Goal: Task Accomplishment & Management: Use online tool/utility

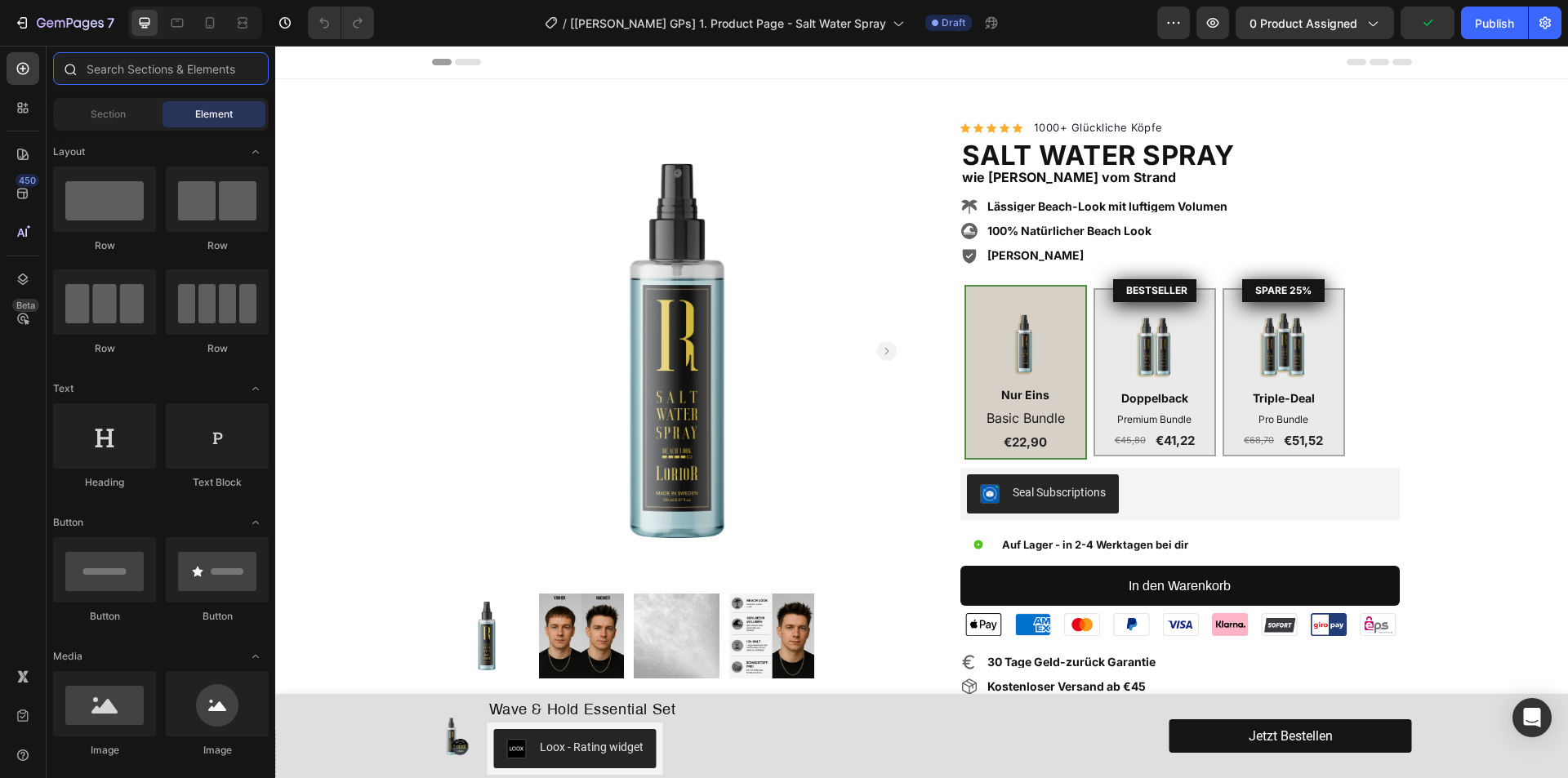
click at [126, 70] on input "text" at bounding box center [161, 68] width 216 height 33
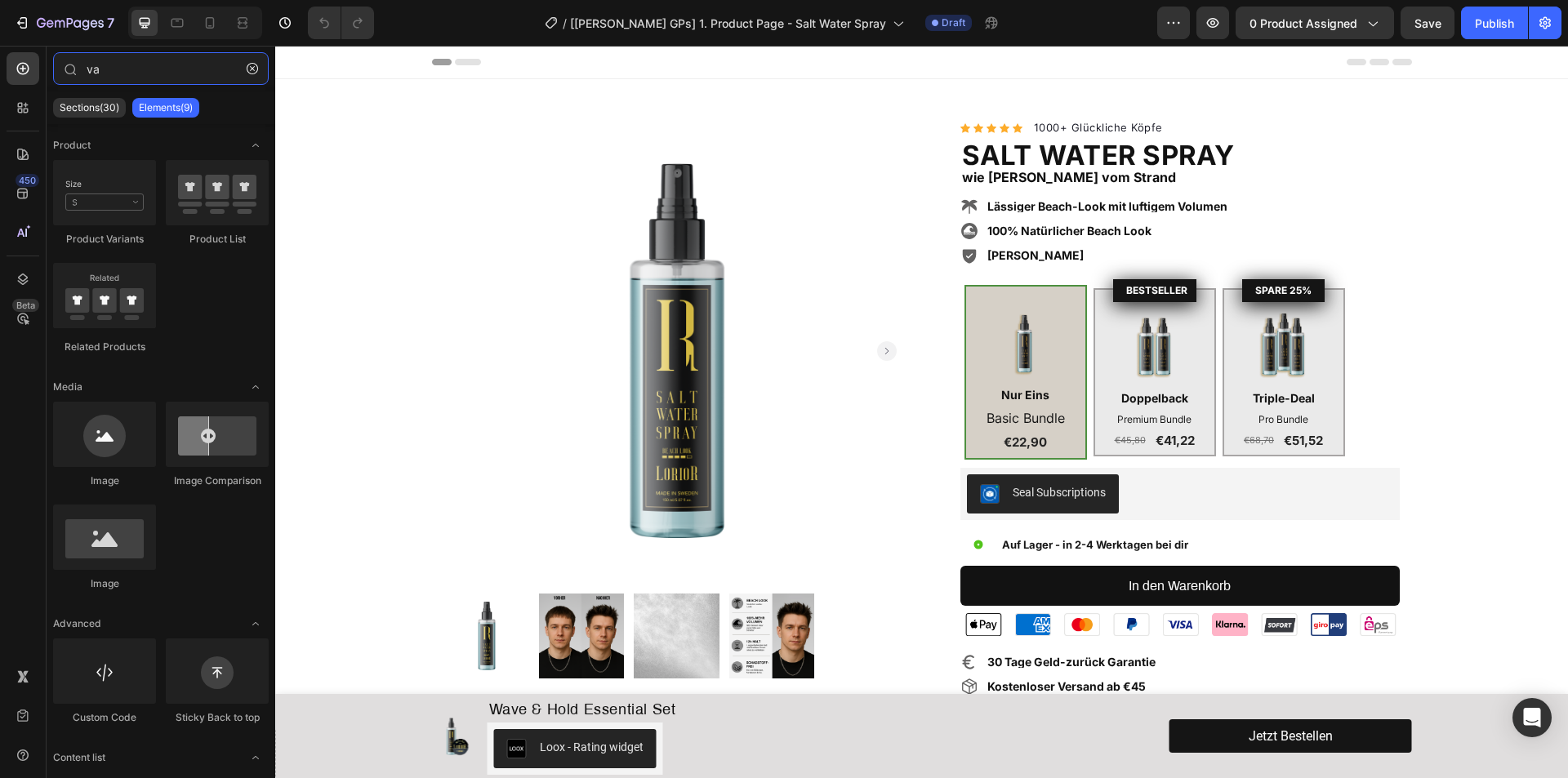
type input "v"
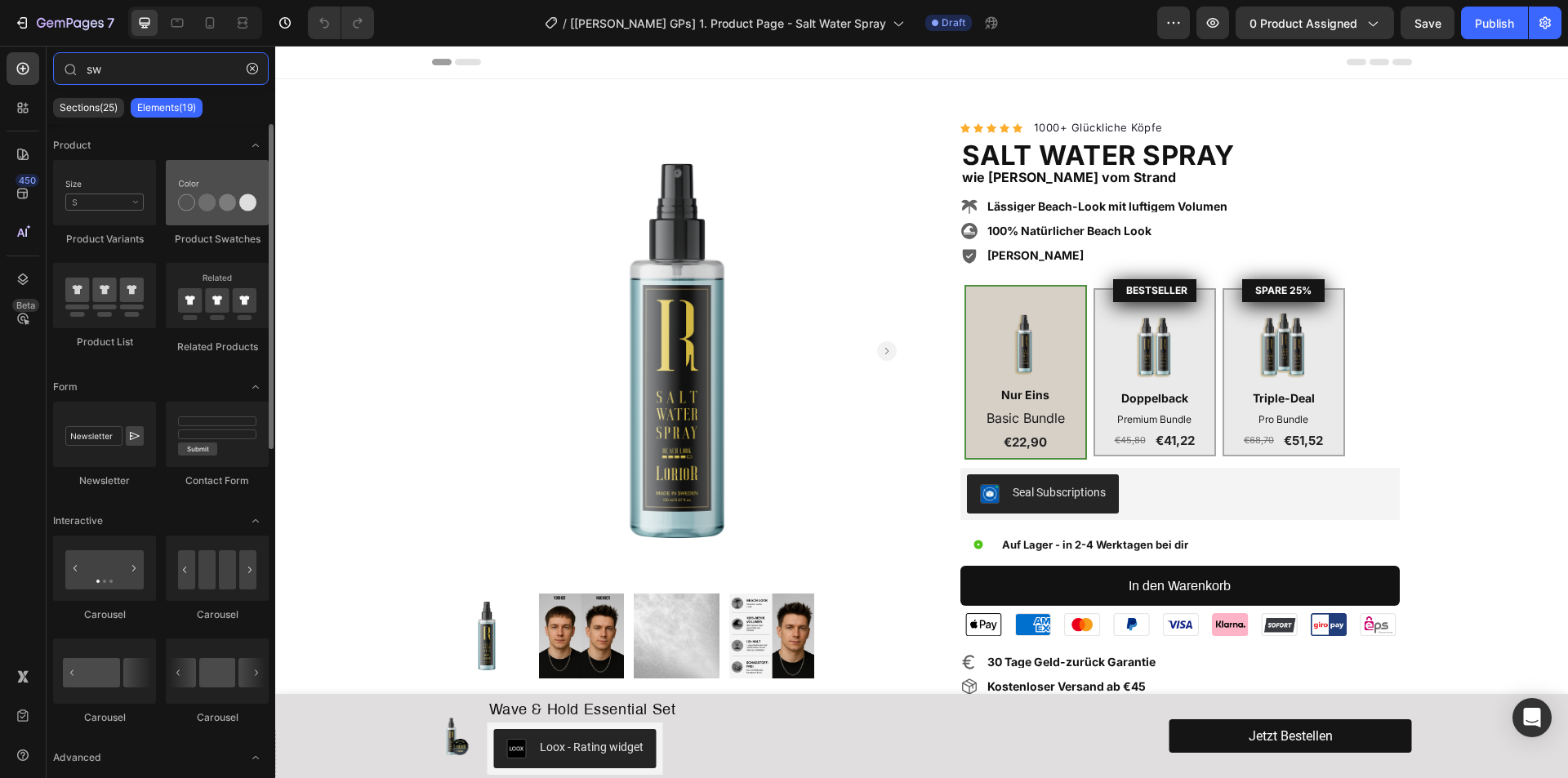
type input "sw"
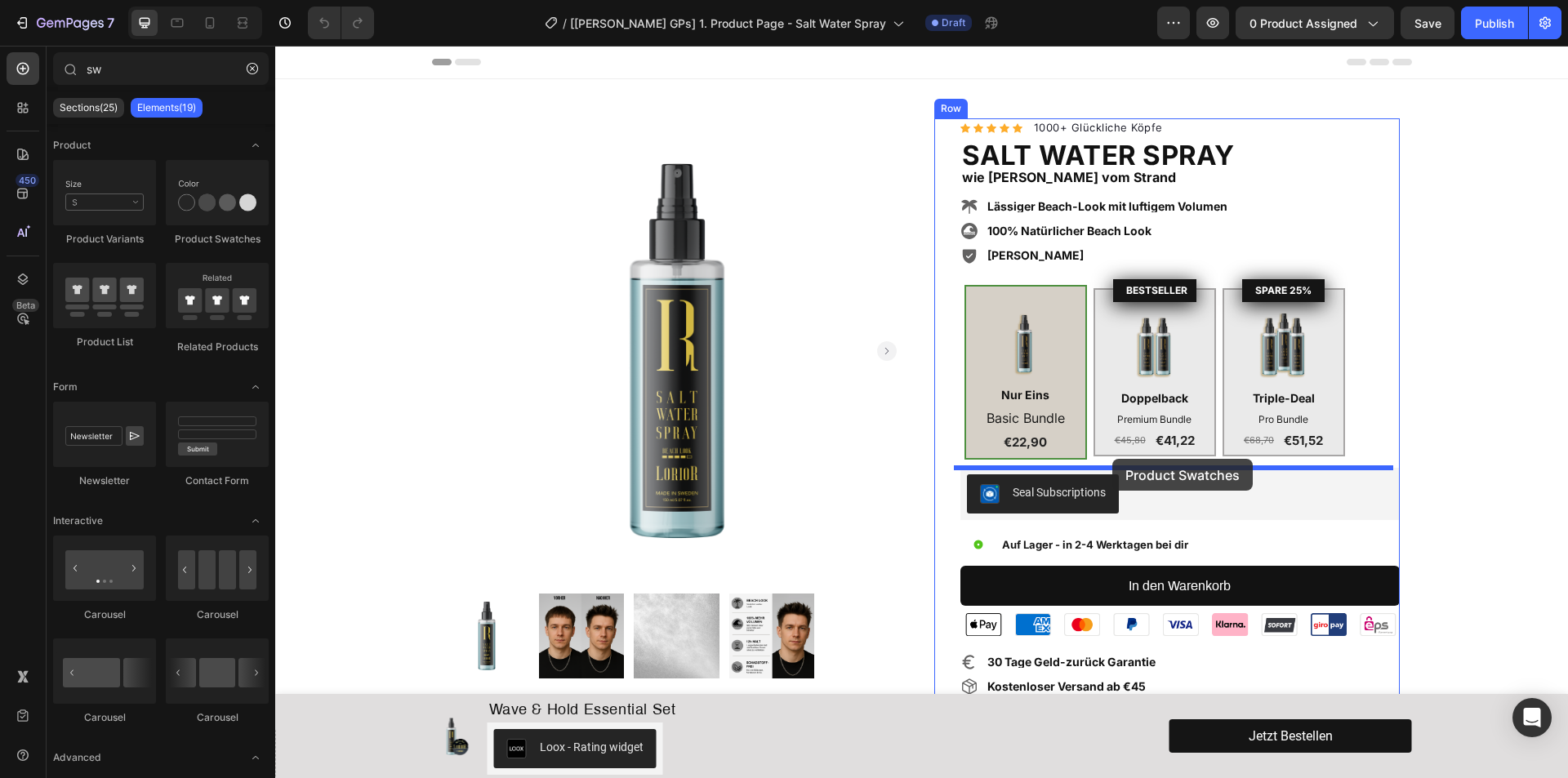
drag, startPoint x: 485, startPoint y: 243, endPoint x: 1112, endPoint y: 459, distance: 663.2
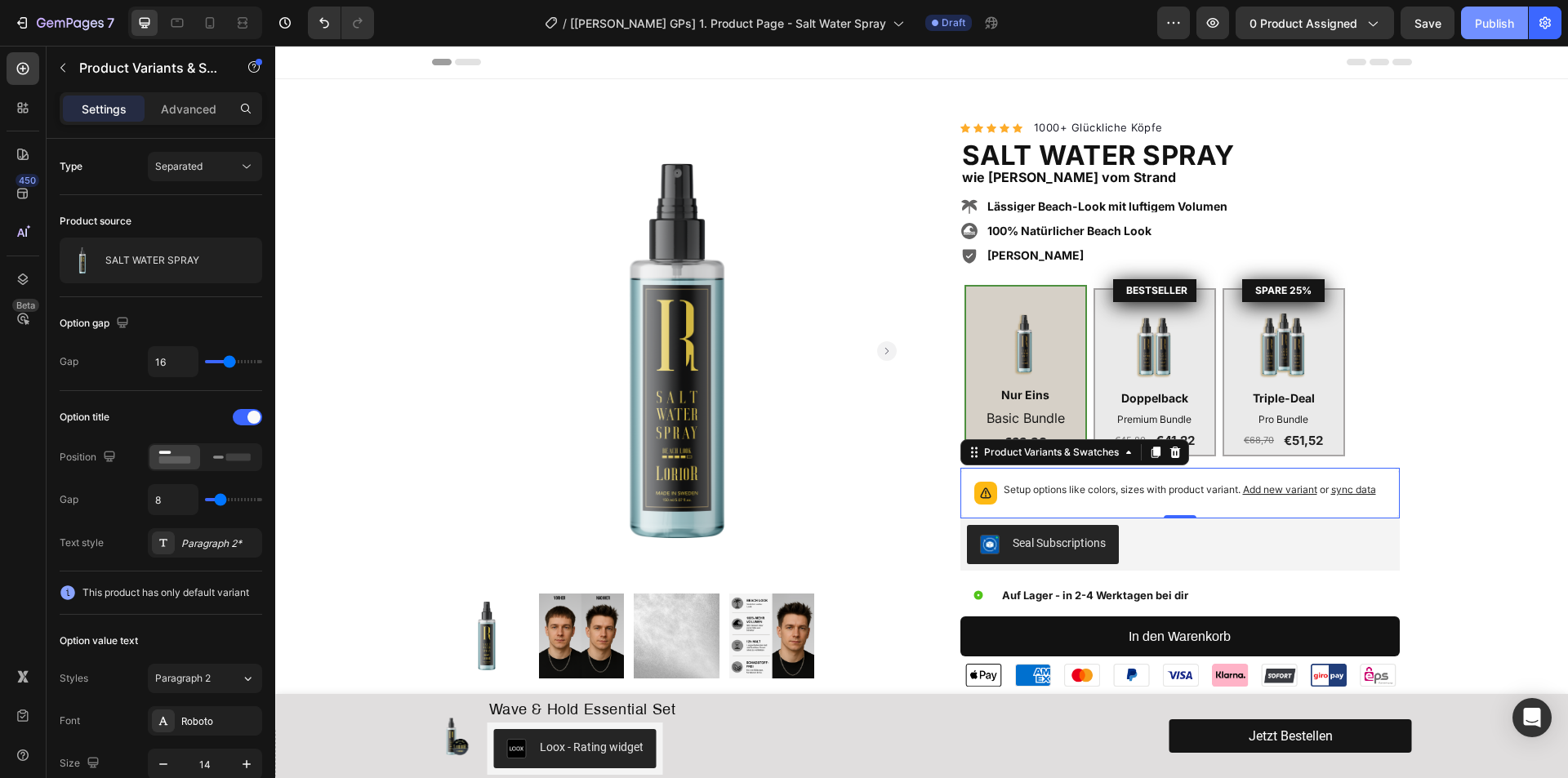
click at [1484, 21] on div "Publish" at bounding box center [1494, 23] width 40 height 17
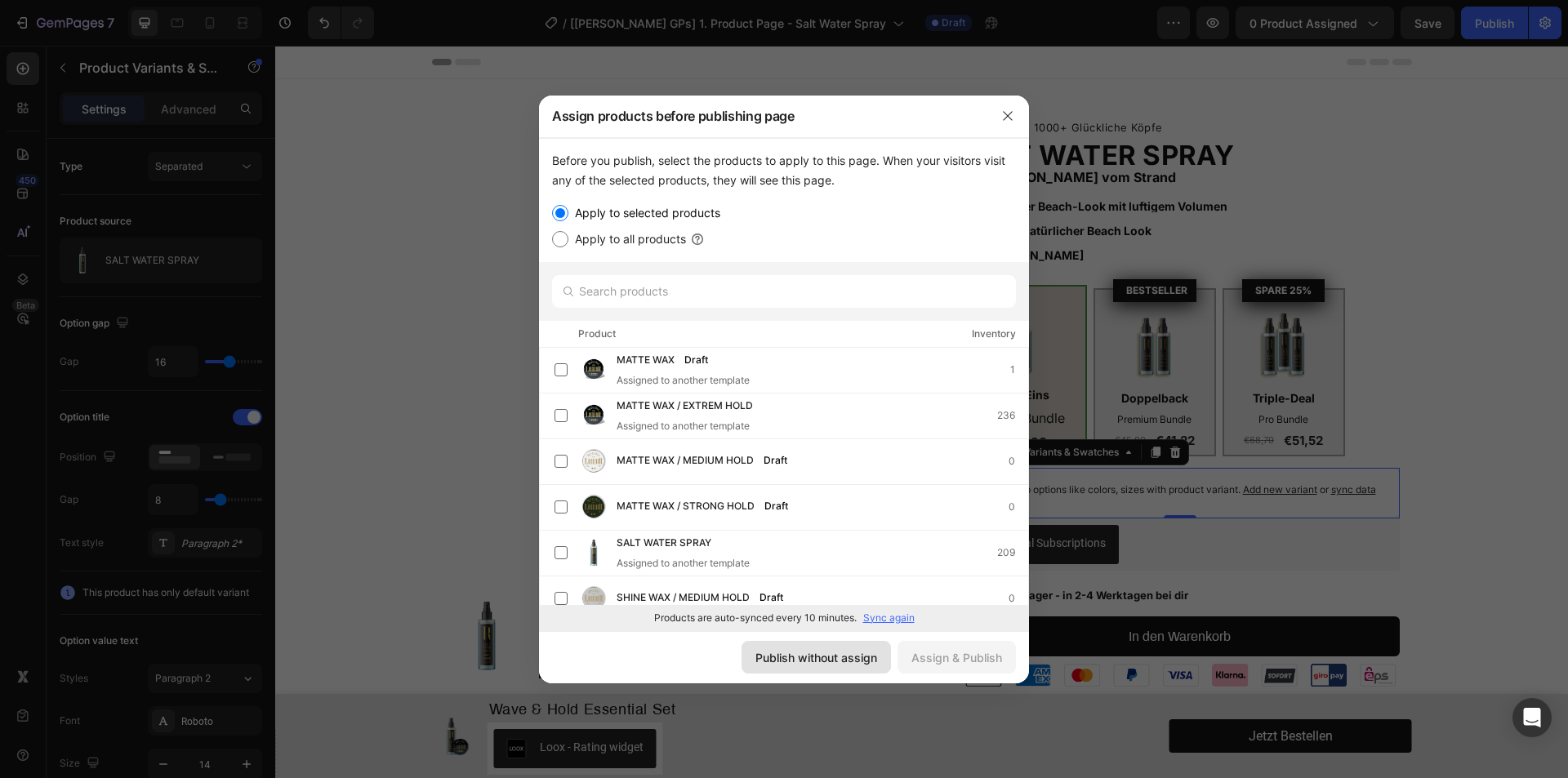
click at [819, 662] on div "Publish without assign" at bounding box center [816, 658] width 121 height 17
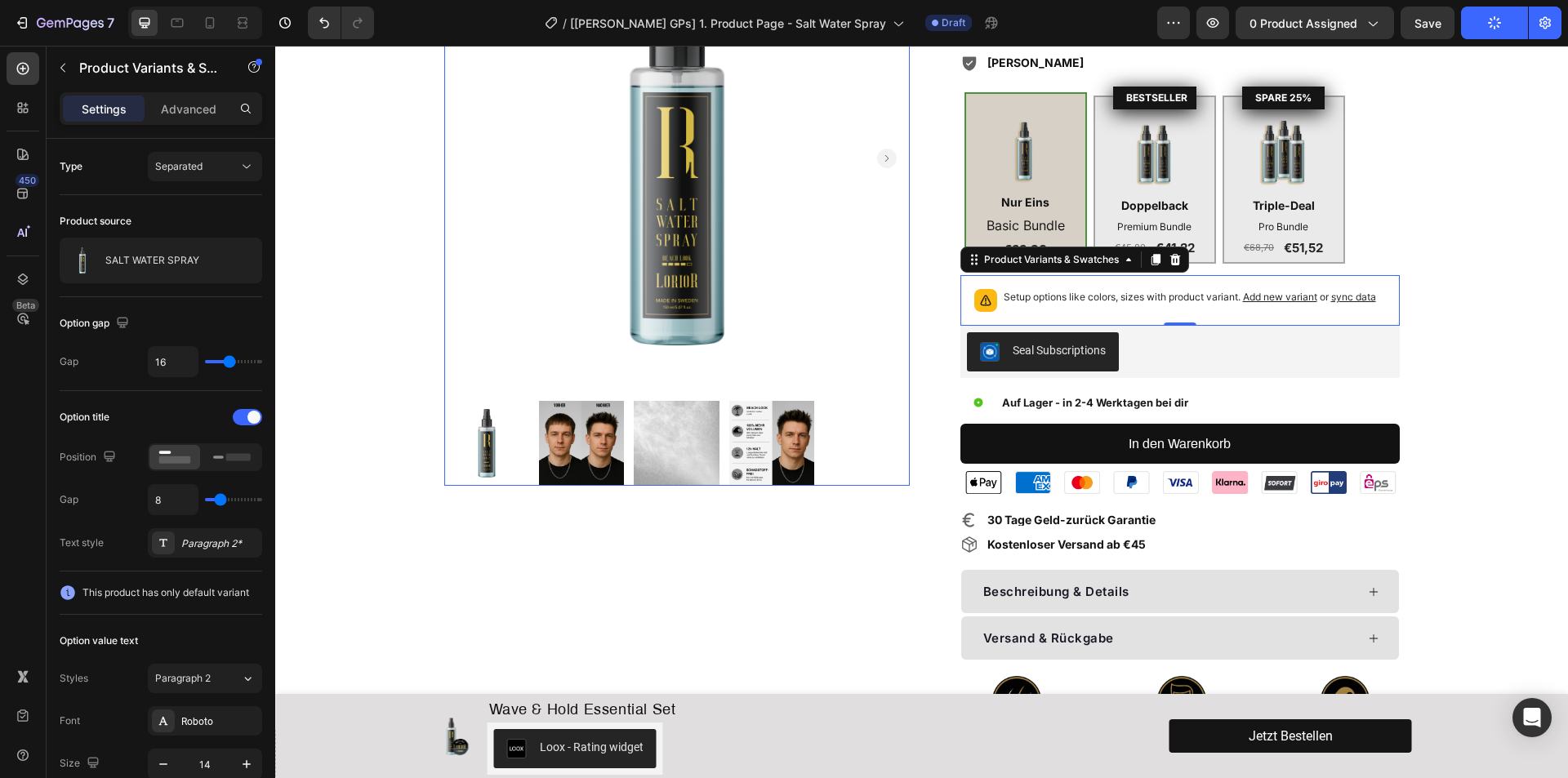
scroll to position [163, 0]
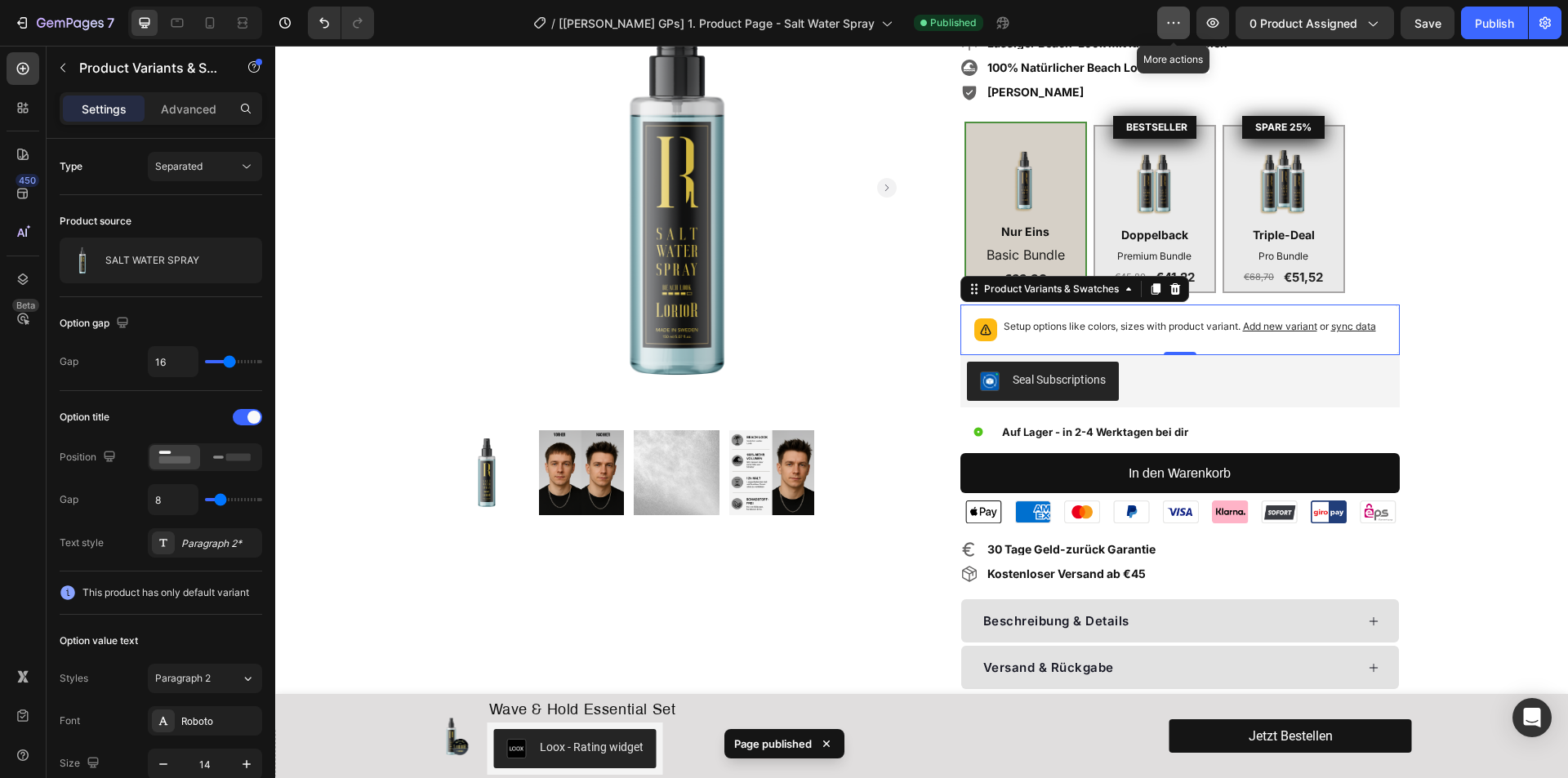
click at [1169, 23] on icon "button" at bounding box center [1169, 23] width 3 height 2
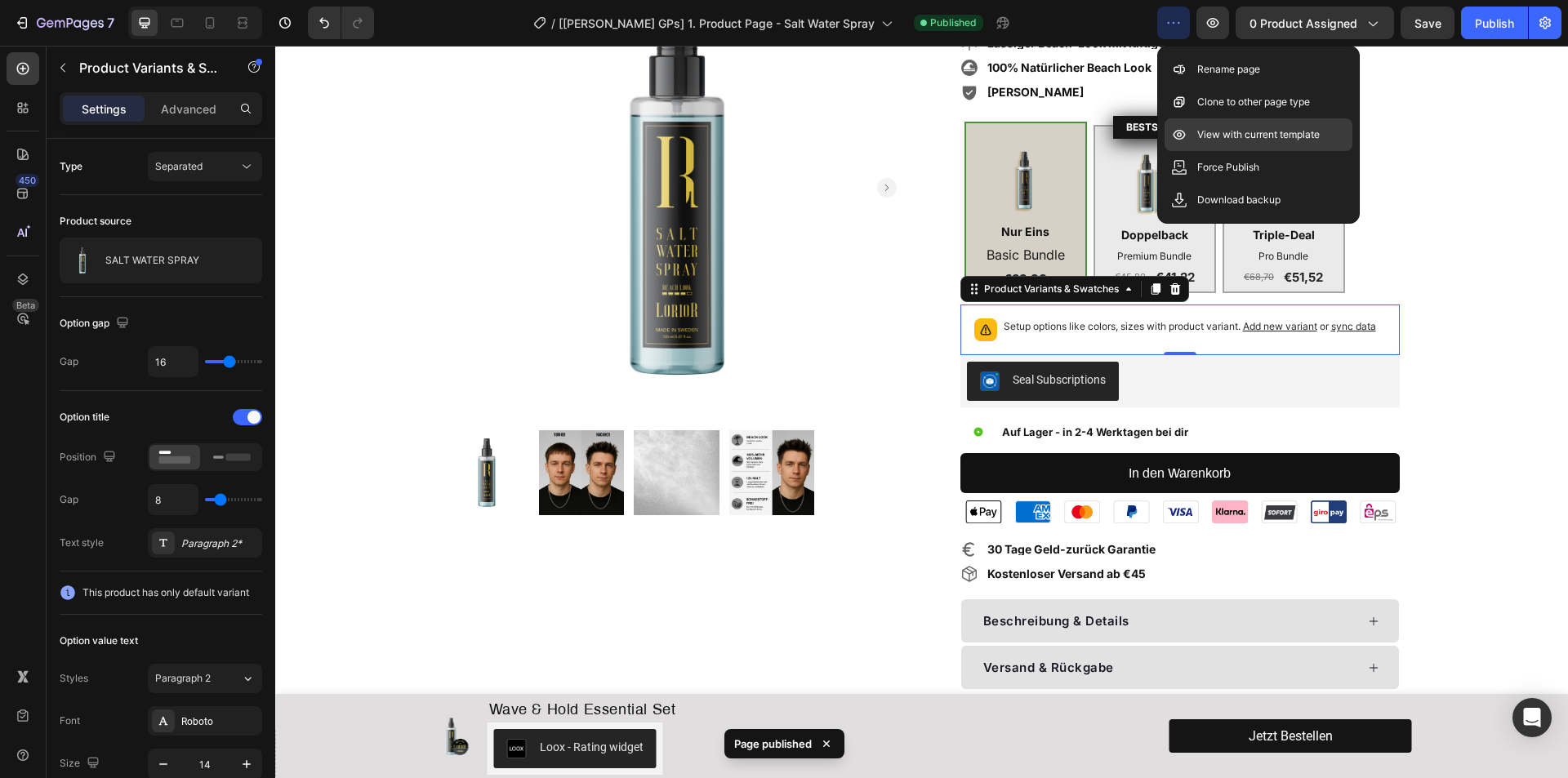
click at [1240, 138] on p "View with current template" at bounding box center [1257, 134] width 122 height 16
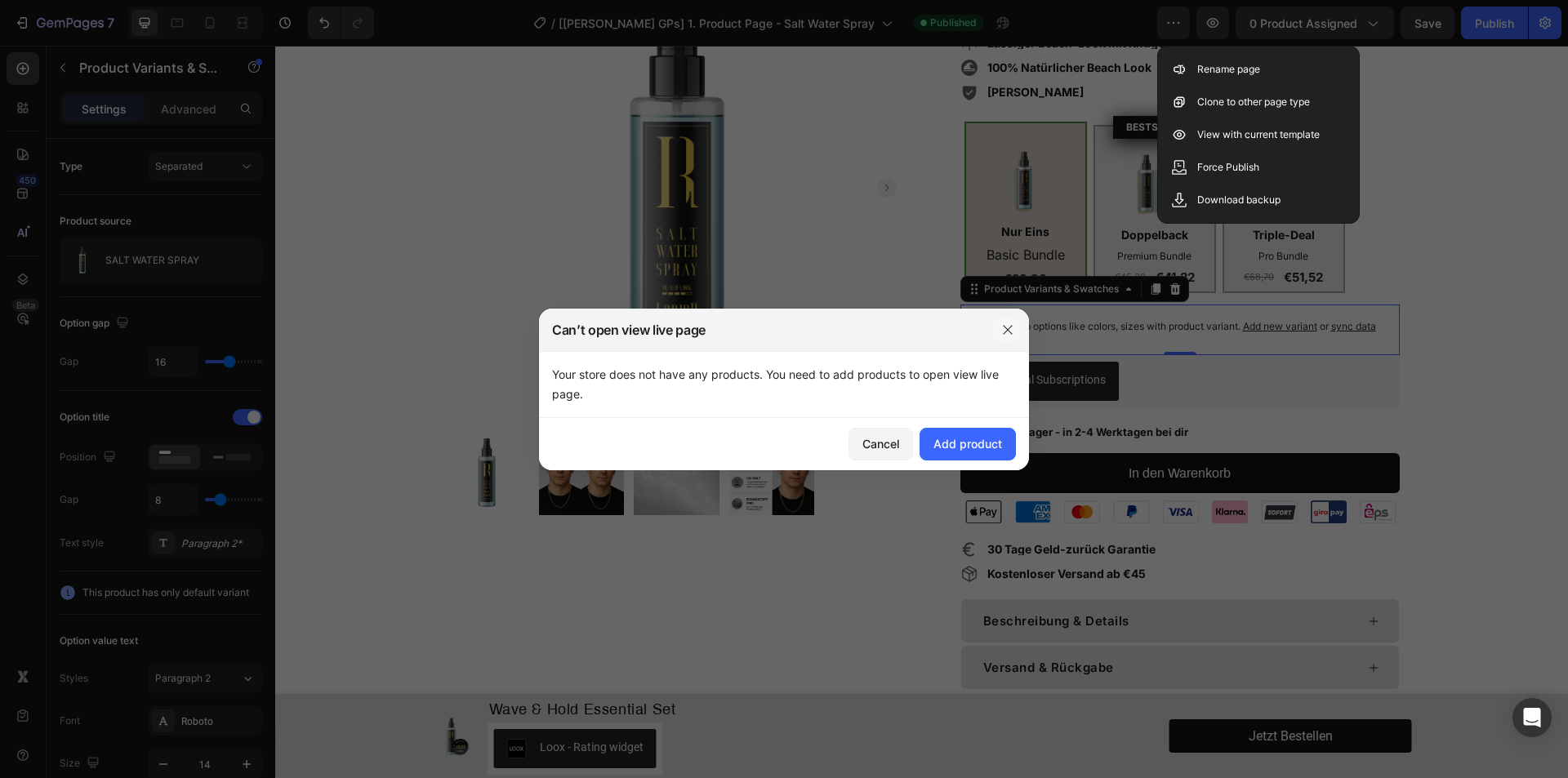
click at [1007, 329] on icon "button" at bounding box center [1007, 329] width 9 height 9
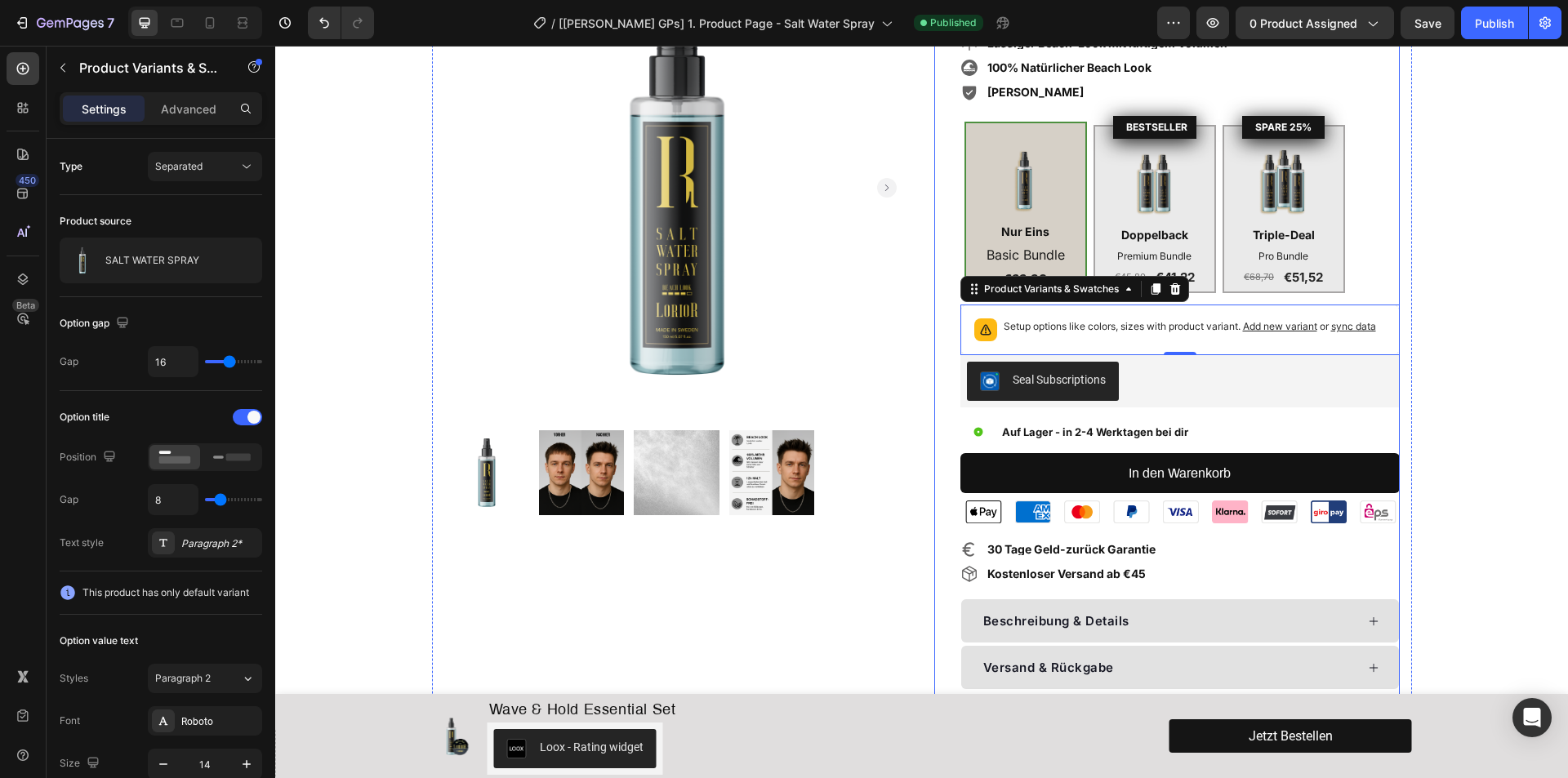
click at [944, 270] on div "Icon Icon Icon Icon Icon Icon List Hoz 1000+ Glückliche Köpfe Text block Row SA…" at bounding box center [1166, 402] width 466 height 894
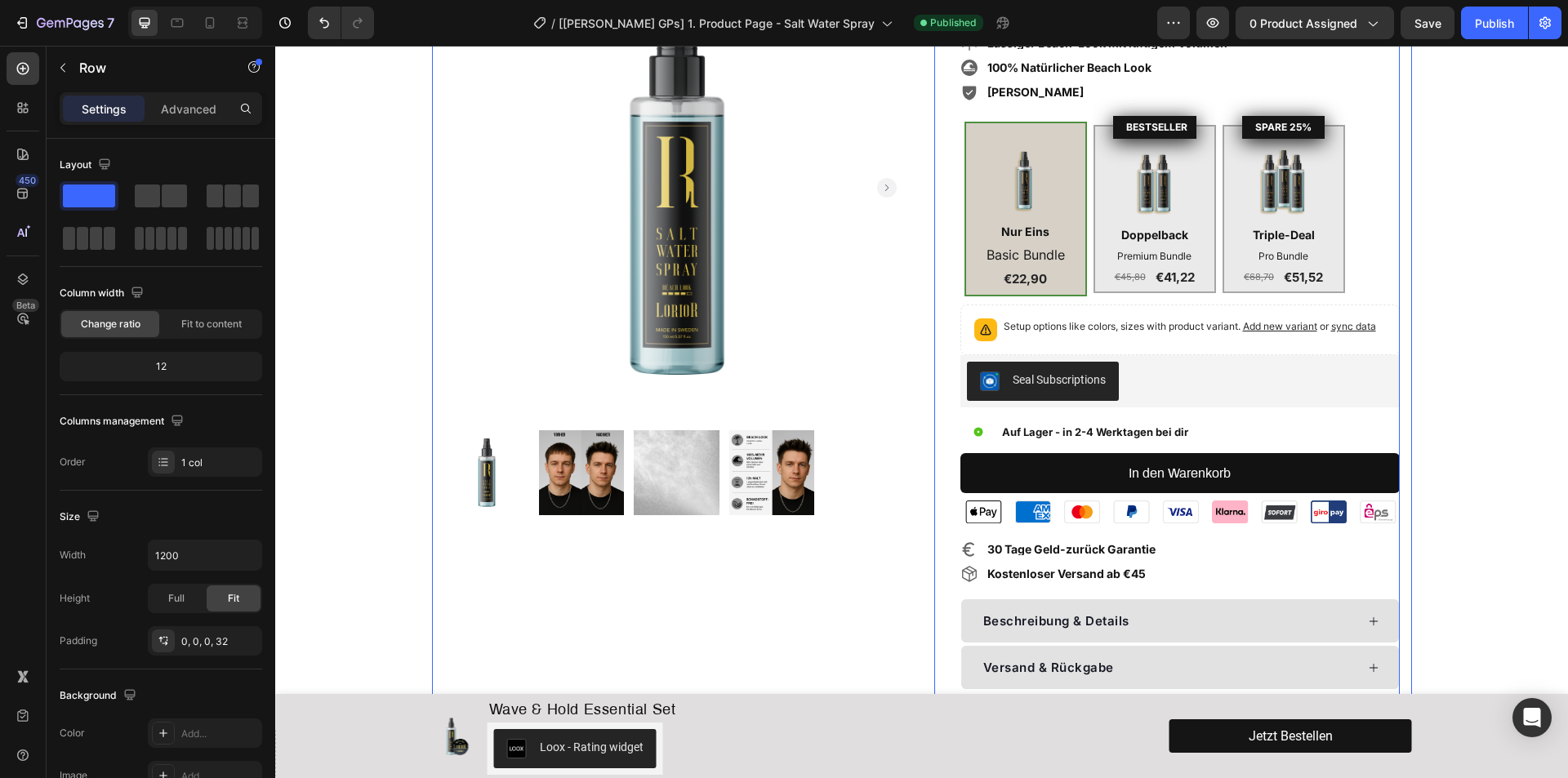
scroll to position [0, 0]
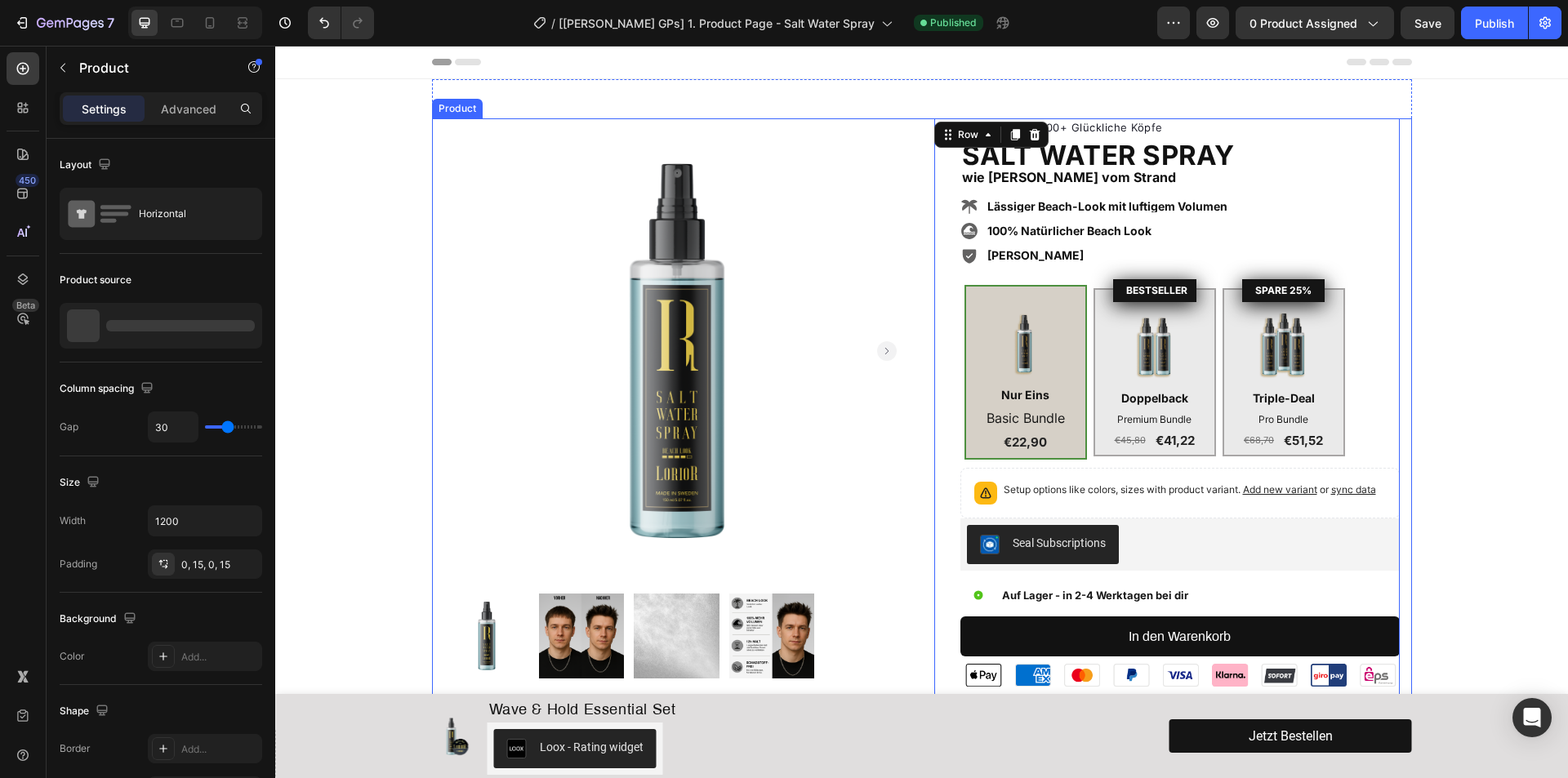
click at [920, 162] on div "Product Images Product Images Row Icon Icon Icon Icon Icon Icon List Hoz 1000+ …" at bounding box center [922, 566] width 980 height 894
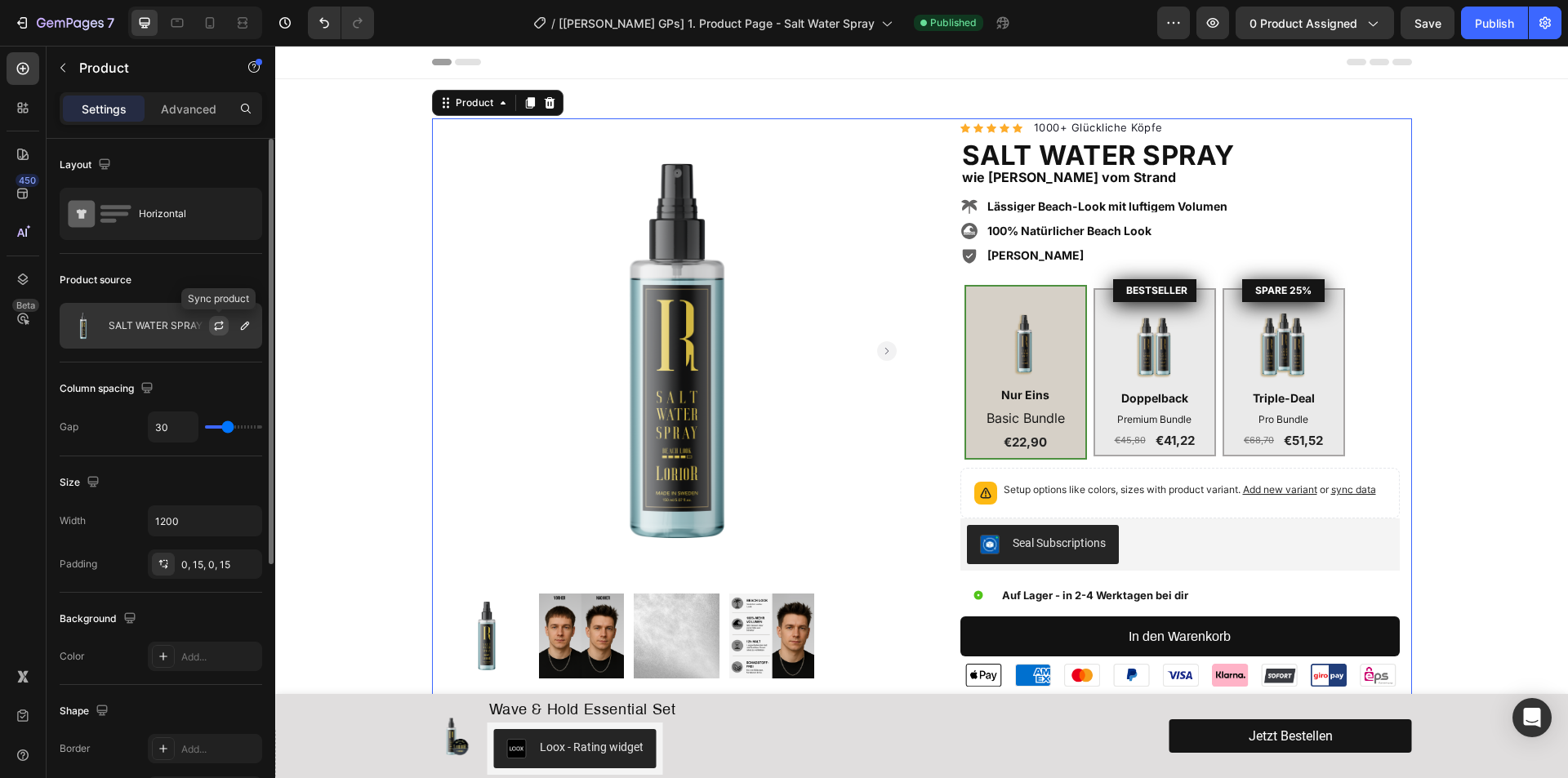
click at [220, 328] on icon "button" at bounding box center [219, 326] width 13 height 13
click at [1176, 19] on icon "button" at bounding box center [1173, 22] width 16 height 16
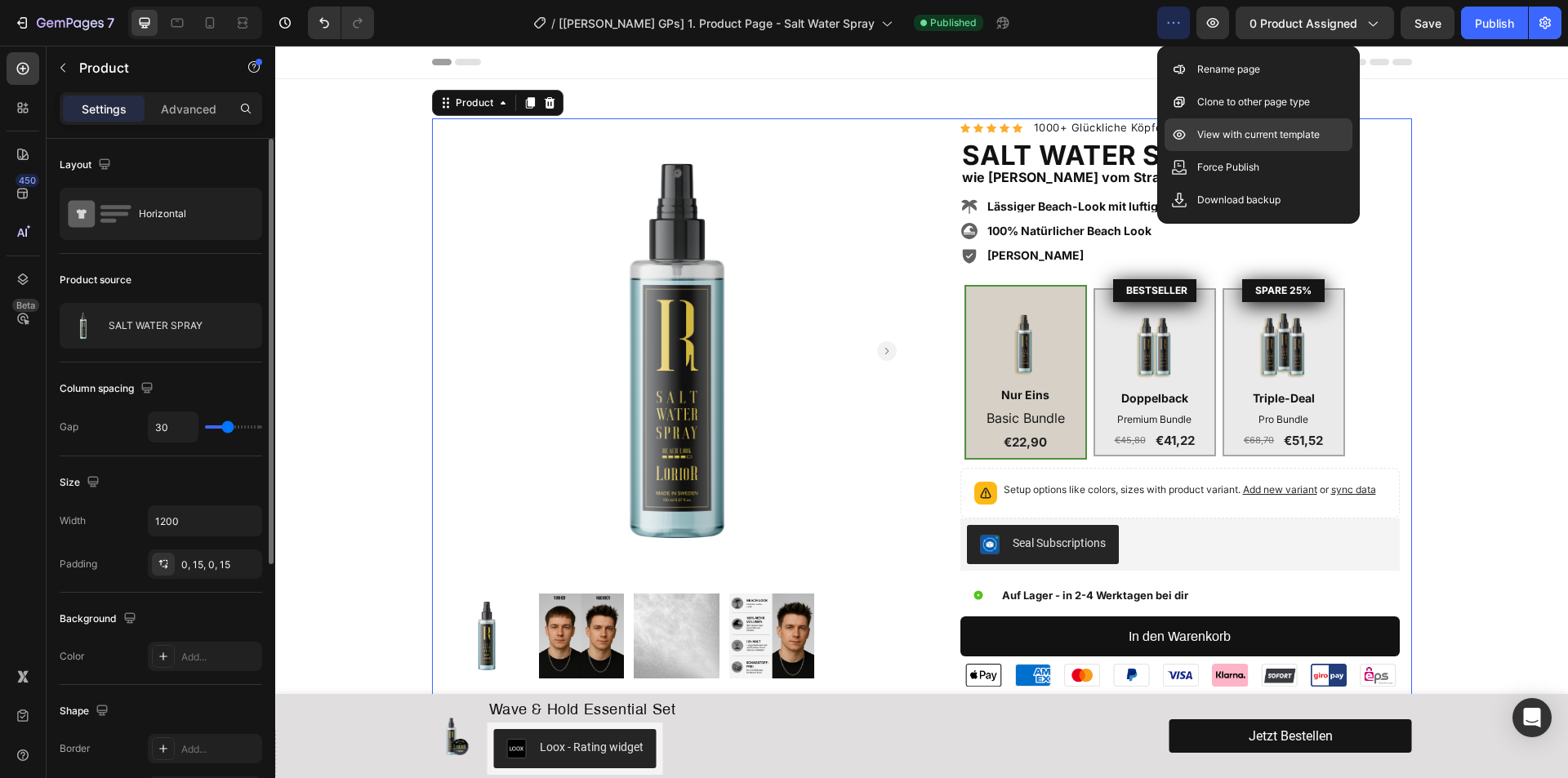
click at [1235, 138] on p "View with current template" at bounding box center [1257, 134] width 122 height 16
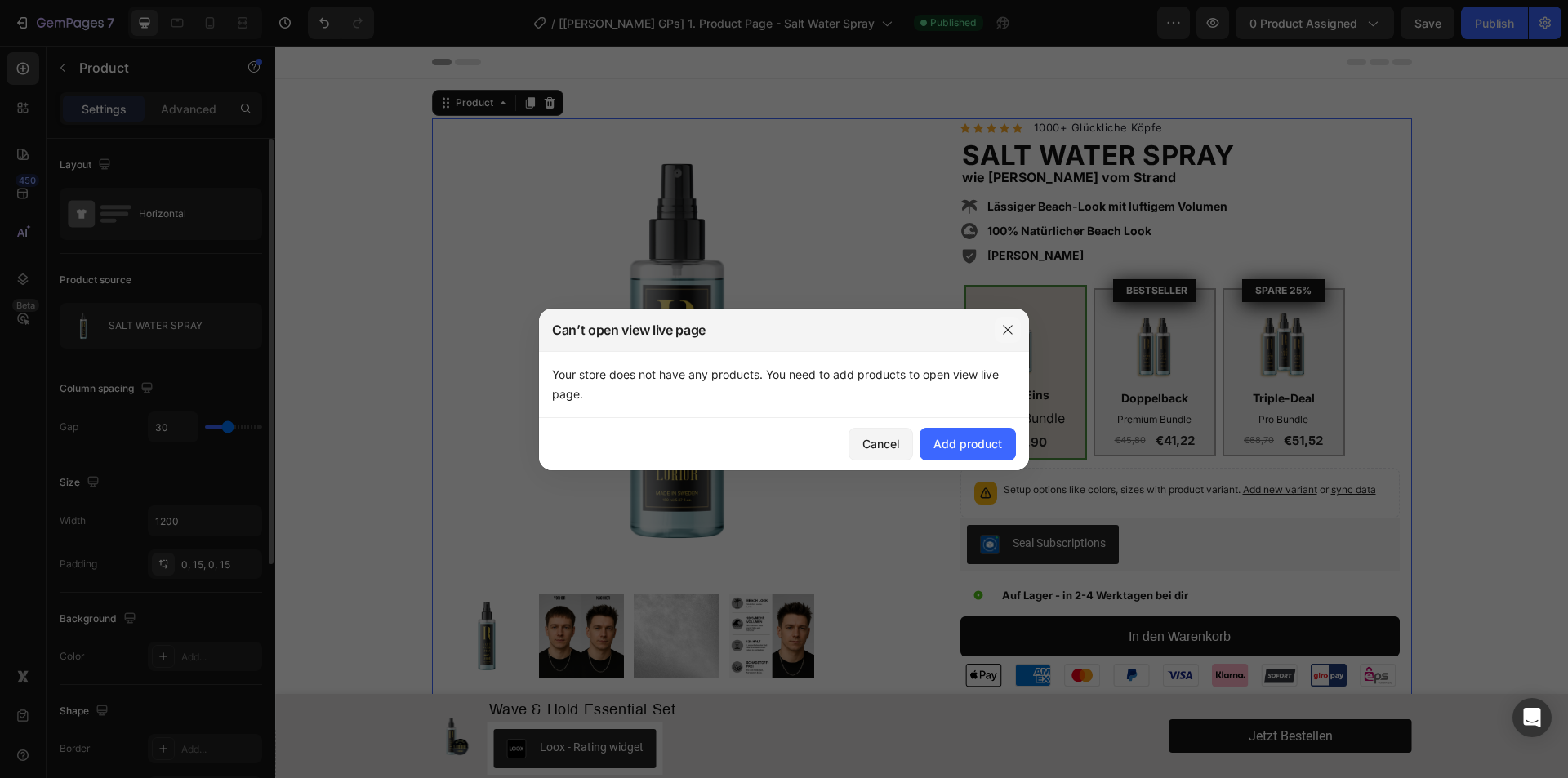
click at [1006, 330] on icon "button" at bounding box center [1008, 330] width 13 height 13
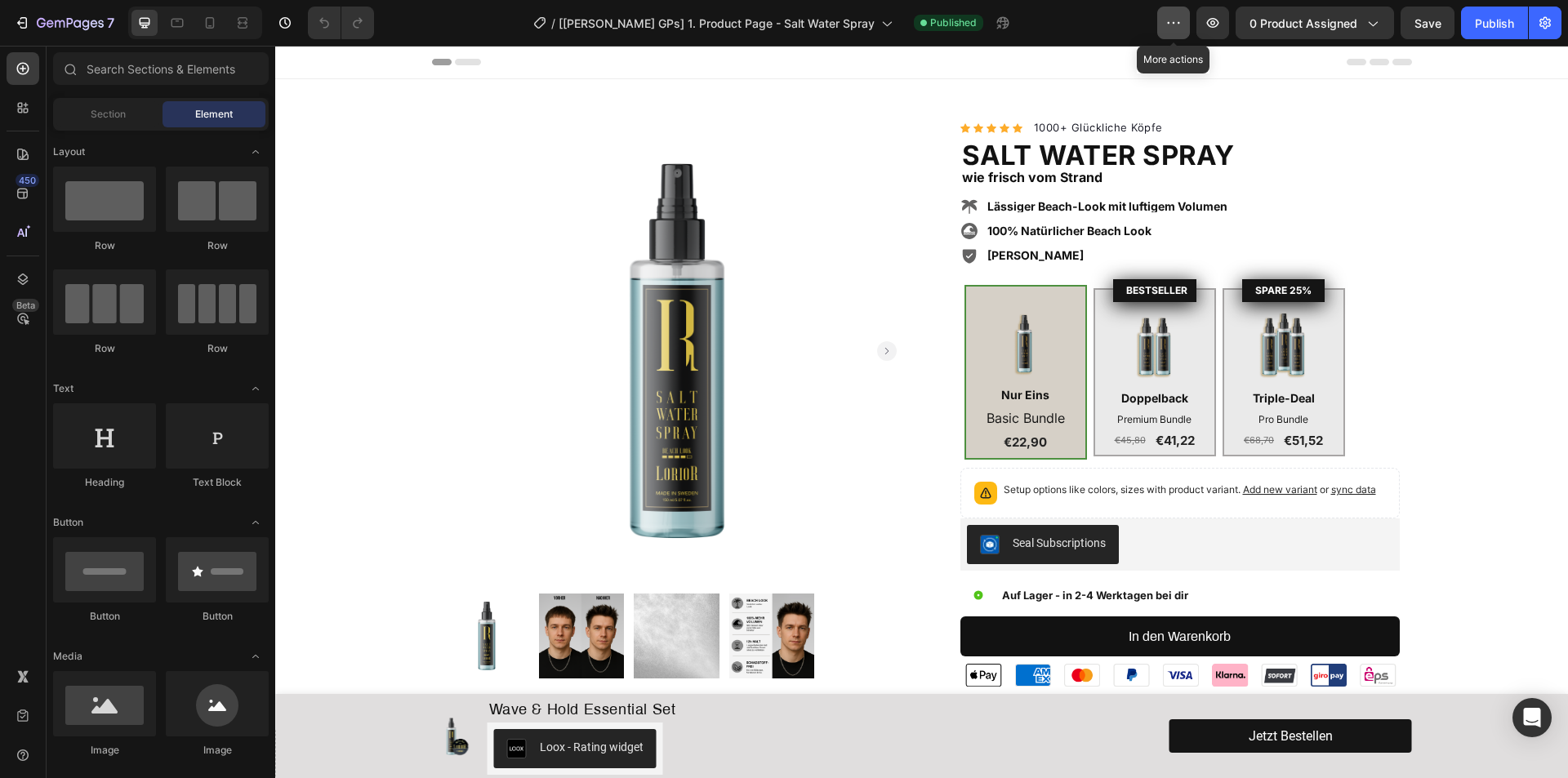
click at [1174, 20] on icon "button" at bounding box center [1173, 22] width 16 height 16
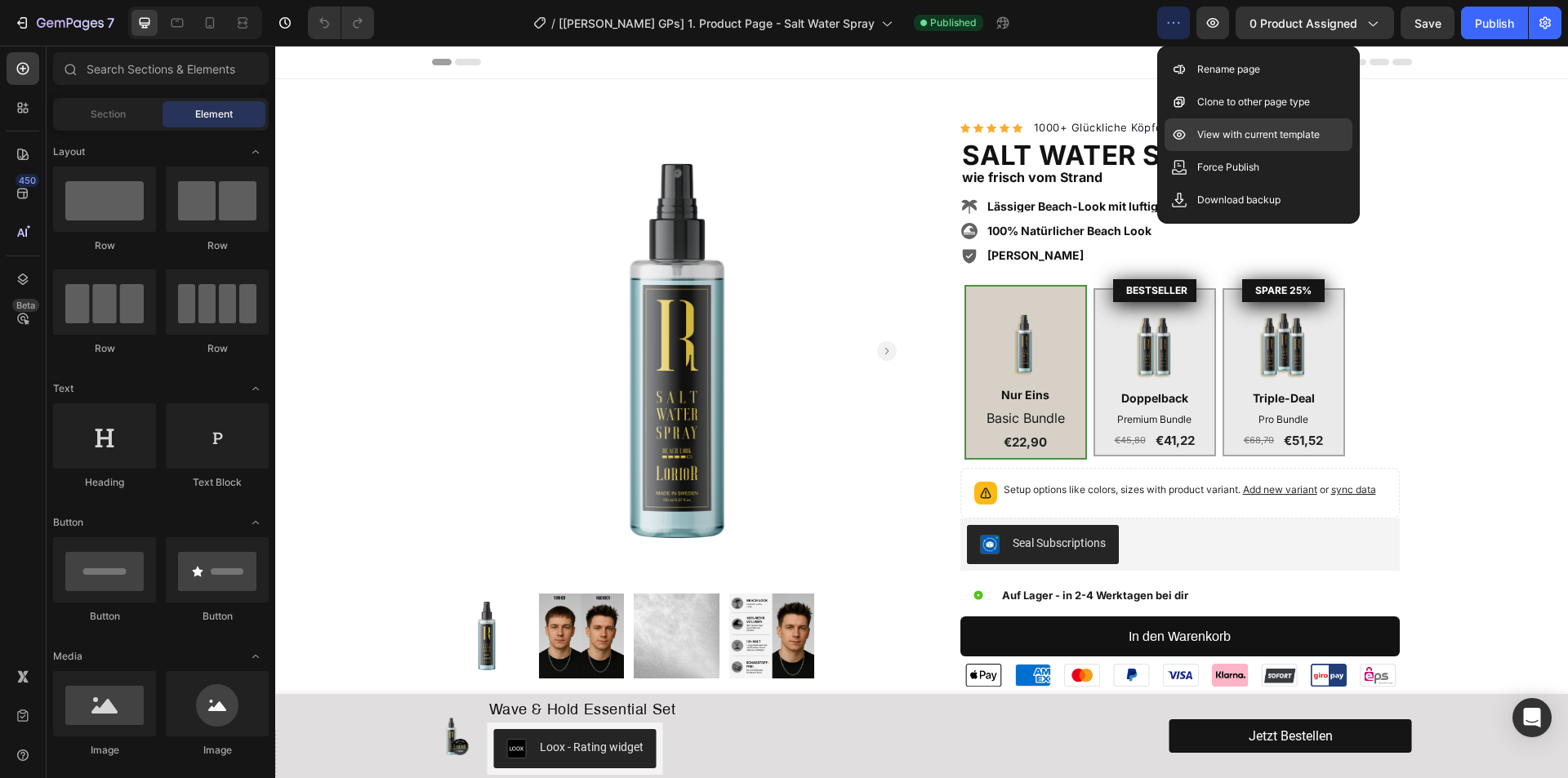
click at [1243, 134] on p "View with current template" at bounding box center [1257, 134] width 122 height 16
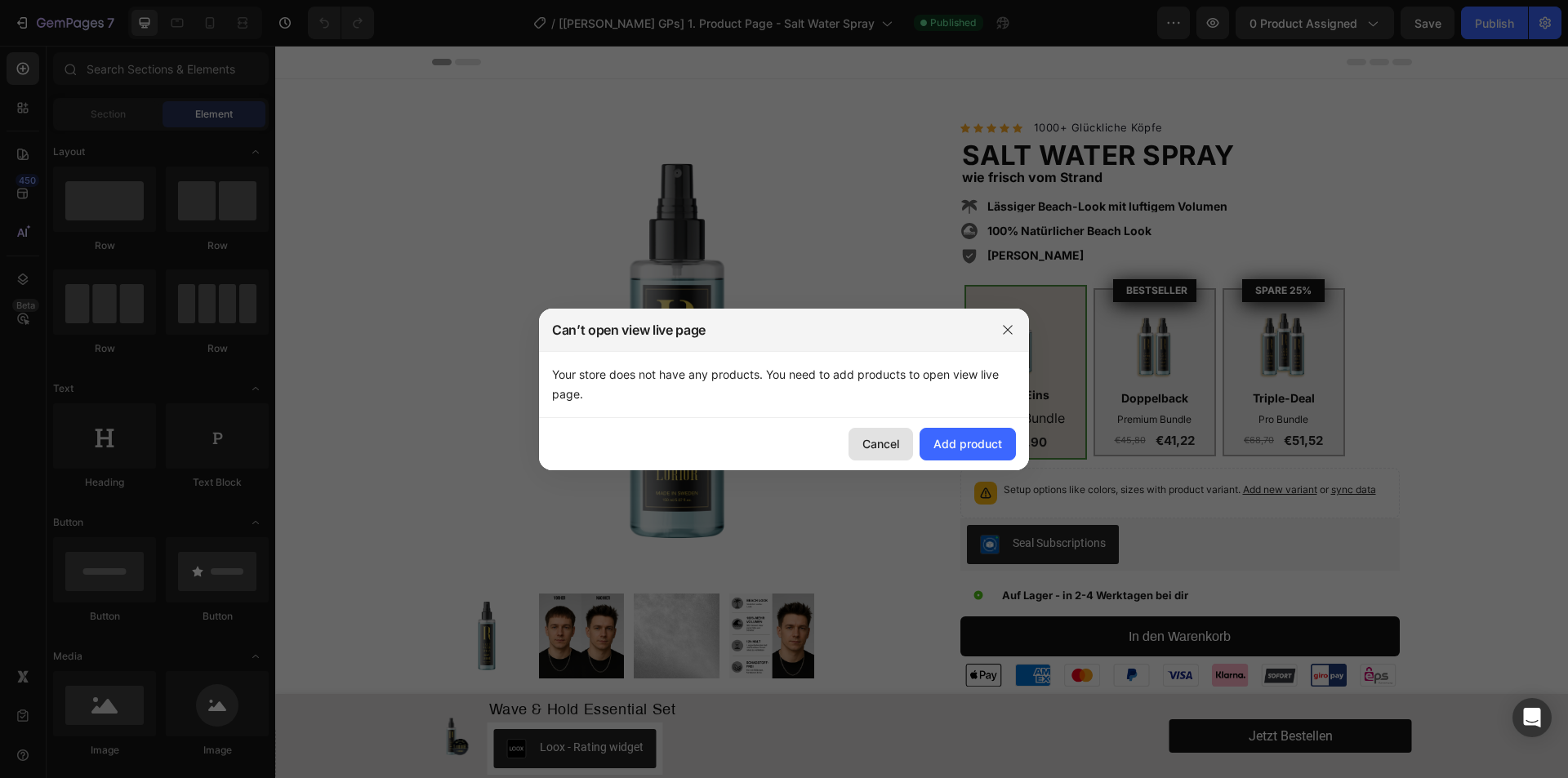
click at [874, 452] on button "Cancel" at bounding box center [880, 444] width 65 height 33
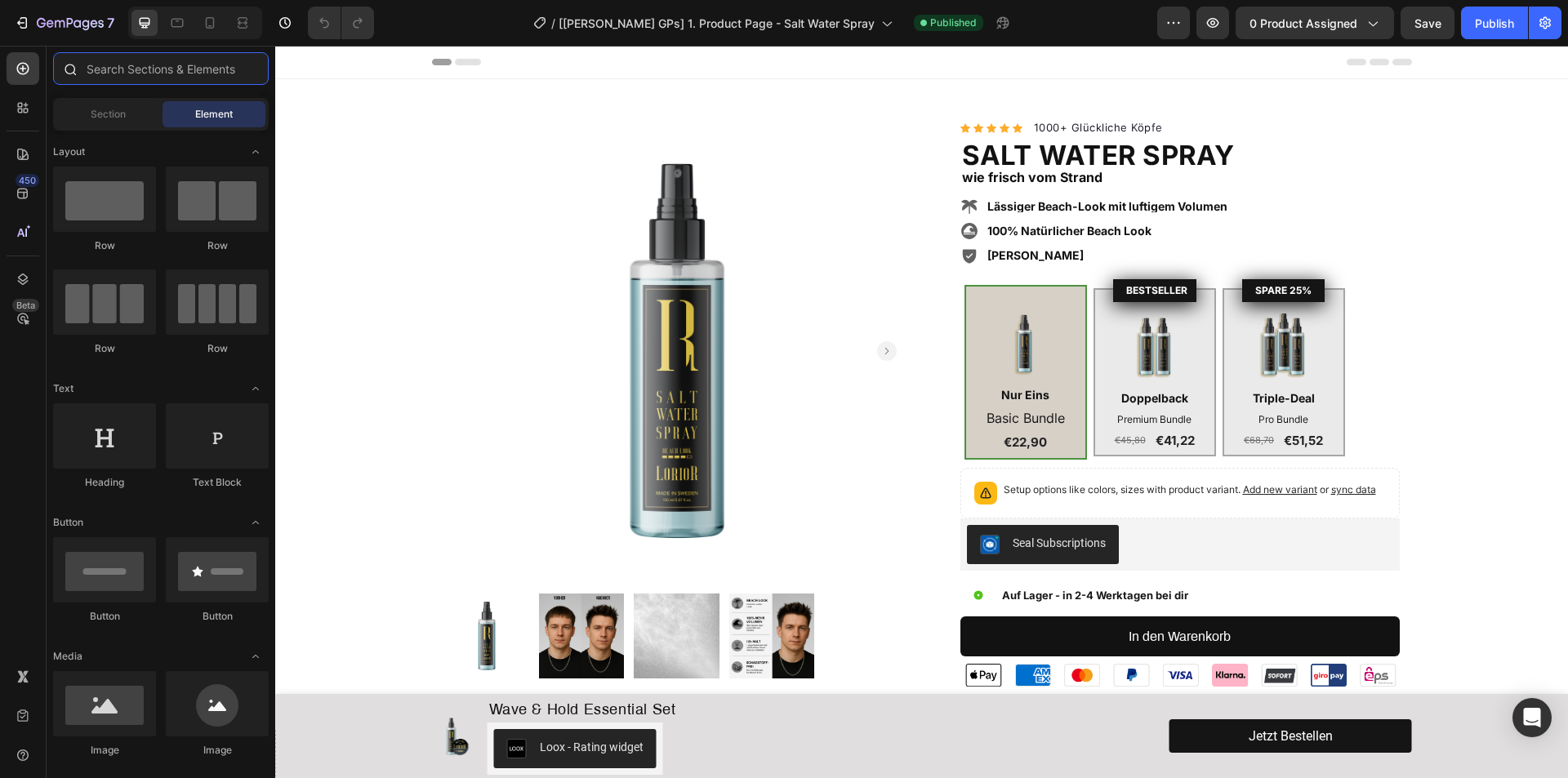
click at [153, 71] on input "text" at bounding box center [161, 68] width 216 height 33
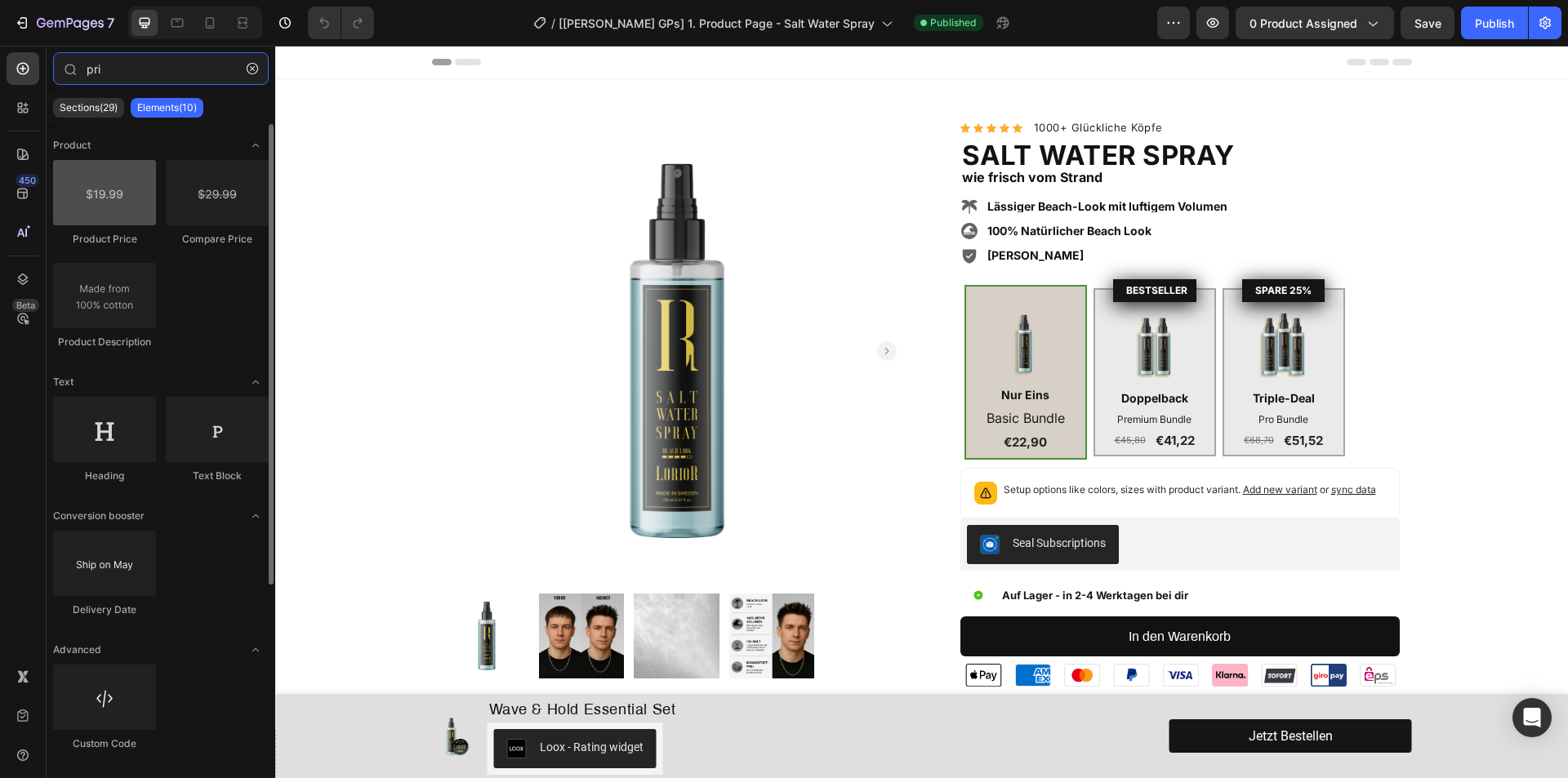
type input "pri"
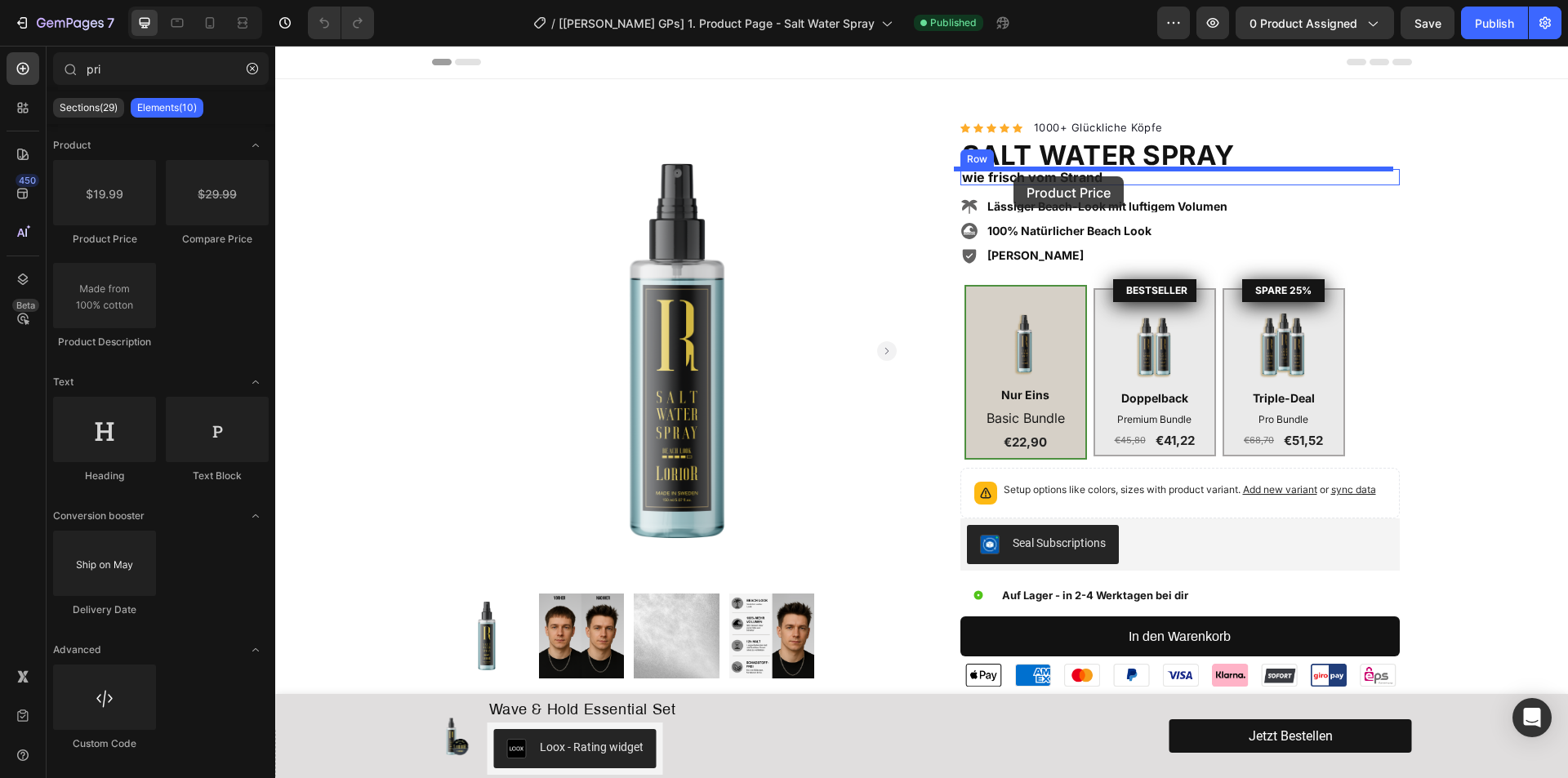
drag, startPoint x: 403, startPoint y: 252, endPoint x: 1013, endPoint y: 176, distance: 614.7
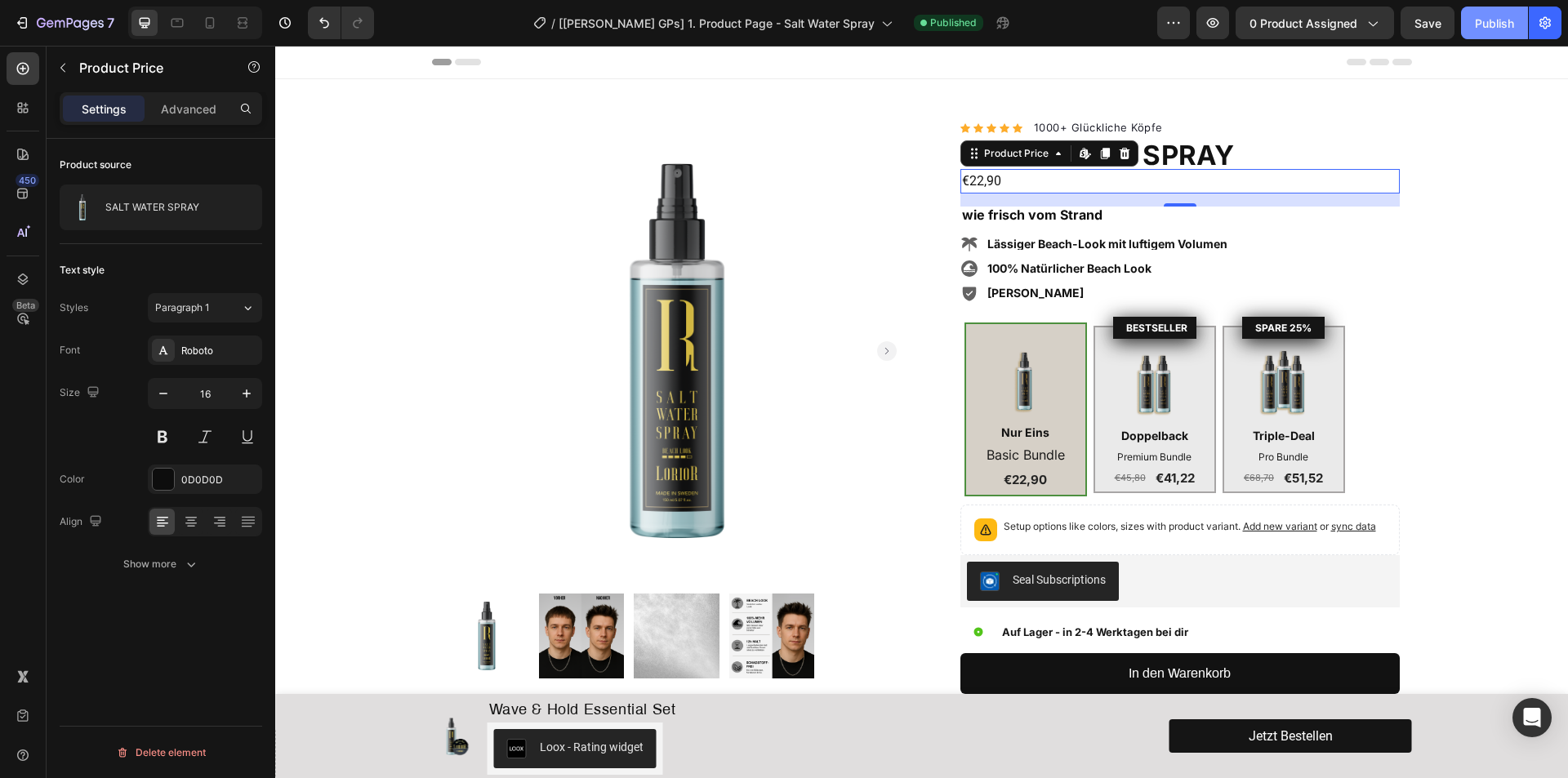
click at [1487, 32] on button "Publish" at bounding box center [1495, 23] width 67 height 33
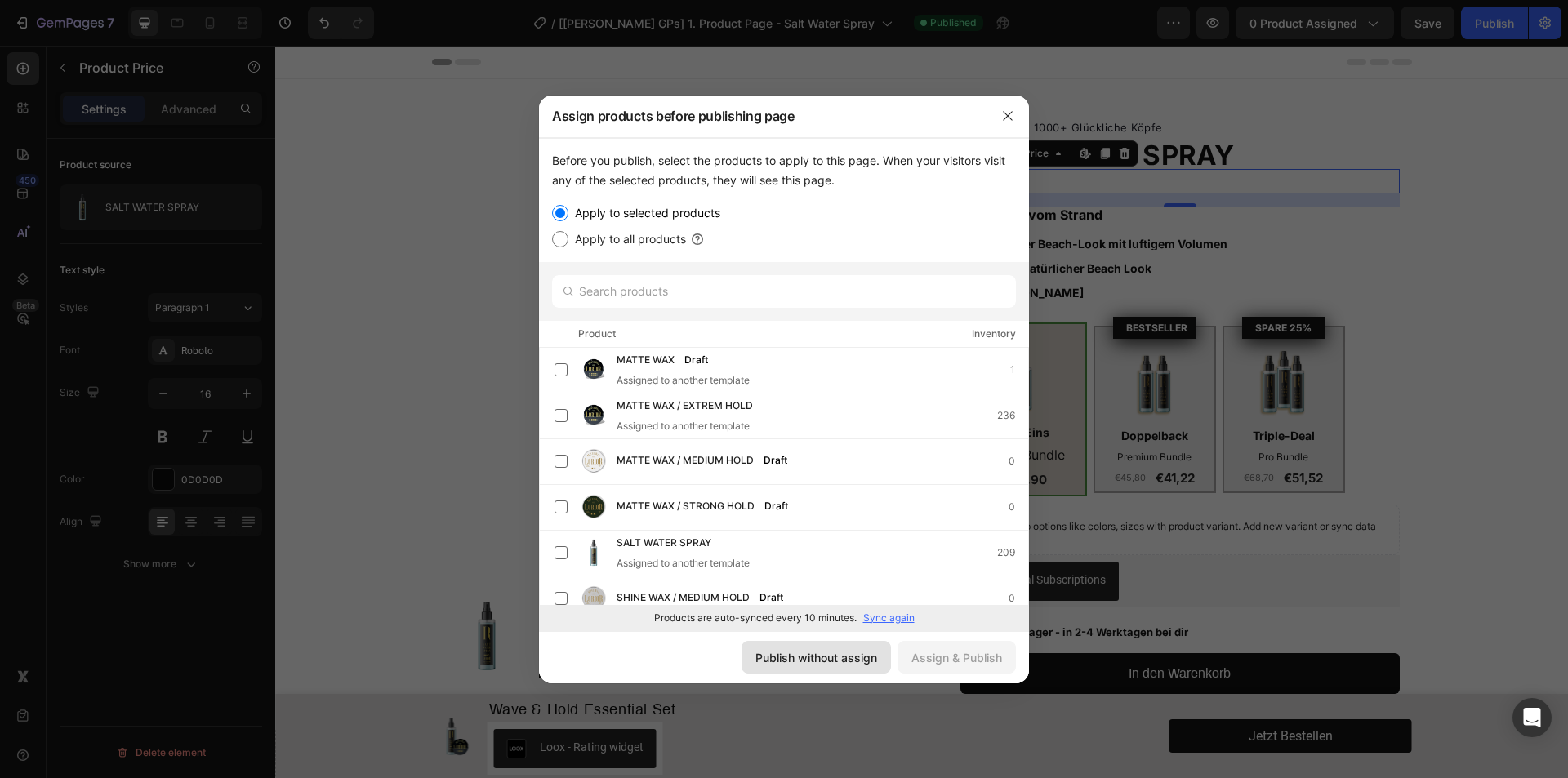
click at [851, 653] on div "Publish without assign" at bounding box center [816, 658] width 121 height 17
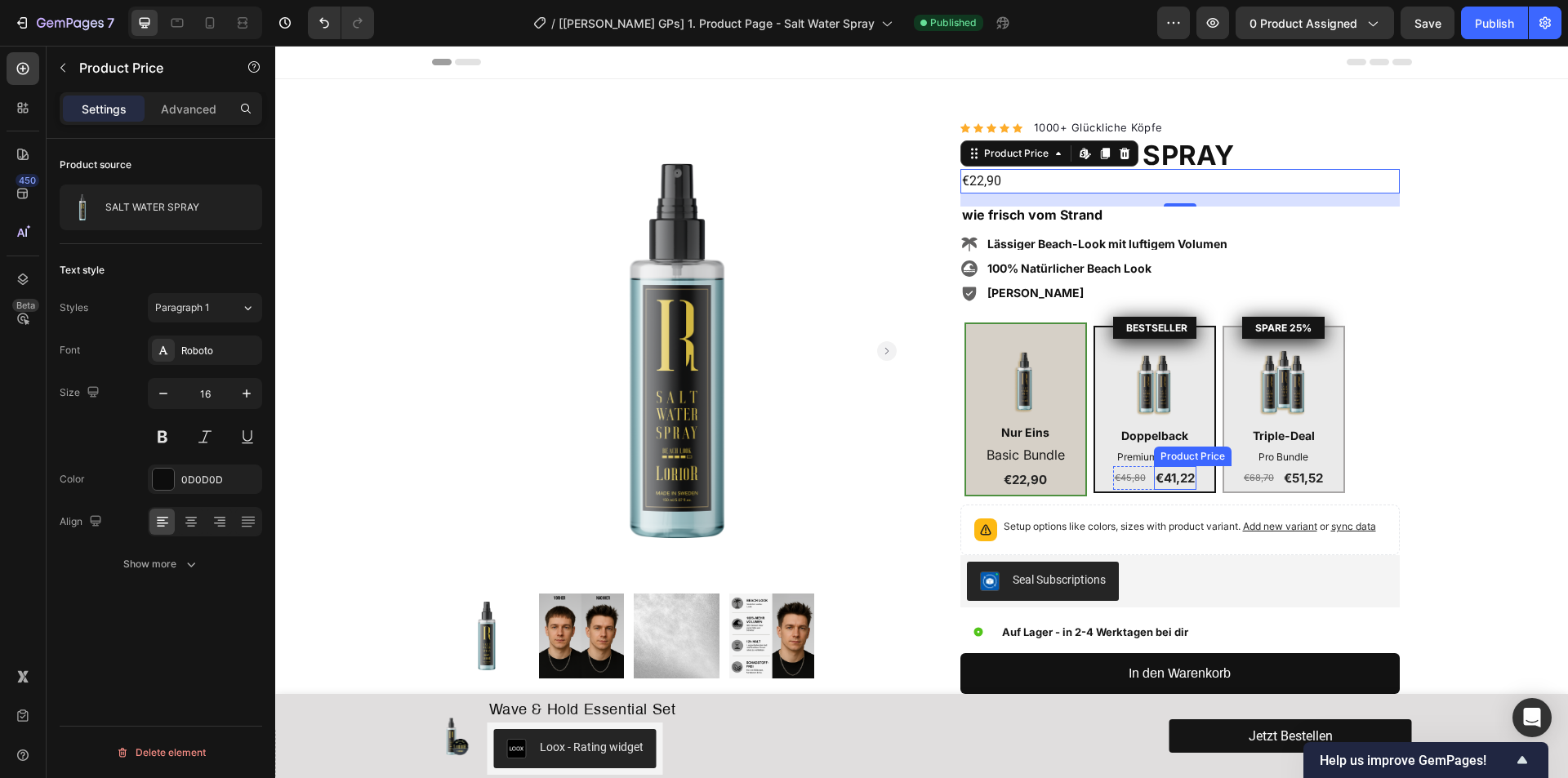
click at [1171, 476] on div "€41,22" at bounding box center [1175, 478] width 42 height 24
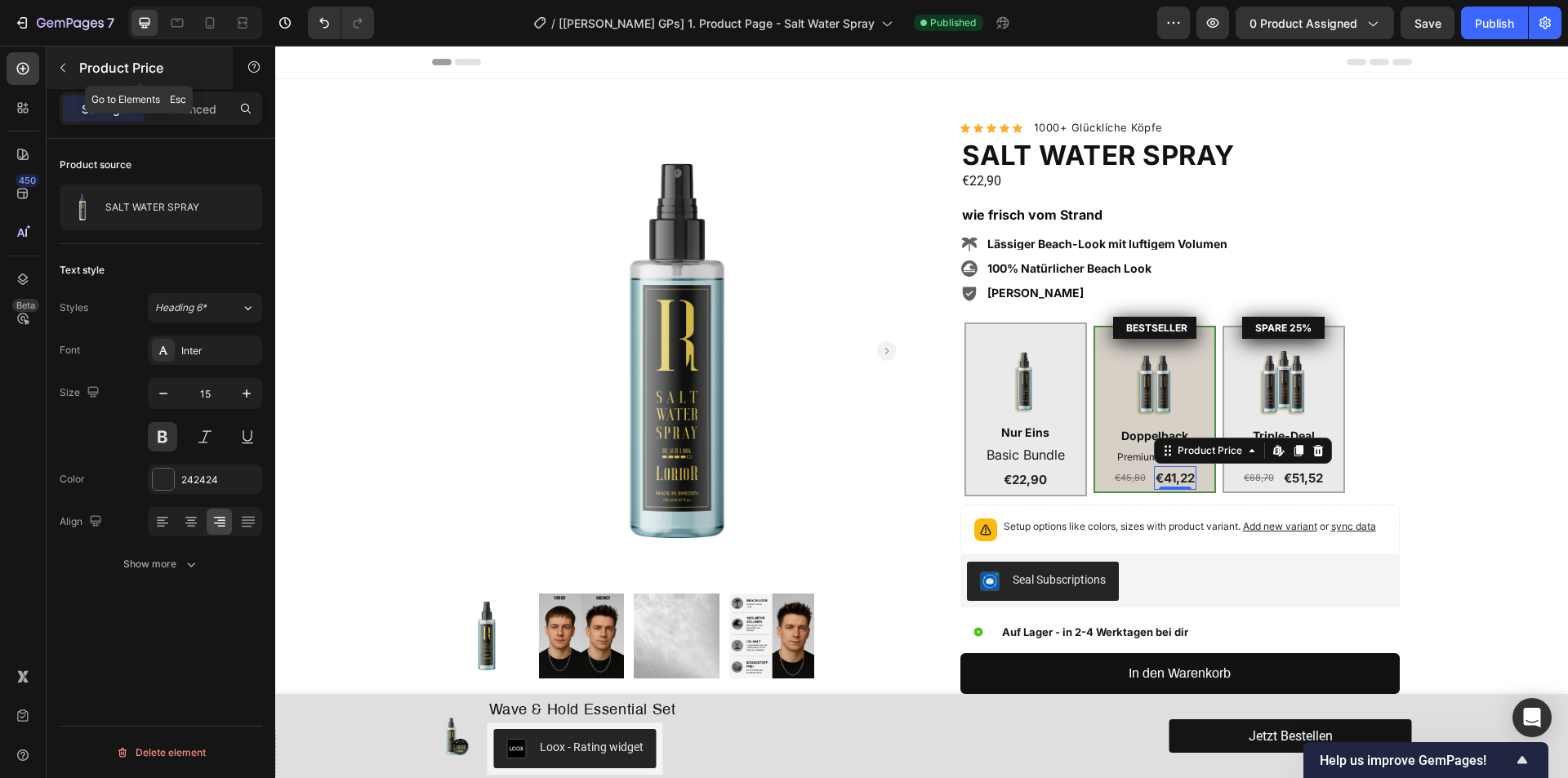
click at [64, 72] on icon "button" at bounding box center [63, 68] width 13 height 13
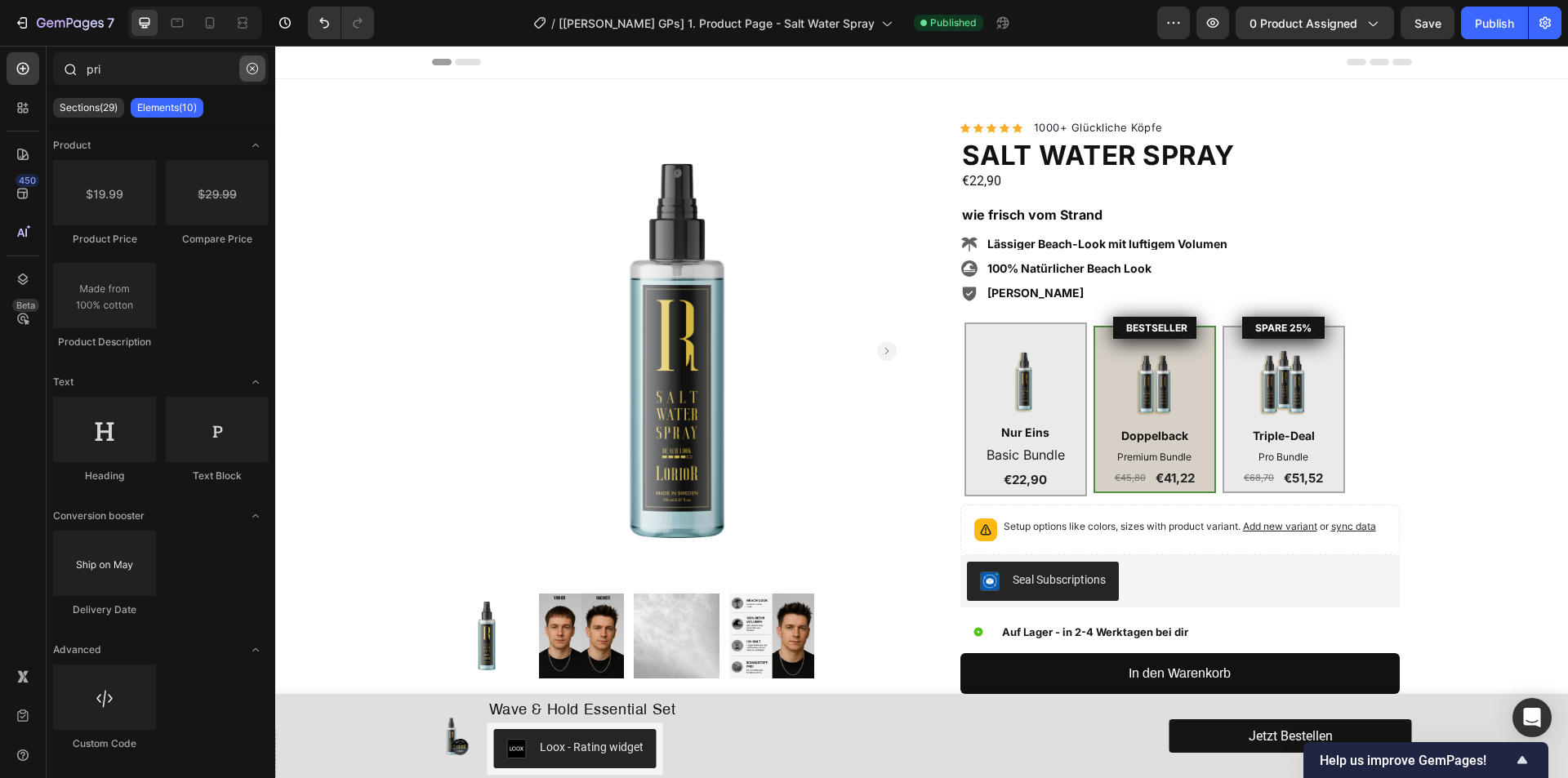
click at [255, 71] on icon "button" at bounding box center [253, 69] width 12 height 12
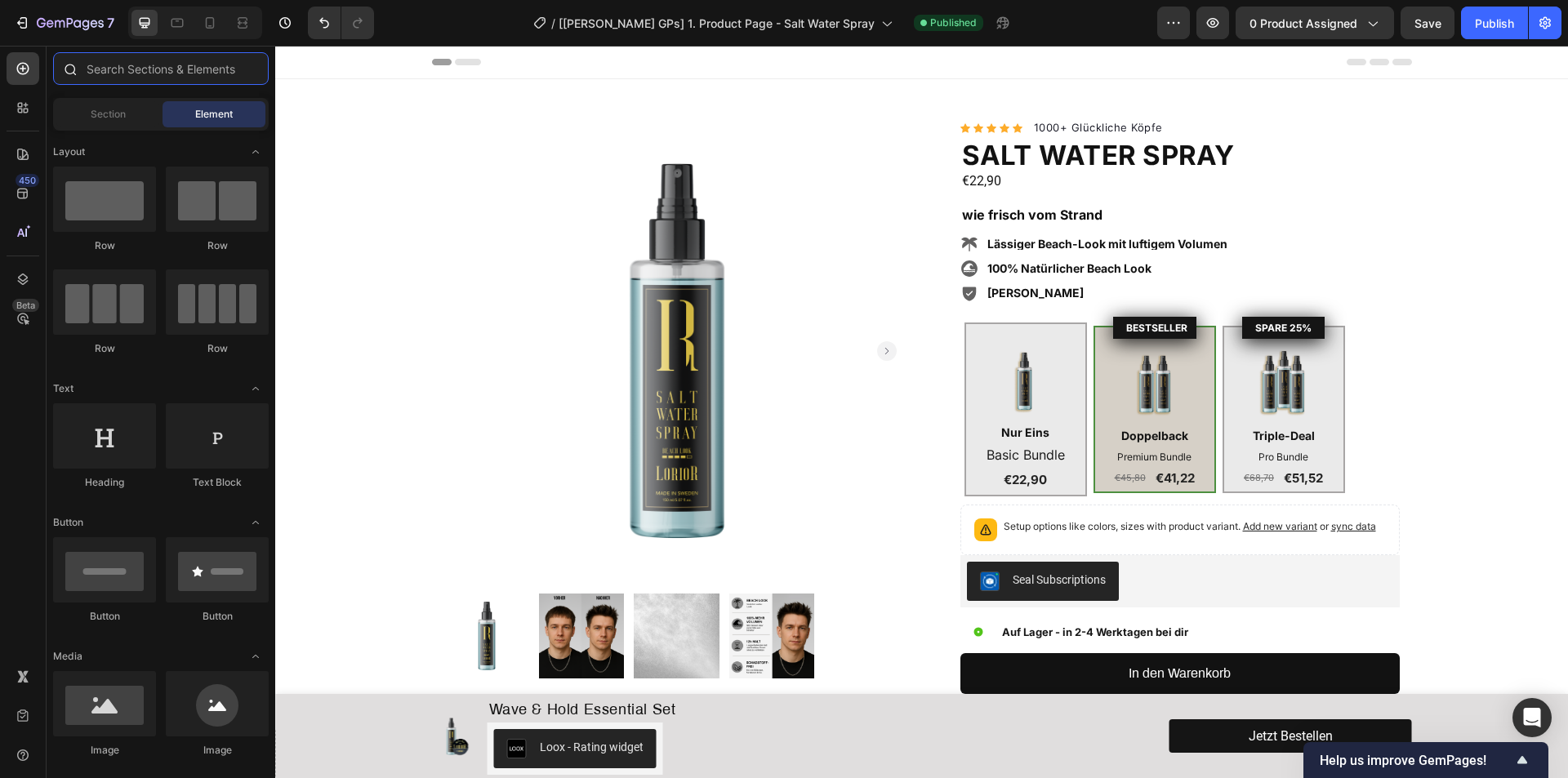
click at [145, 73] on input "text" at bounding box center [161, 68] width 216 height 33
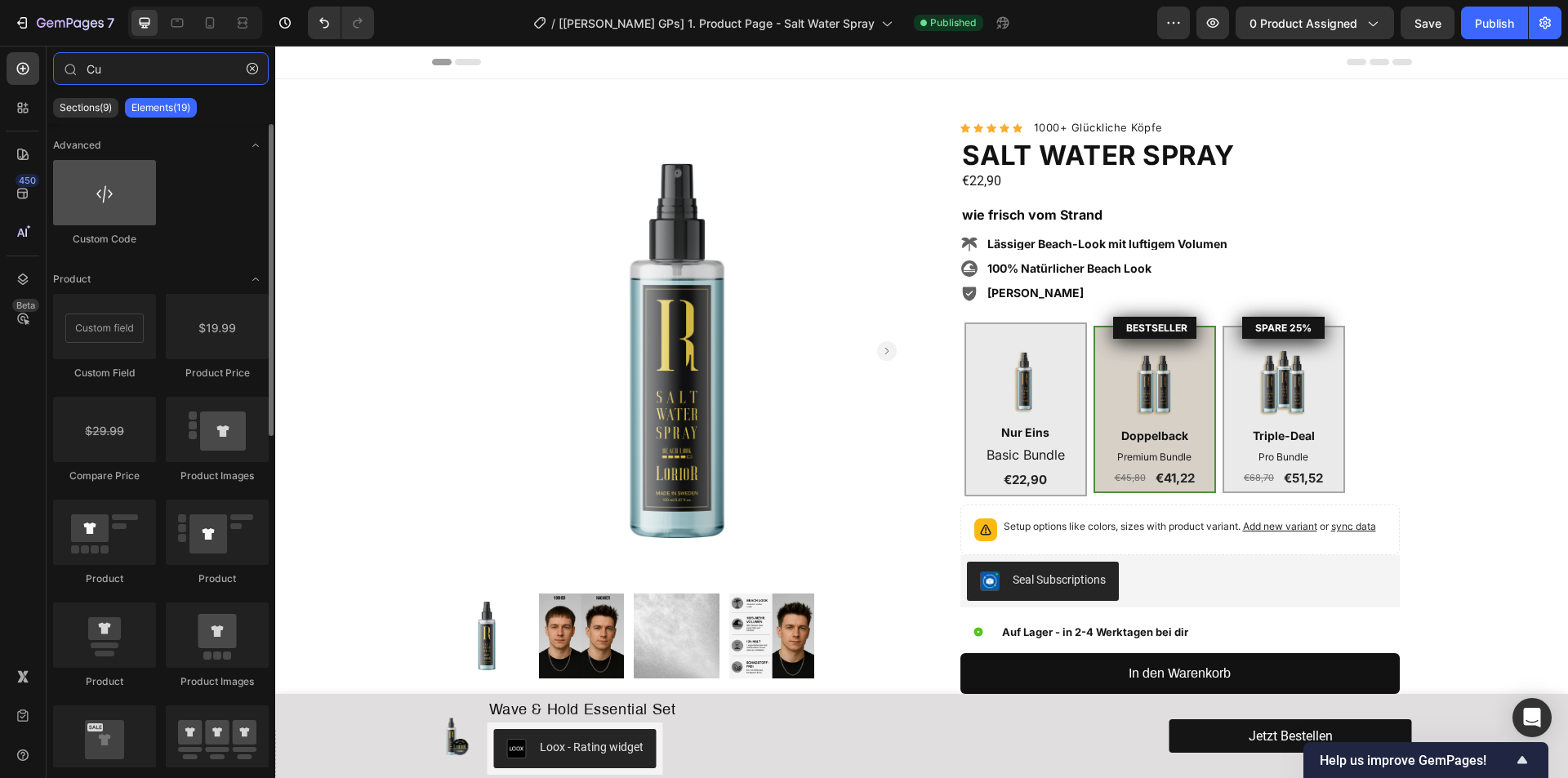
type input "Cu"
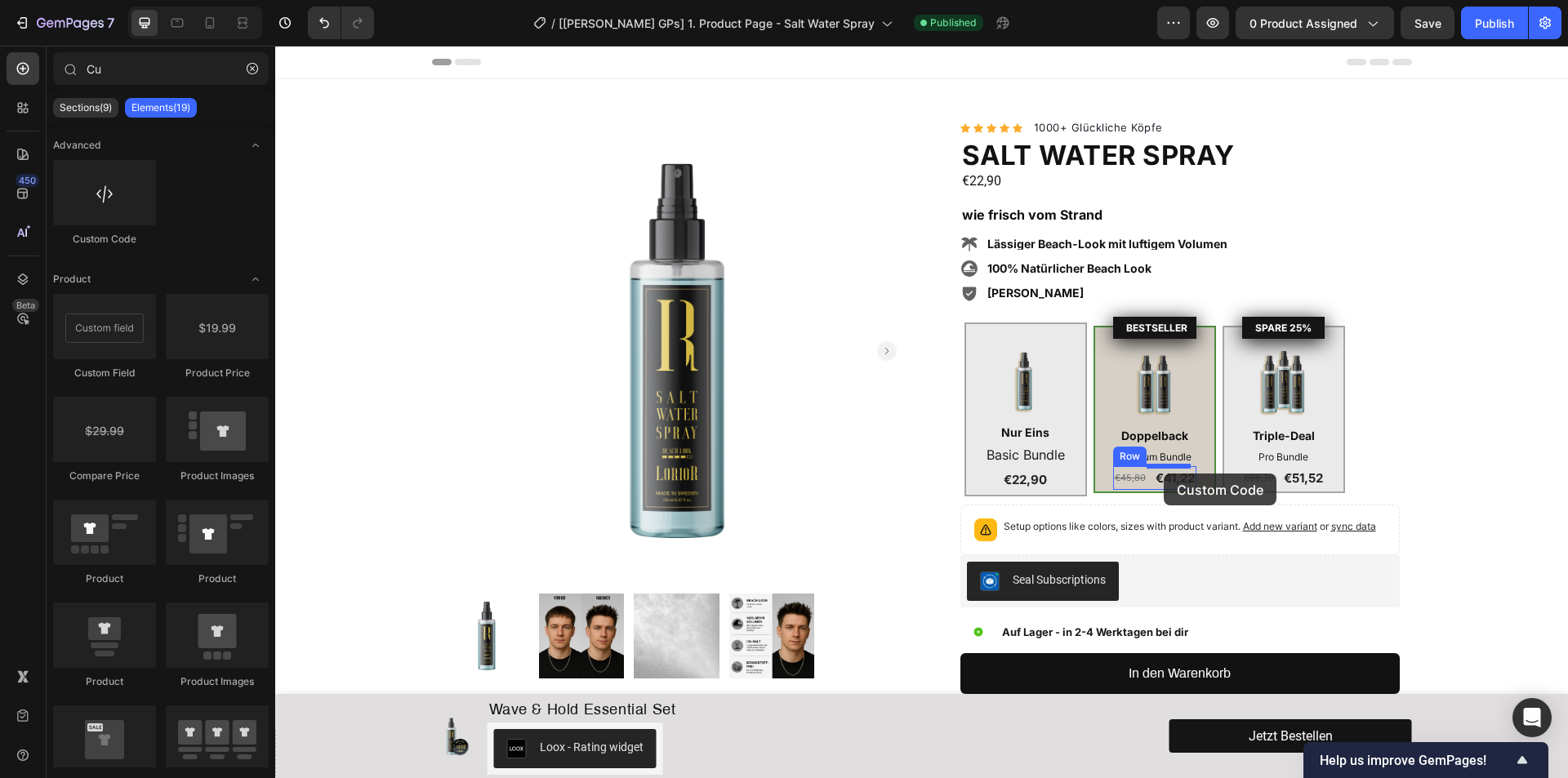
drag, startPoint x: 396, startPoint y: 257, endPoint x: 1164, endPoint y: 473, distance: 797.8
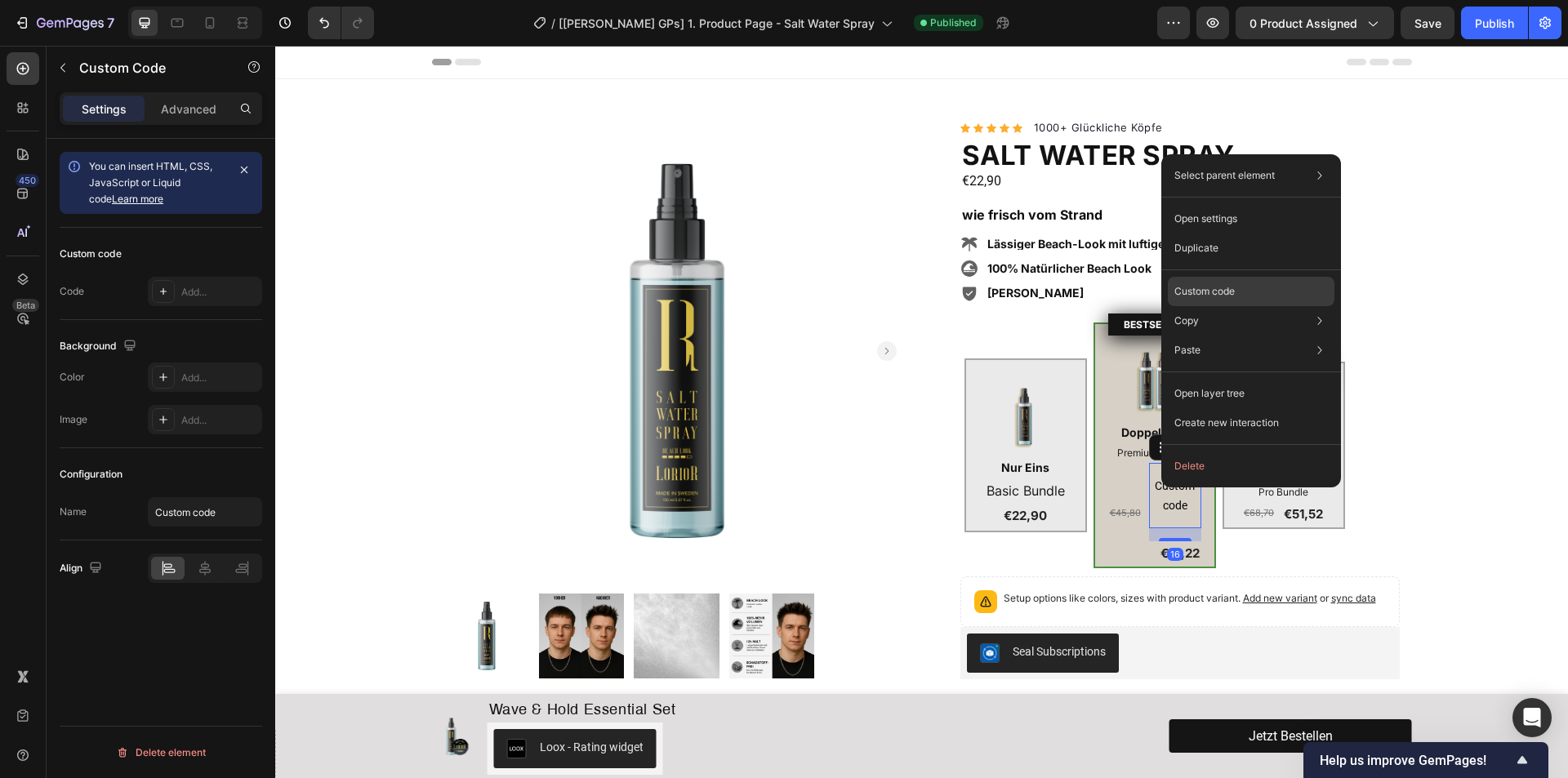
click at [1229, 296] on p "Custom code" at bounding box center [1204, 290] width 61 height 14
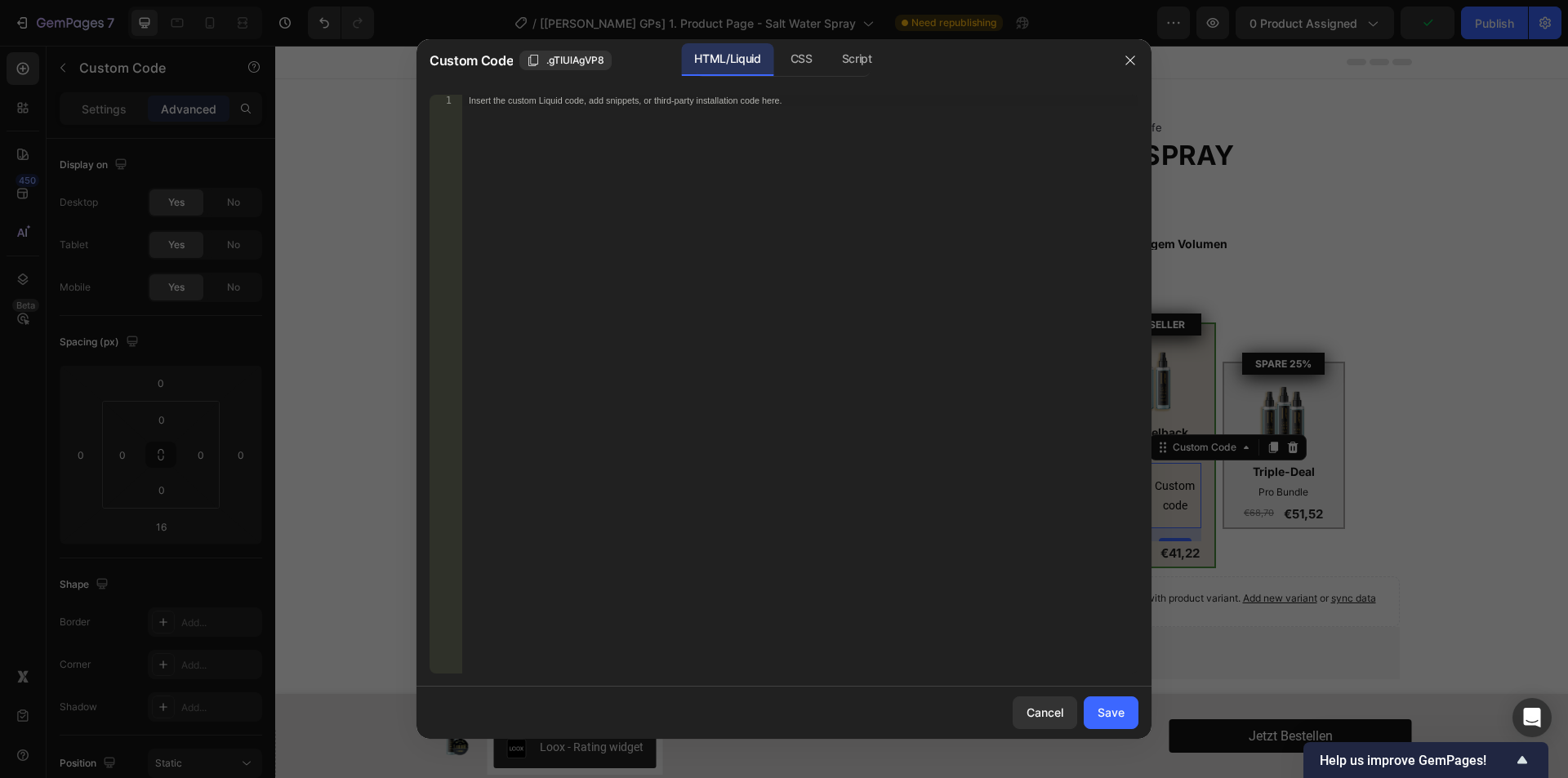
click at [771, 197] on div "Insert the custom Liquid code, add snippets, or third-party installation code h…" at bounding box center [800, 395] width 676 height 602
paste textarea "{{ product.price | money }}"
click at [673, 302] on div "{{ product.price | money }}" at bounding box center [800, 395] width 676 height 602
drag, startPoint x: 480, startPoint y: 96, endPoint x: 593, endPoint y: 102, distance: 113.2
click at [593, 102] on div "{{ product.price | money }}" at bounding box center [800, 395] width 676 height 602
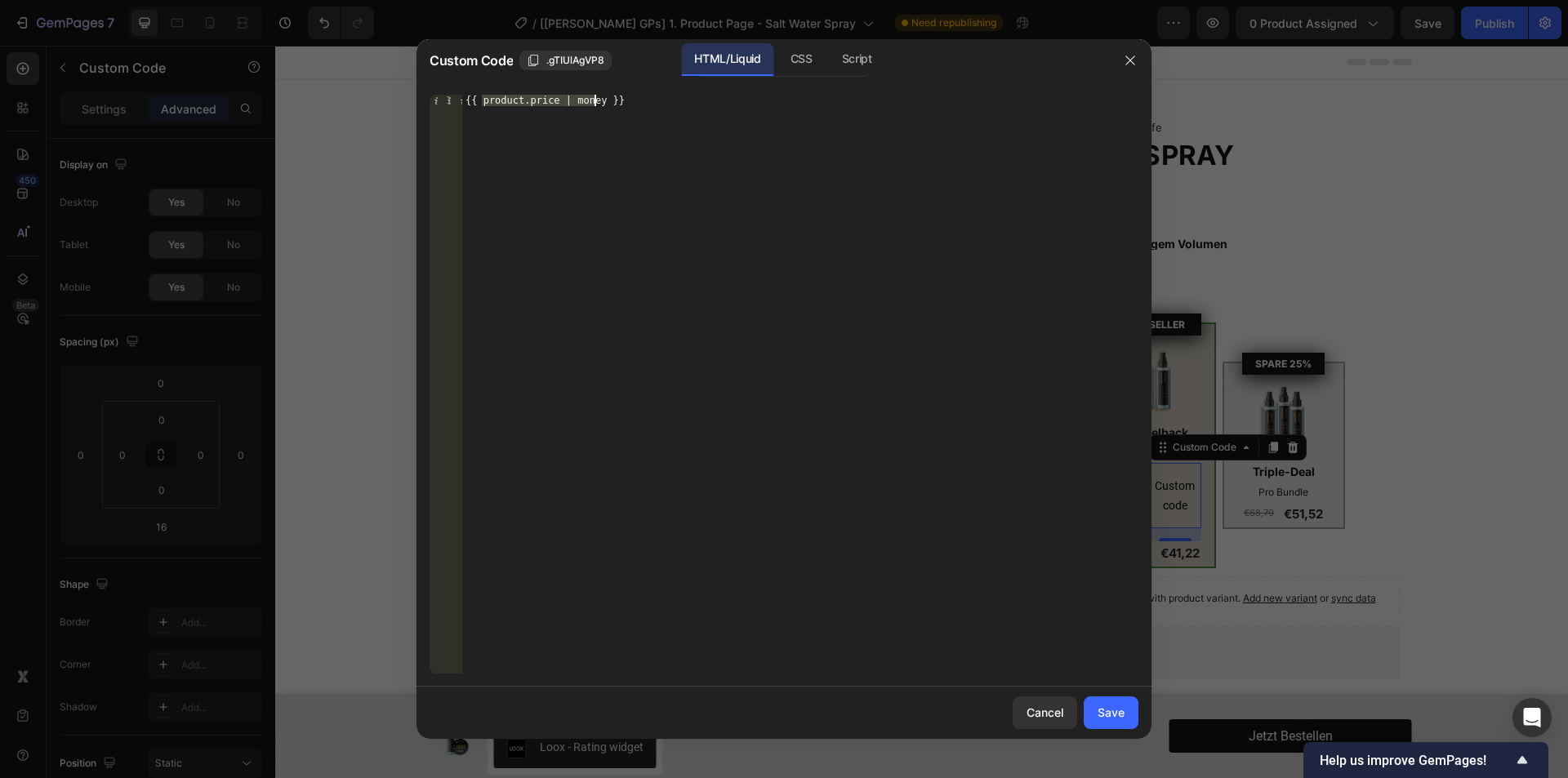
paste textarea "selected_or_first_available_variant."
type textarea "{{ product.selected_or_first_available_variant.price | money }}"
click at [1104, 707] on div "Save" at bounding box center [1111, 712] width 27 height 17
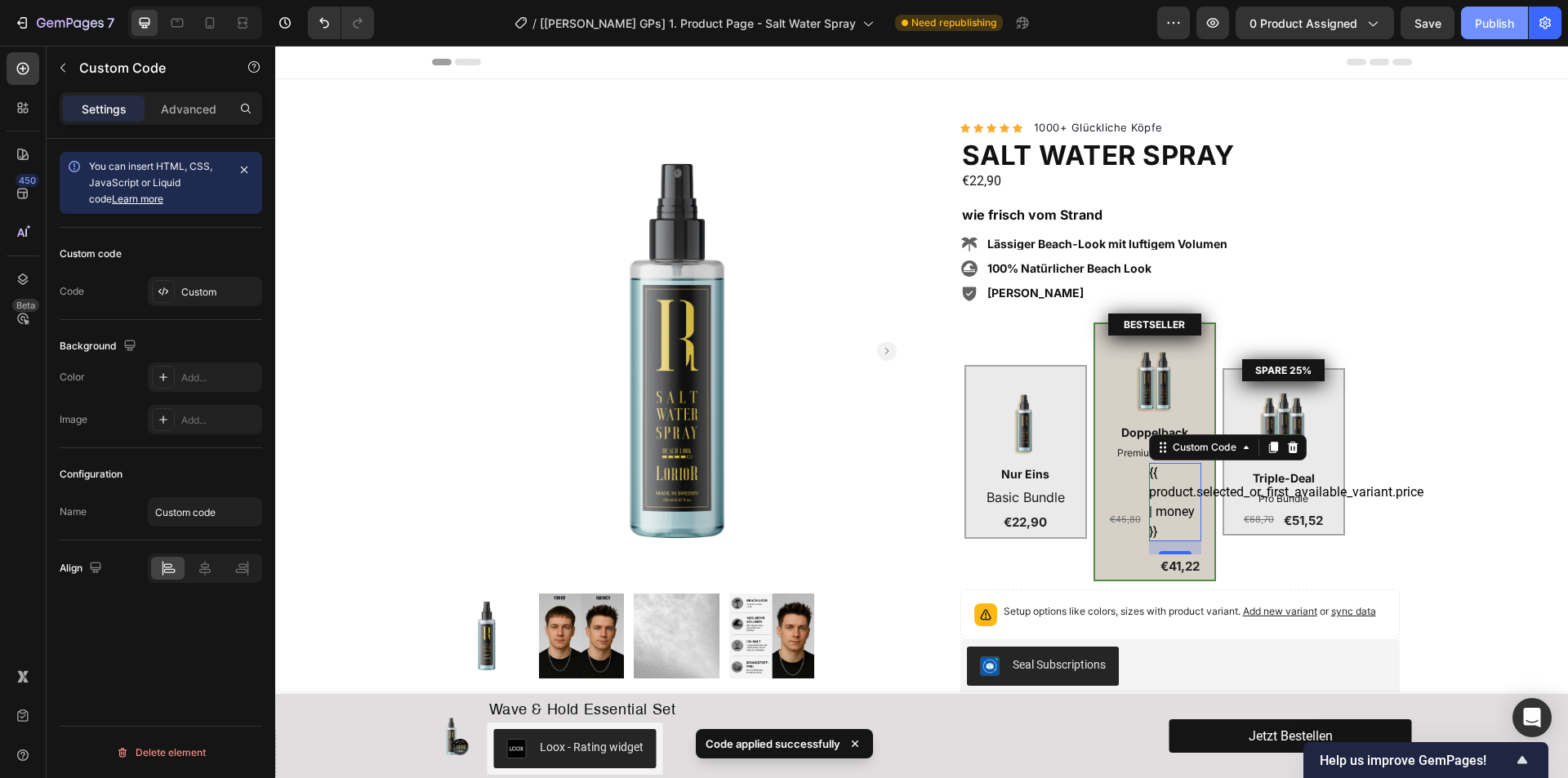
click at [1493, 30] on div "Publish" at bounding box center [1494, 23] width 40 height 17
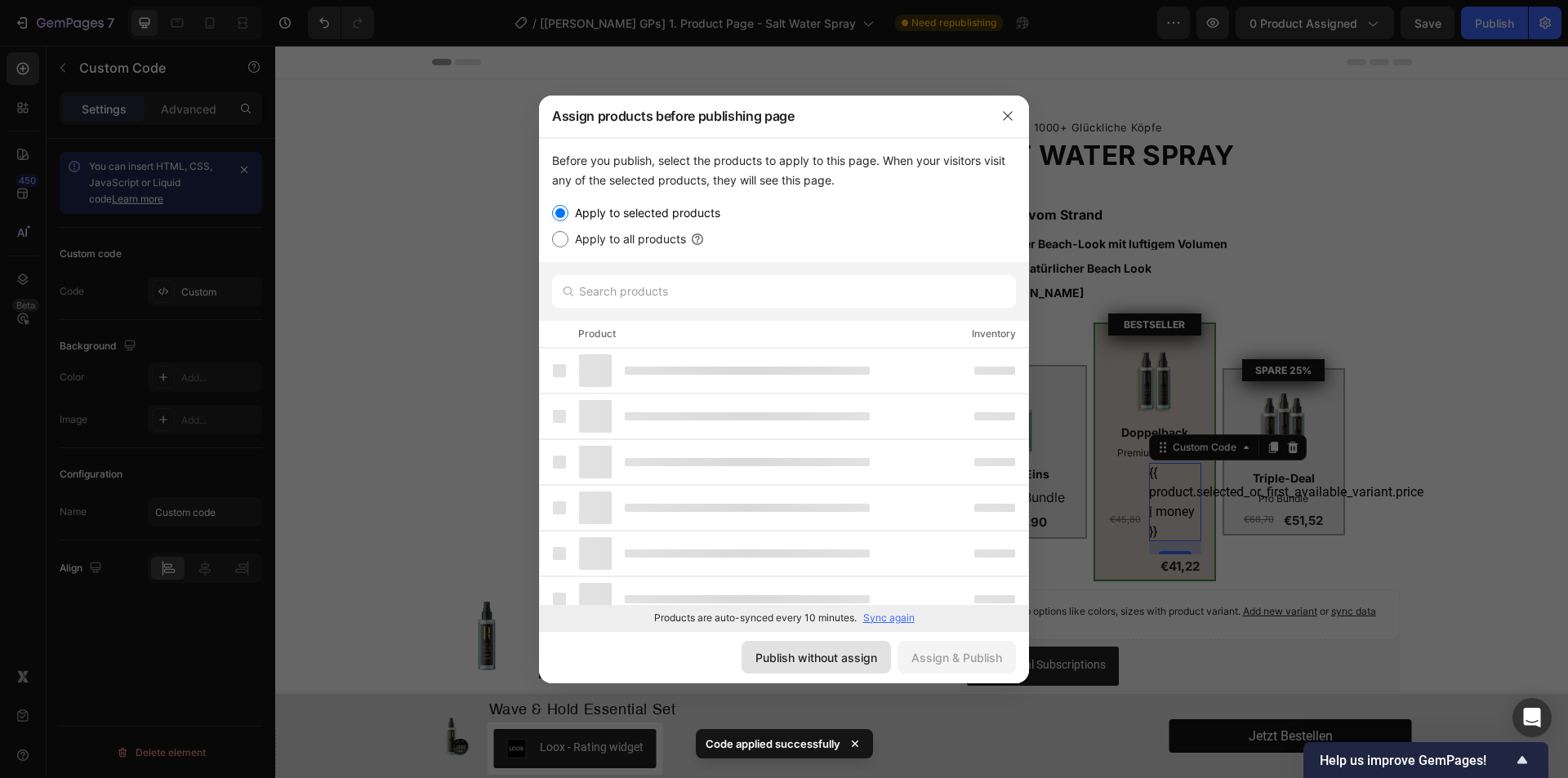
click at [850, 669] on button "Publish without assign" at bounding box center [815, 657] width 149 height 33
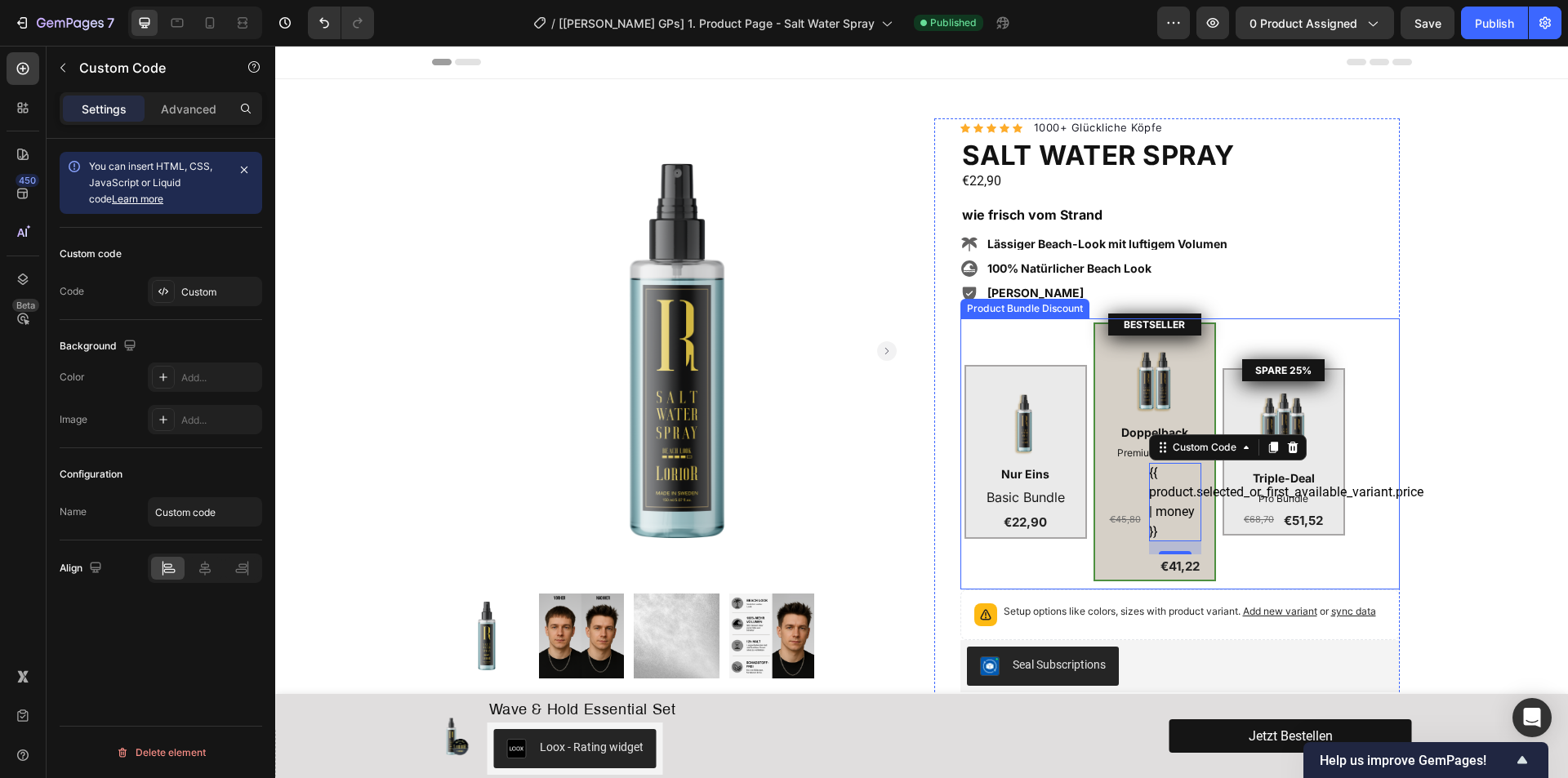
click at [1085, 381] on div "Image Nur Eins Text Block Basic Bundle Text Block €22,90 Product Price Product …" at bounding box center [1180, 451] width 431 height 258
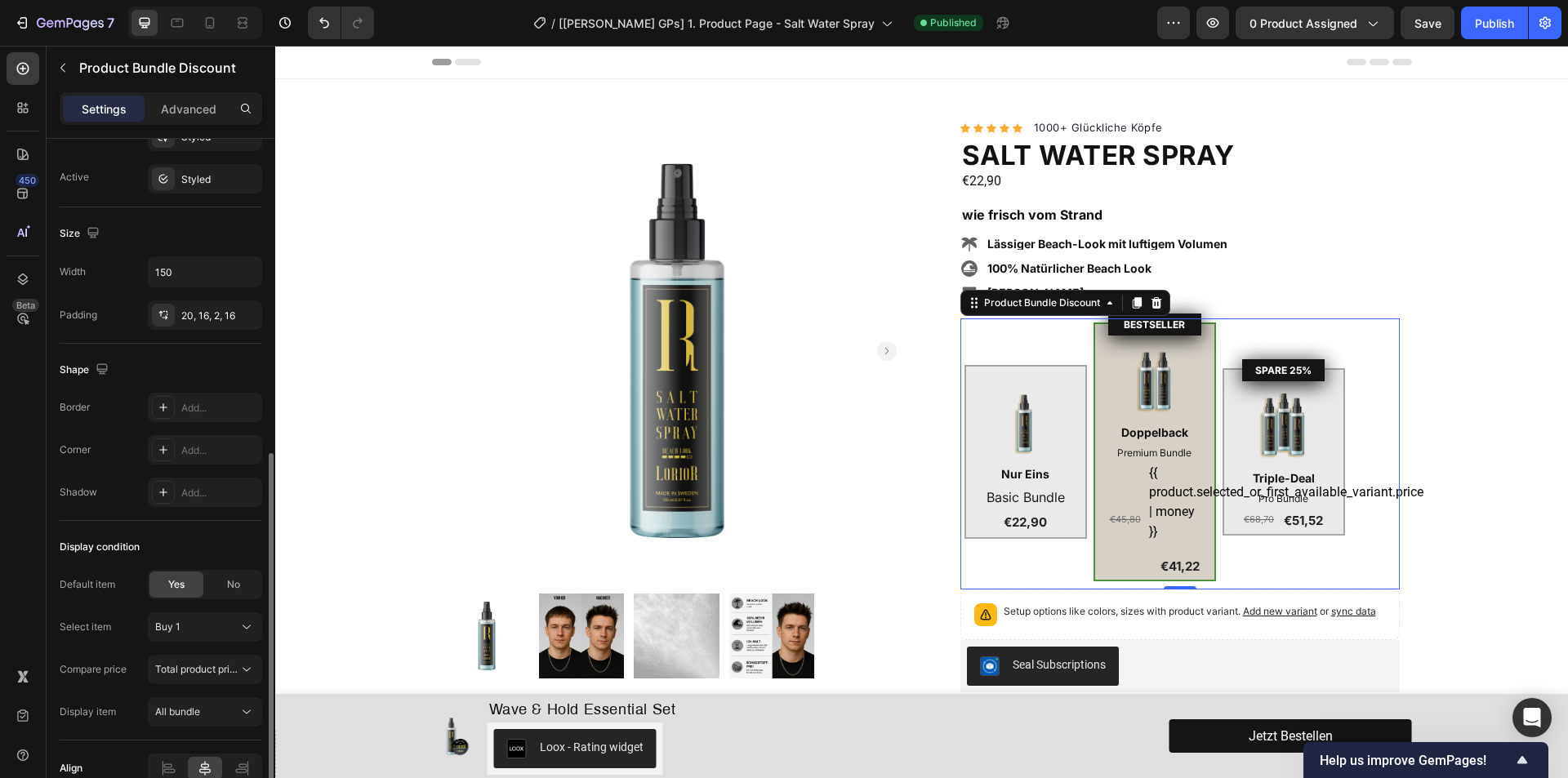
scroll to position [735, 0]
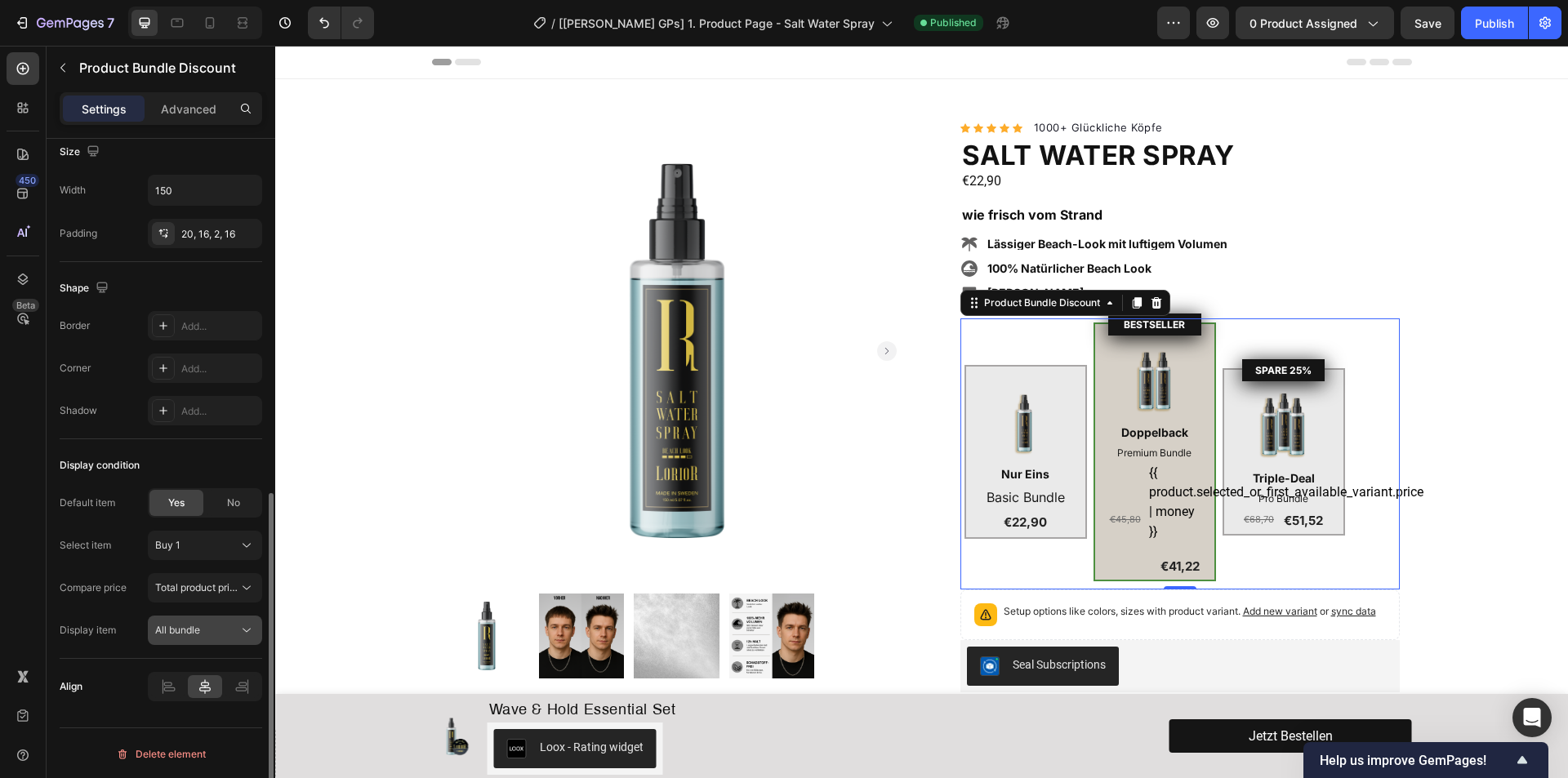
click at [196, 637] on span "All bundle" at bounding box center [177, 630] width 45 height 14
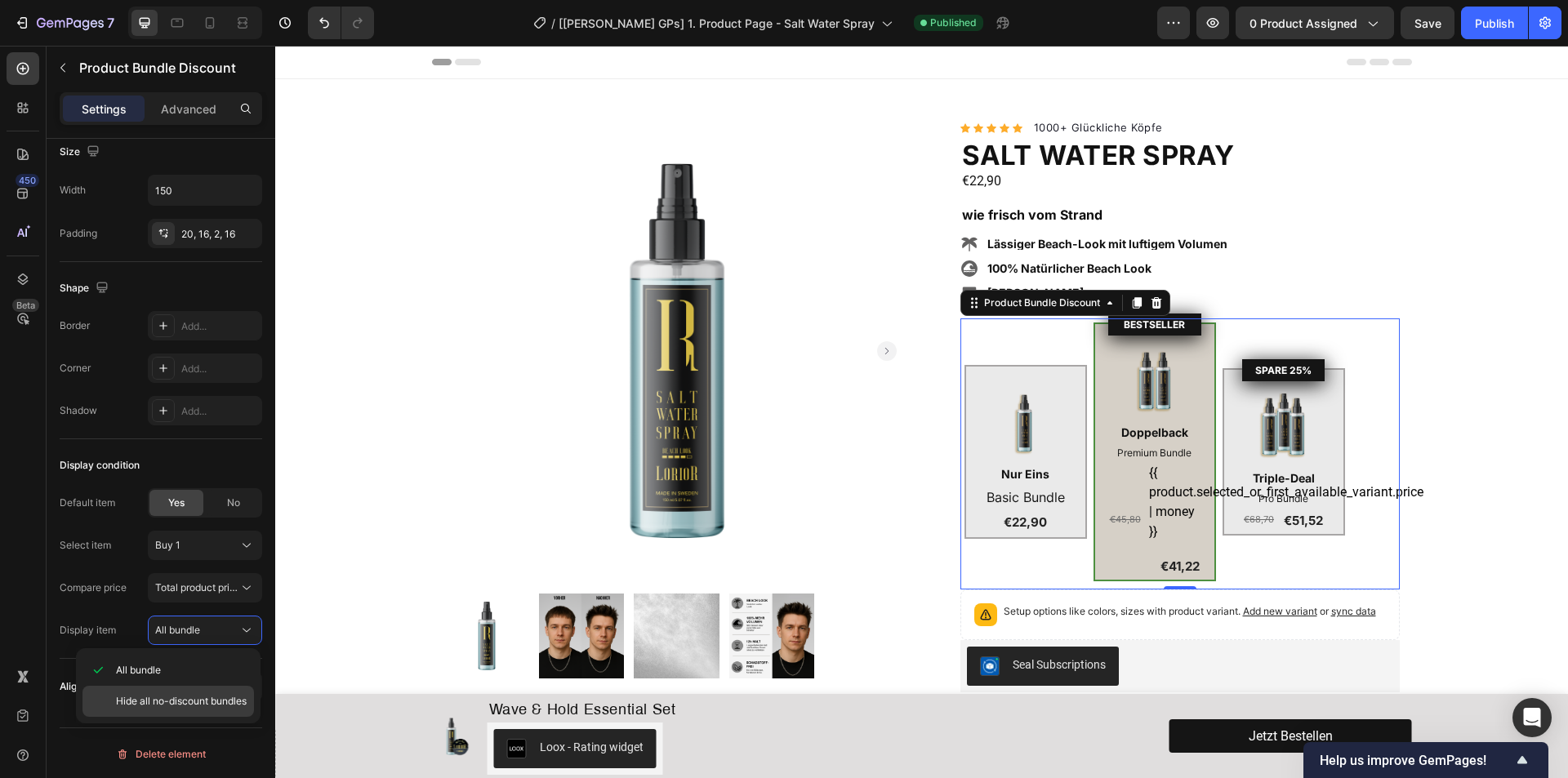
click at [198, 706] on span "Hide all no-discount bundles" at bounding box center [181, 701] width 131 height 14
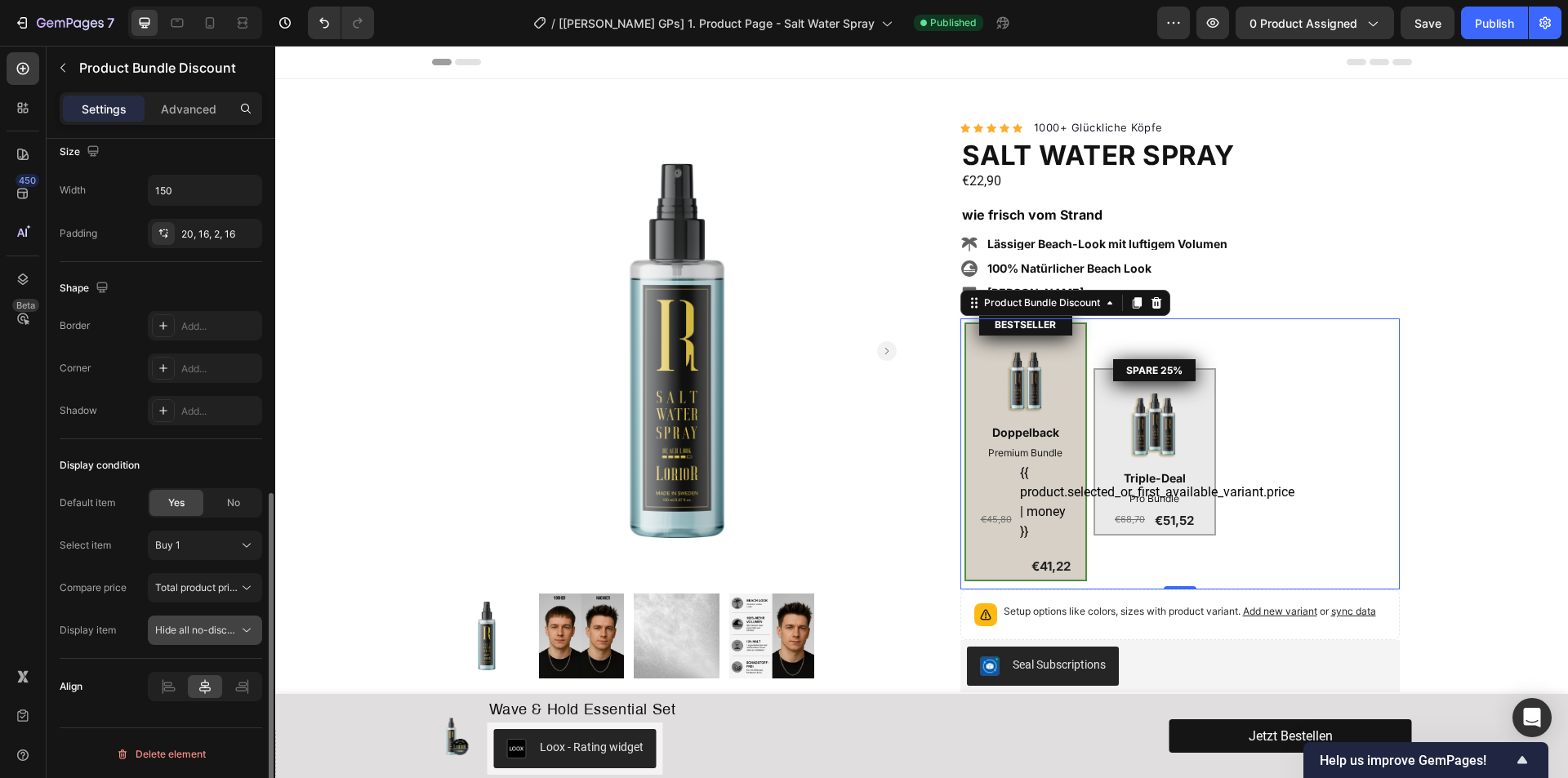
click at [199, 633] on span "Hide all no-discount bundles" at bounding box center [220, 630] width 131 height 13
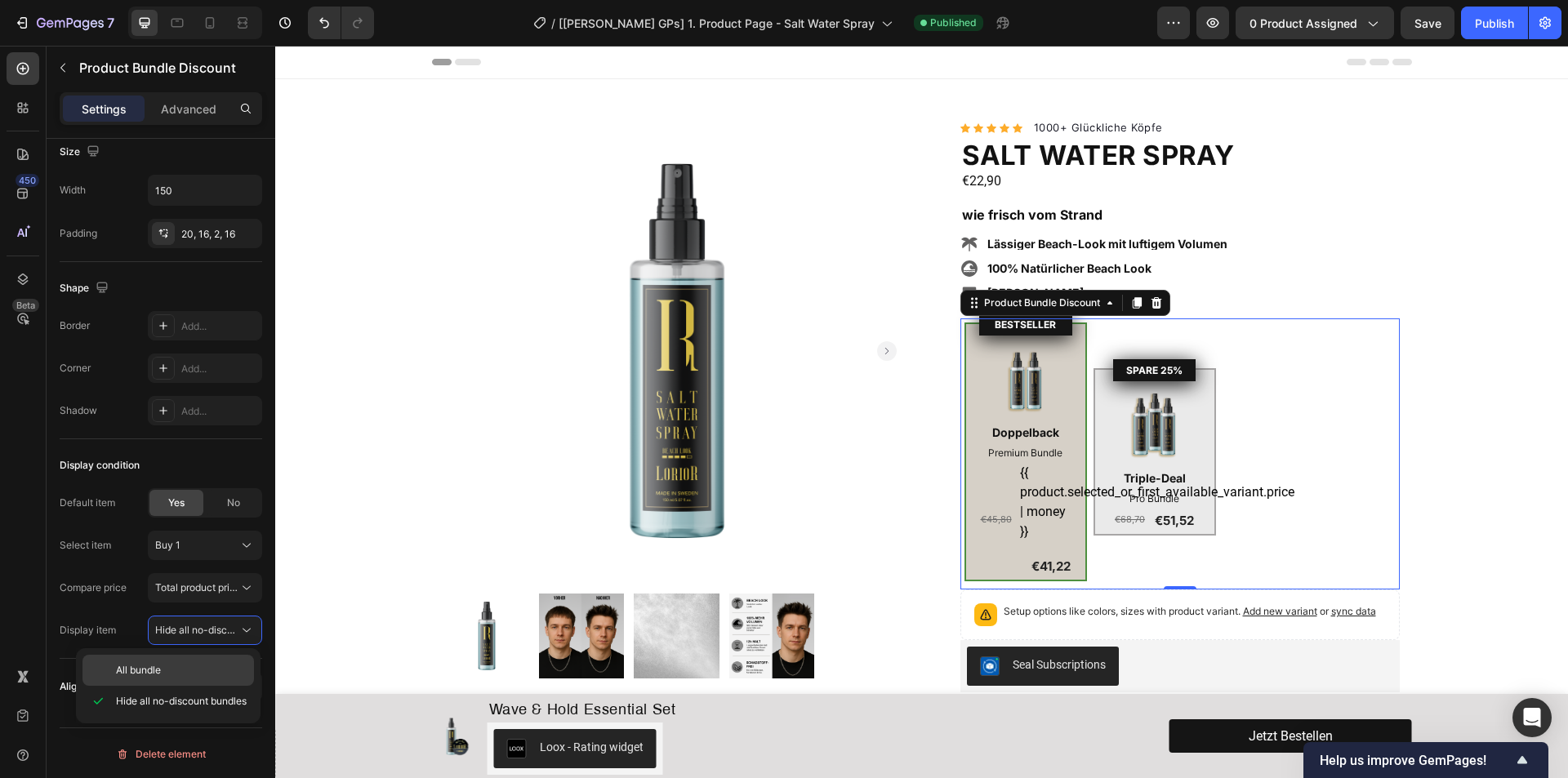
click at [180, 673] on p "All bundle" at bounding box center [181, 669] width 131 height 14
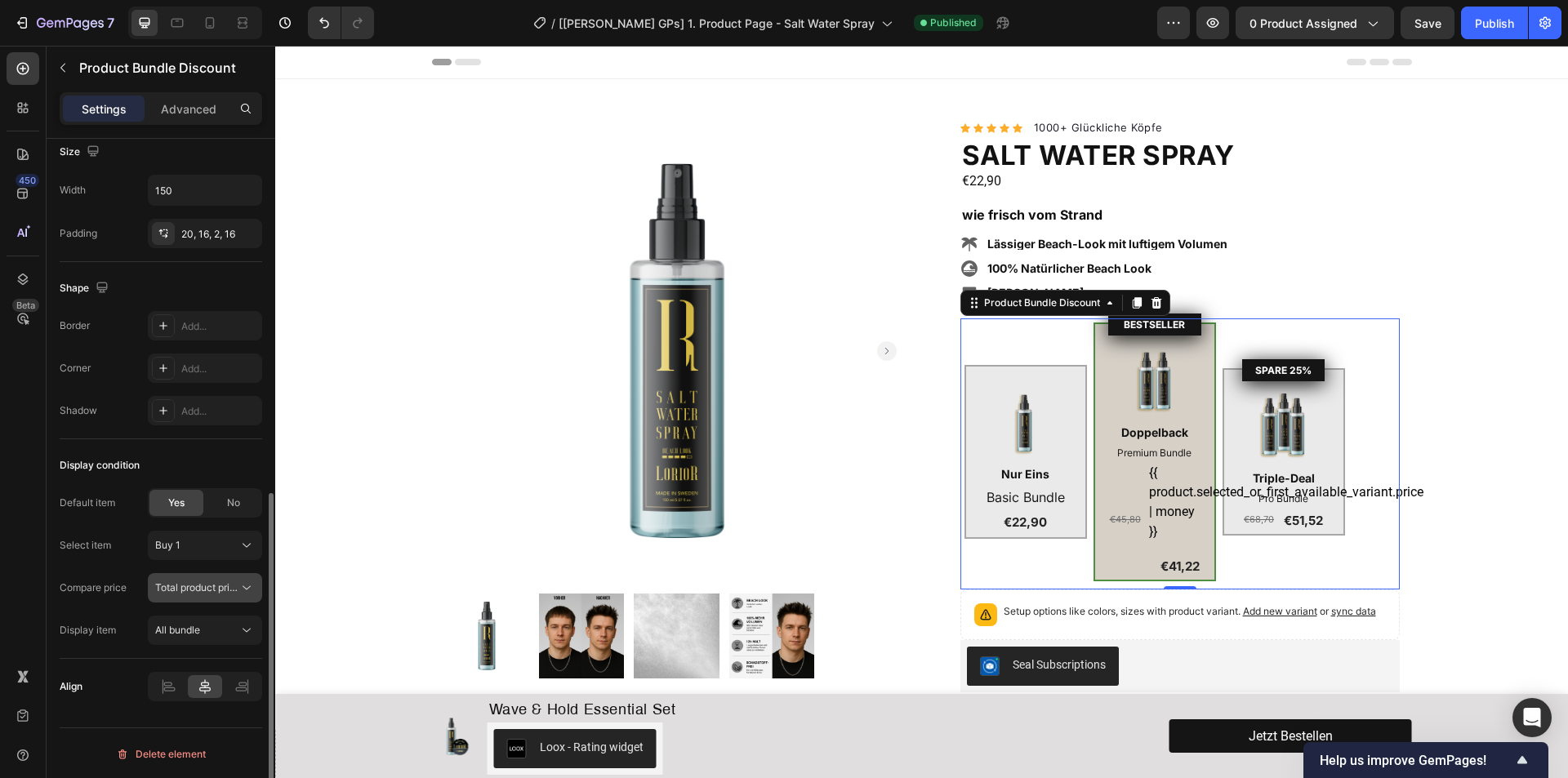
click at [200, 584] on span "Total product price" at bounding box center [198, 587] width 86 height 13
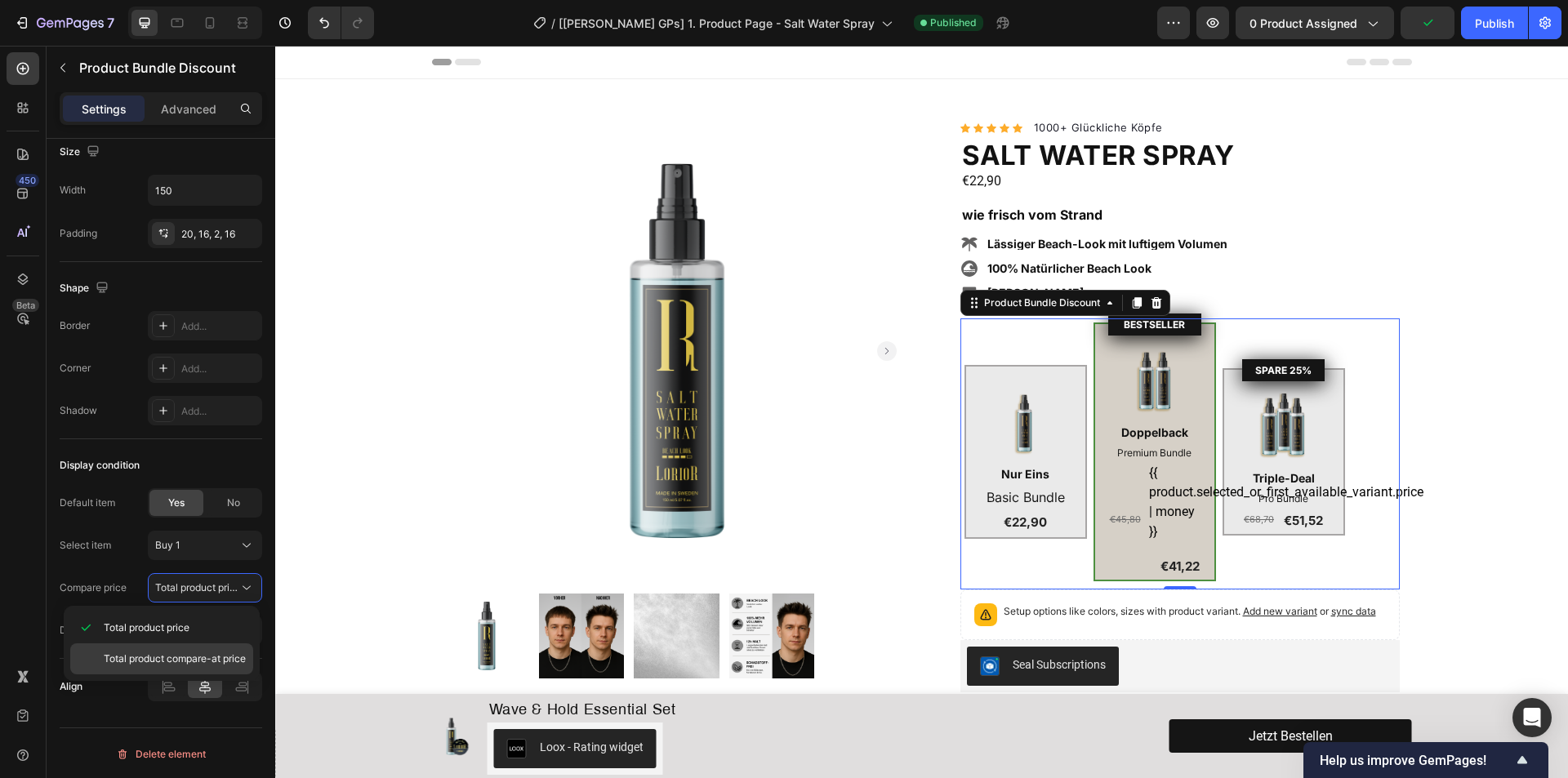
click at [190, 658] on span "Total product compare-at price" at bounding box center [174, 658] width 142 height 14
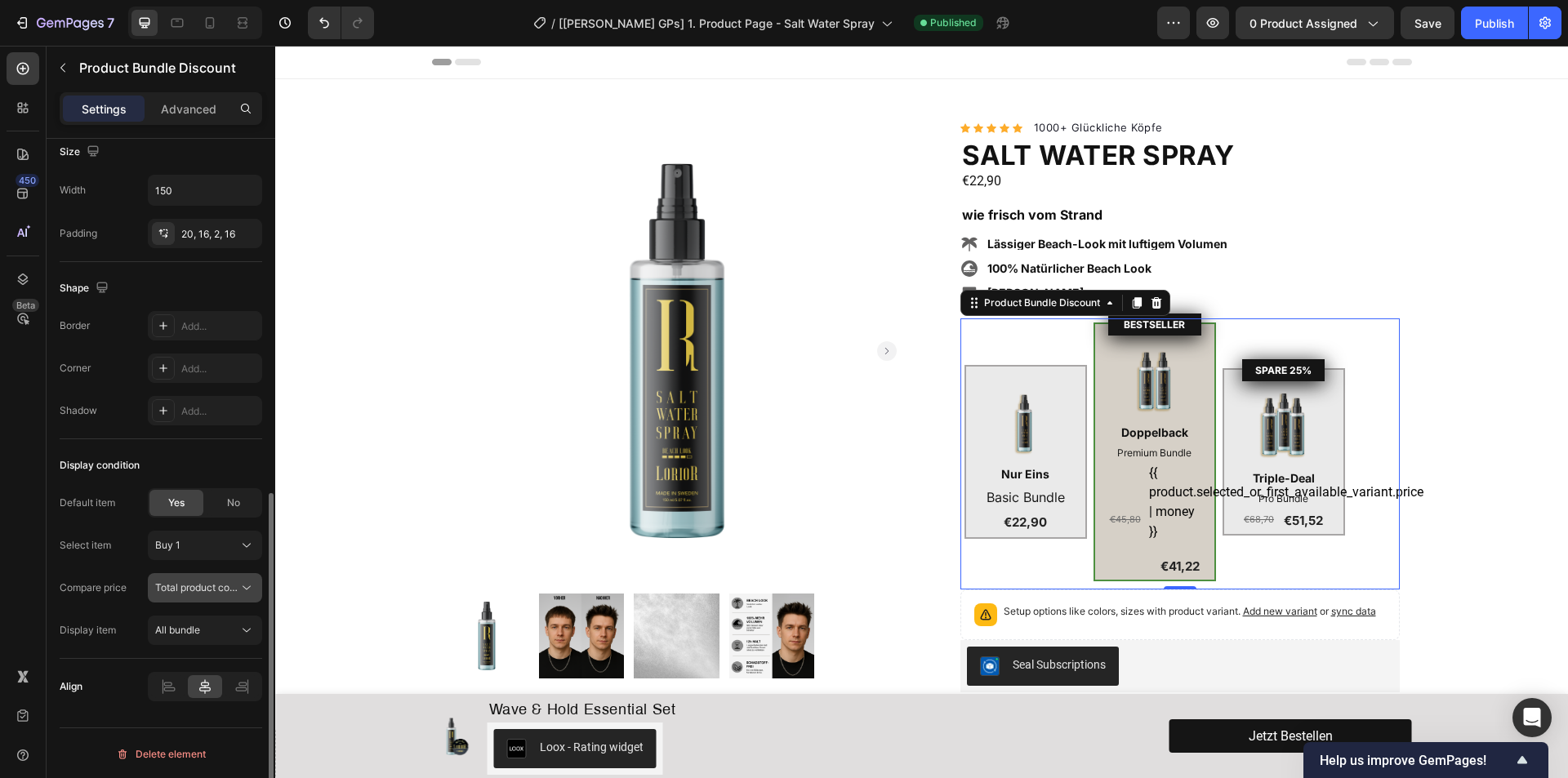
click at [195, 588] on span "Total product compare-at price" at bounding box center [226, 587] width 142 height 13
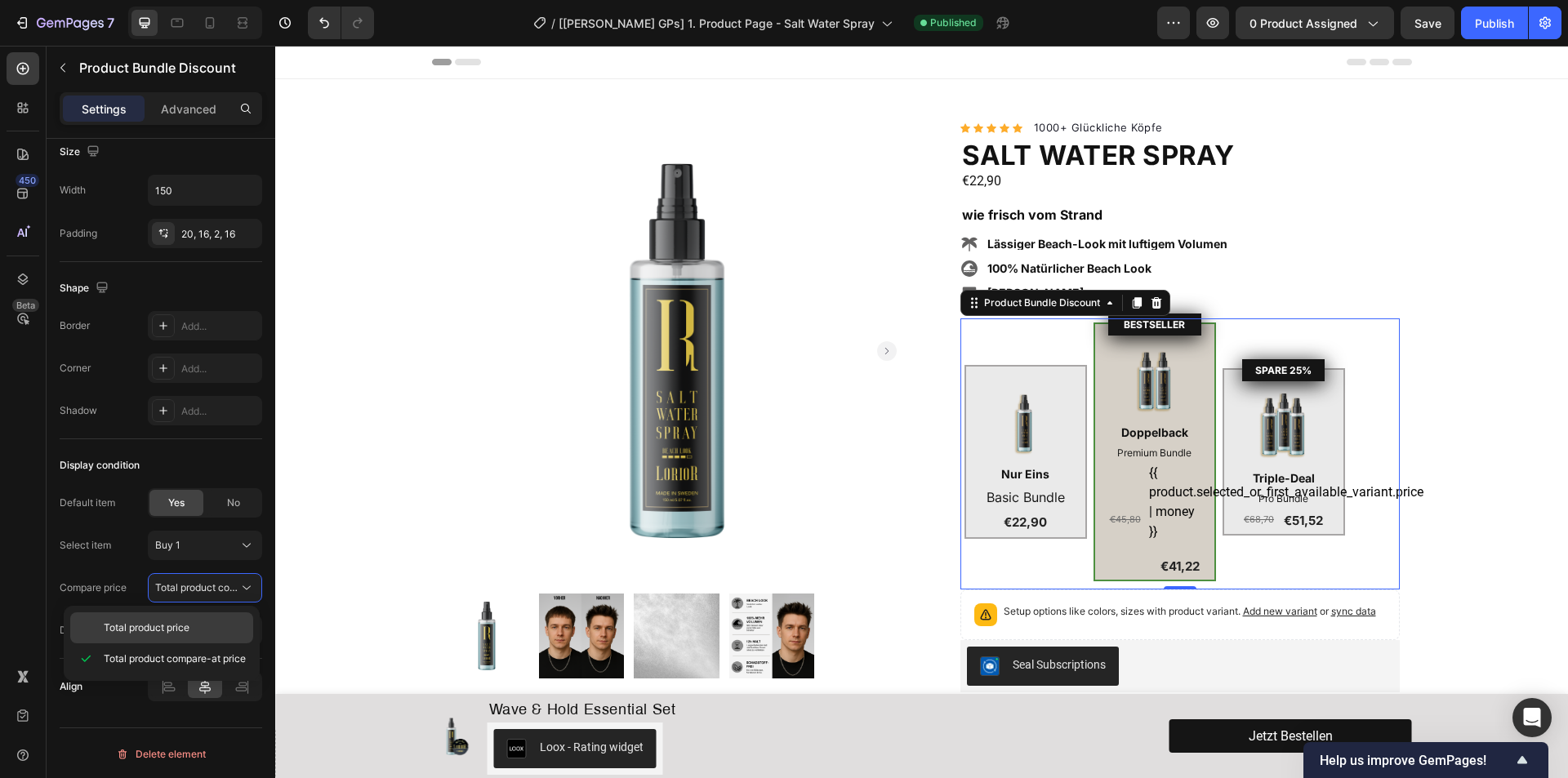
click at [175, 627] on span "Total product price" at bounding box center [147, 627] width 86 height 14
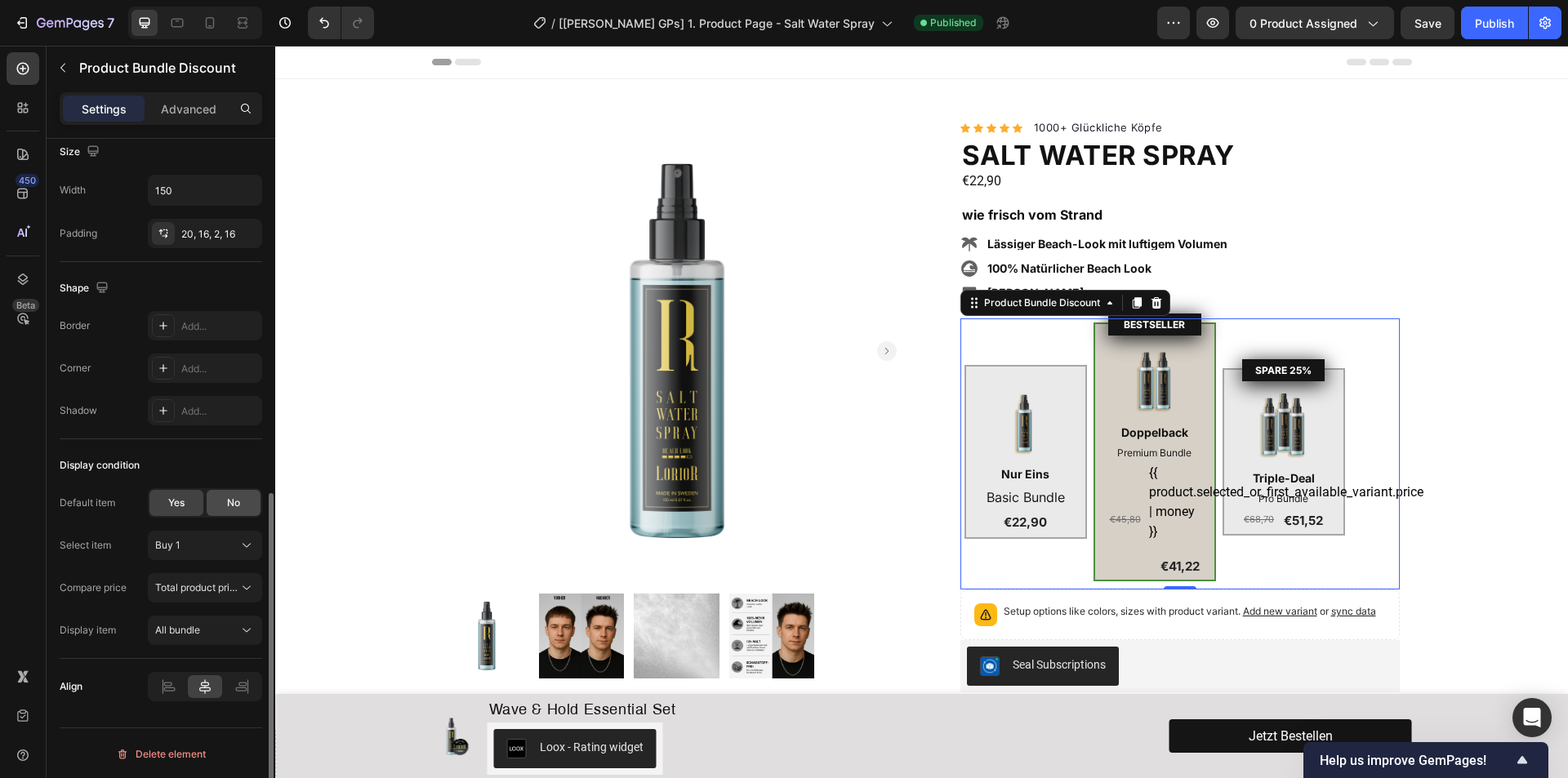
click at [229, 500] on span "No" at bounding box center [234, 503] width 13 height 14
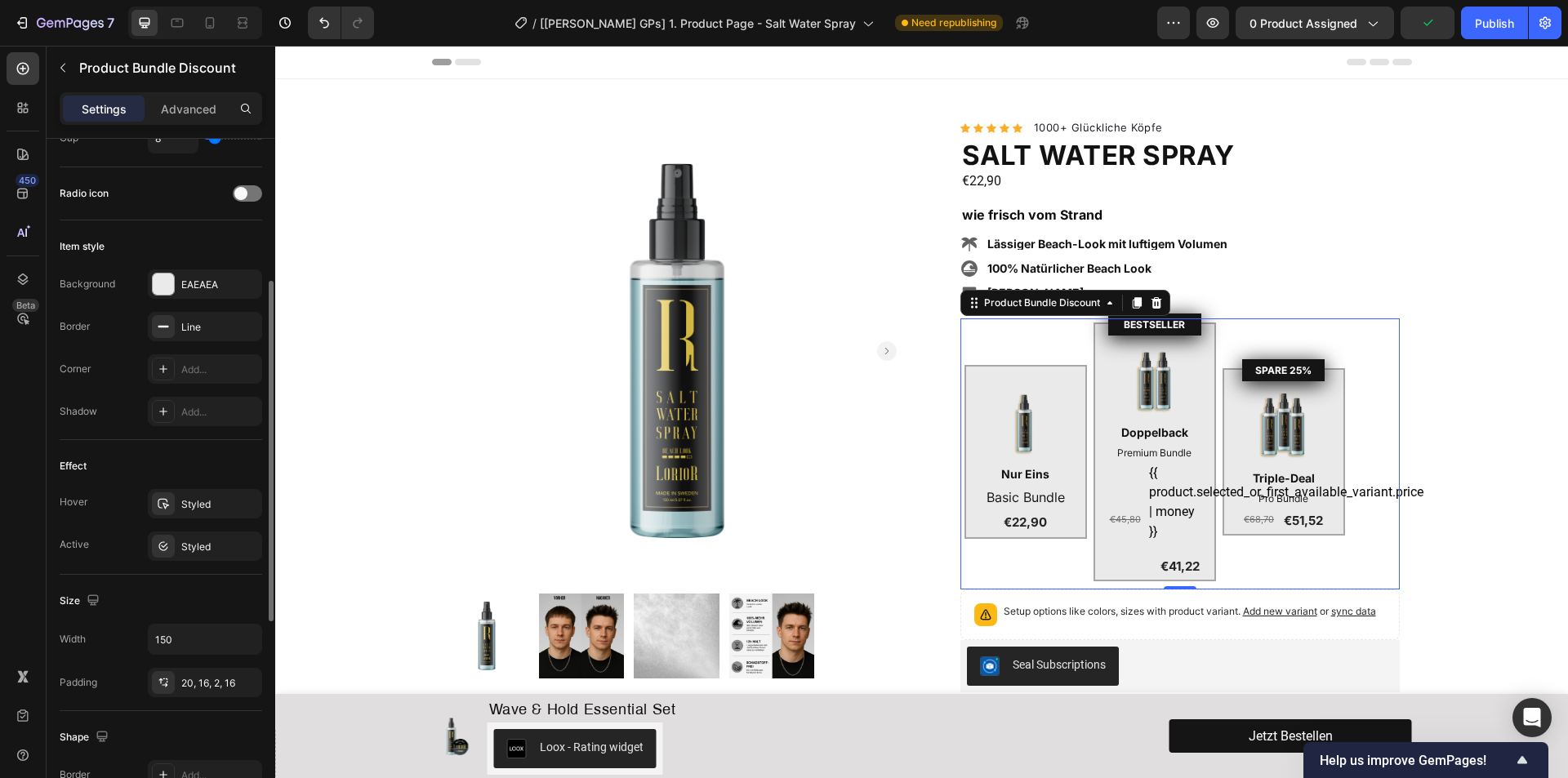
scroll to position [0, 0]
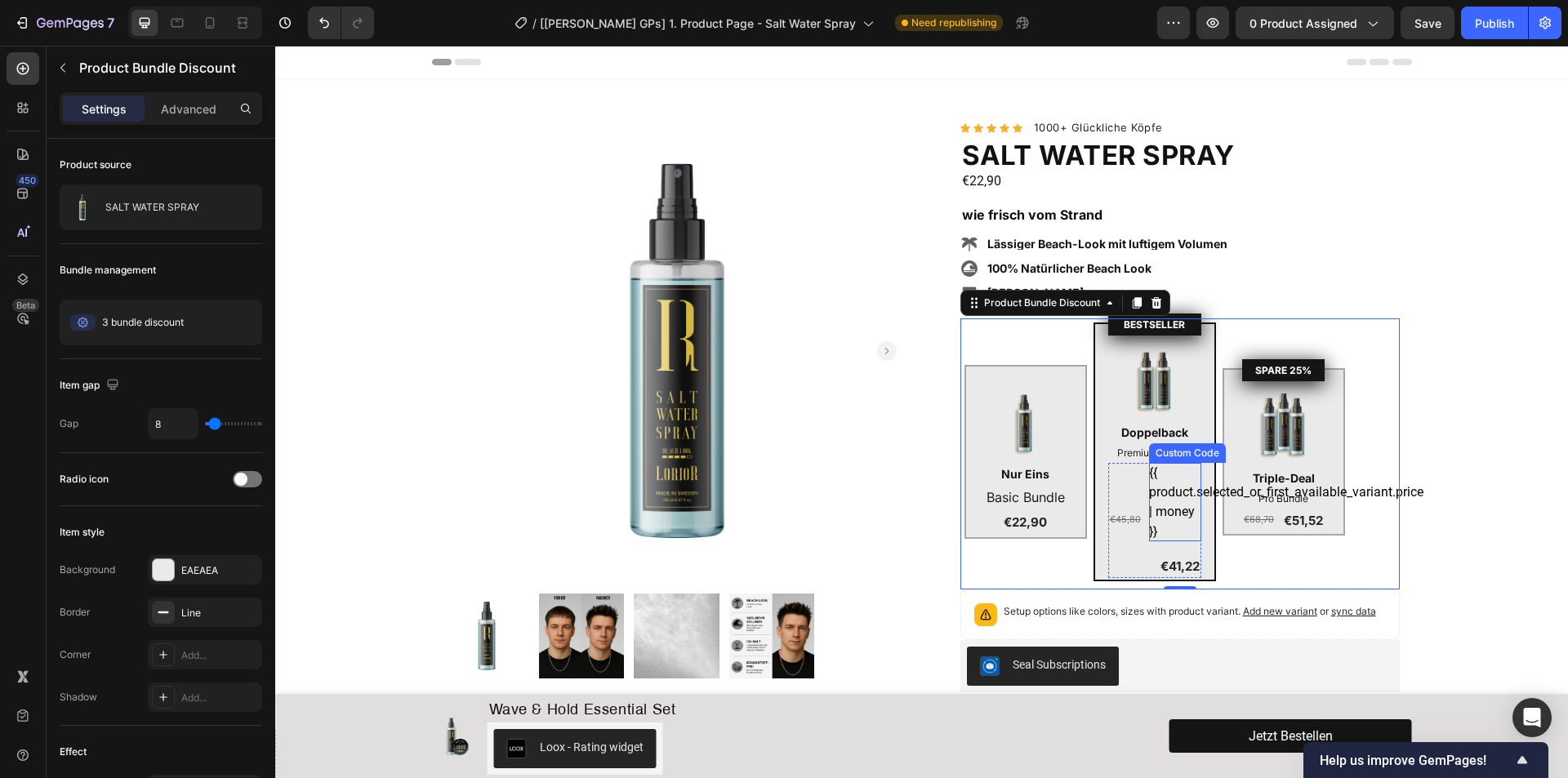
click at [1154, 488] on div "{{ product.selected_or_first_available_variant.price | money }}" at bounding box center [1175, 502] width 52 height 78
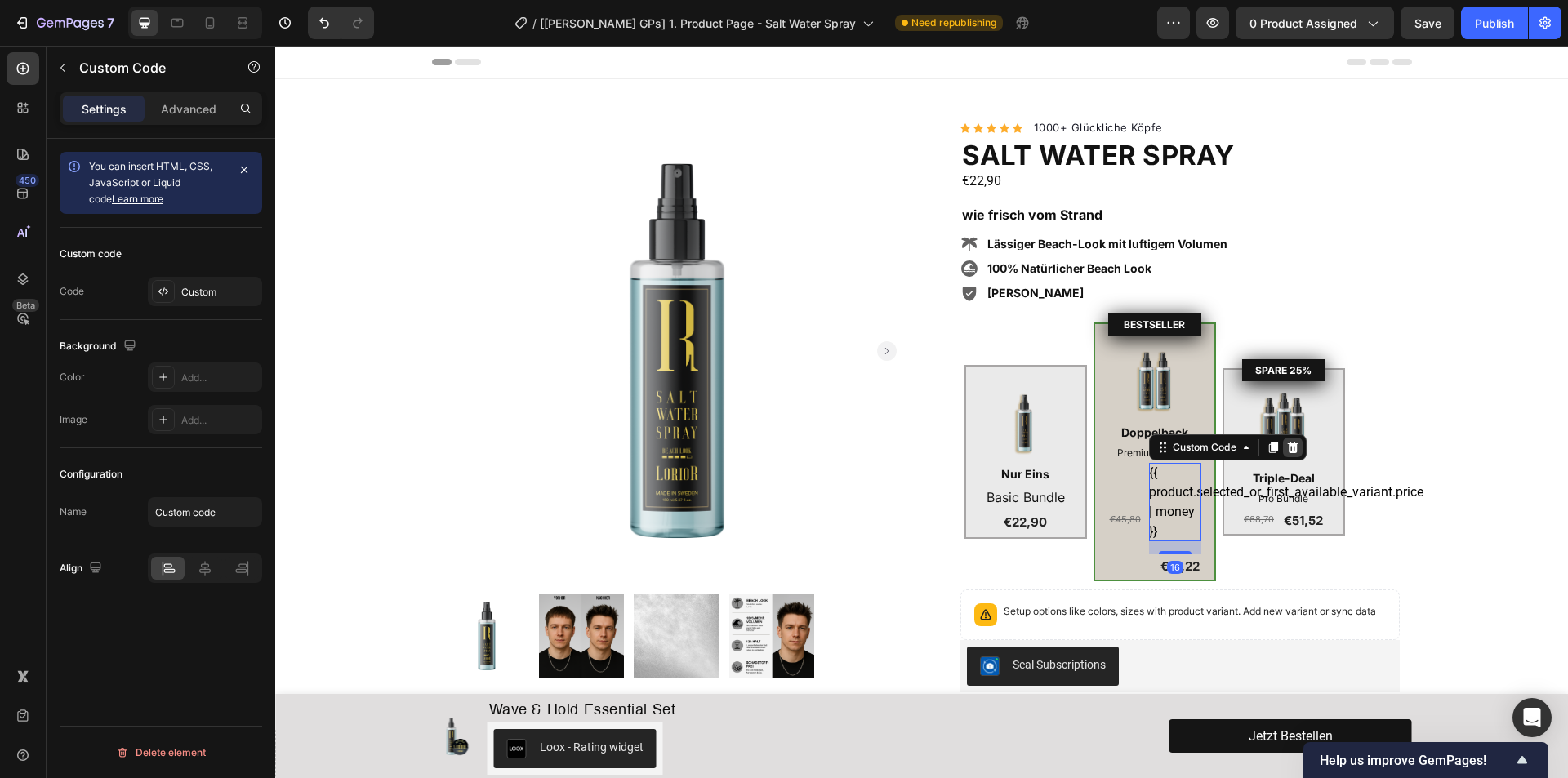
click at [1287, 451] on icon at bounding box center [1292, 447] width 11 height 12
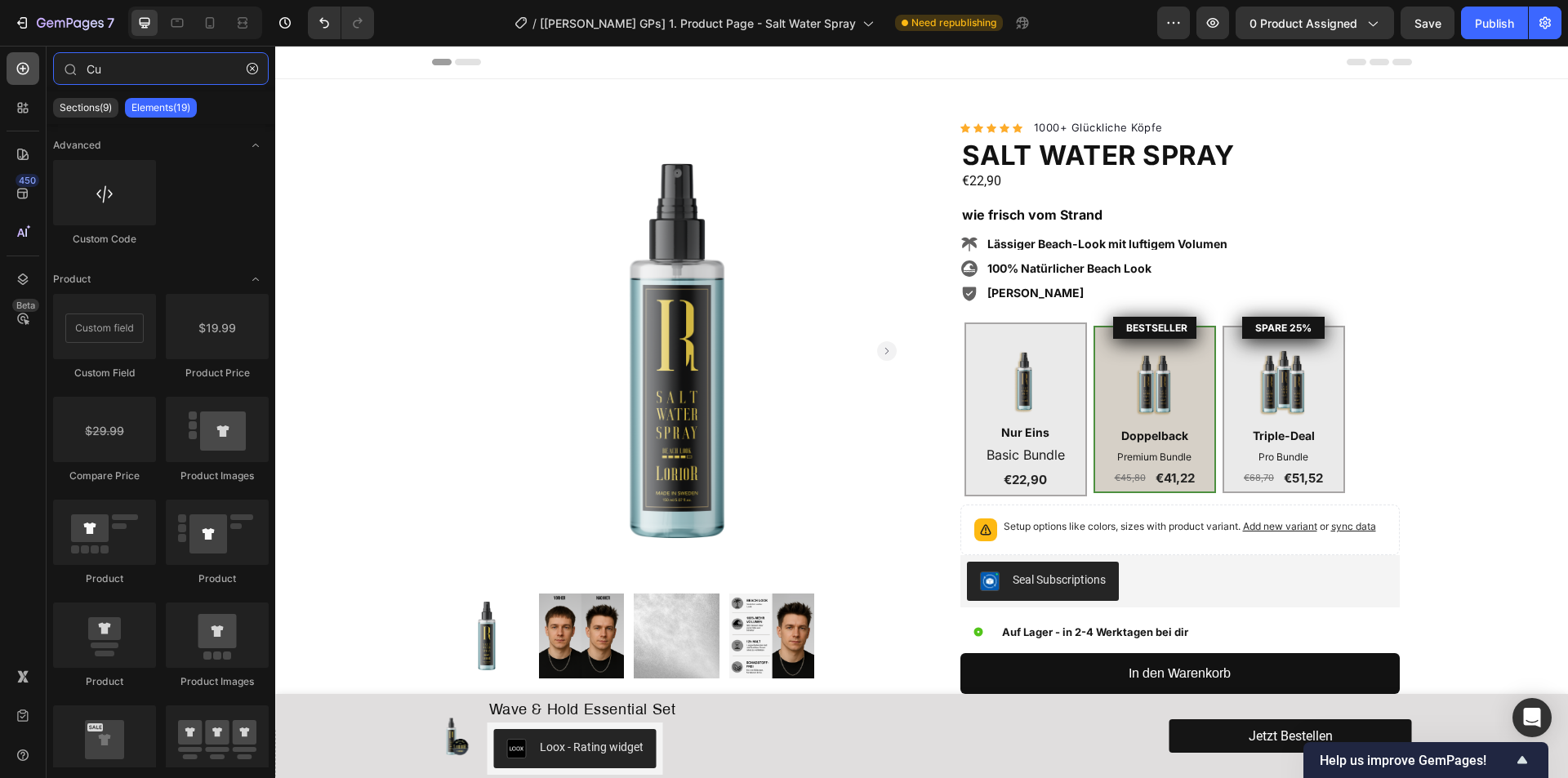
drag, startPoint x: 123, startPoint y: 68, endPoint x: 13, endPoint y: 65, distance: 110.0
click at [26, 70] on div "450 Beta Cu Sections(9) Elements(19) Advanced Custom Code Product [GEOGRAPHIC_D…" at bounding box center [137, 412] width 275 height 733
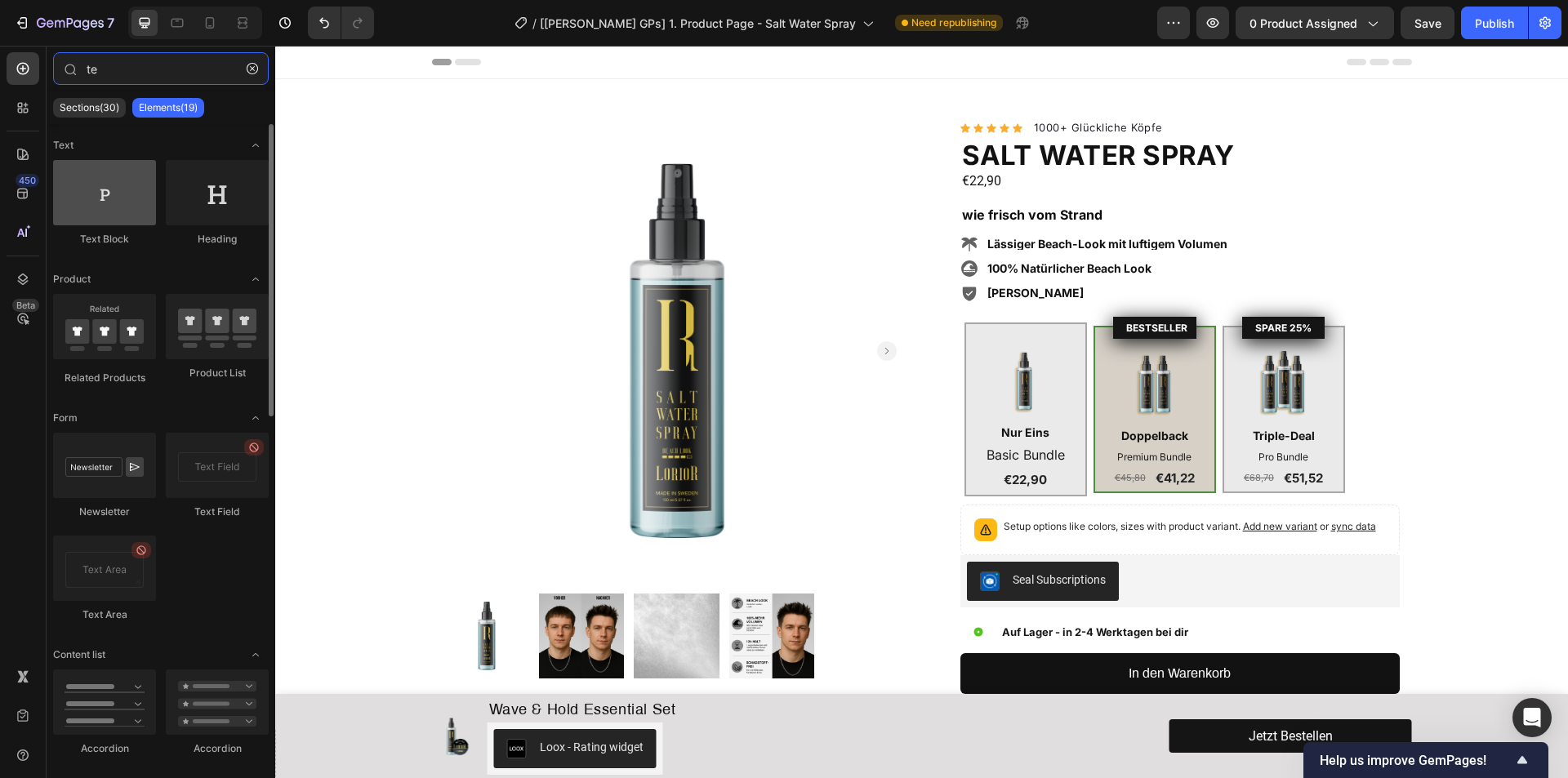
type input "te"
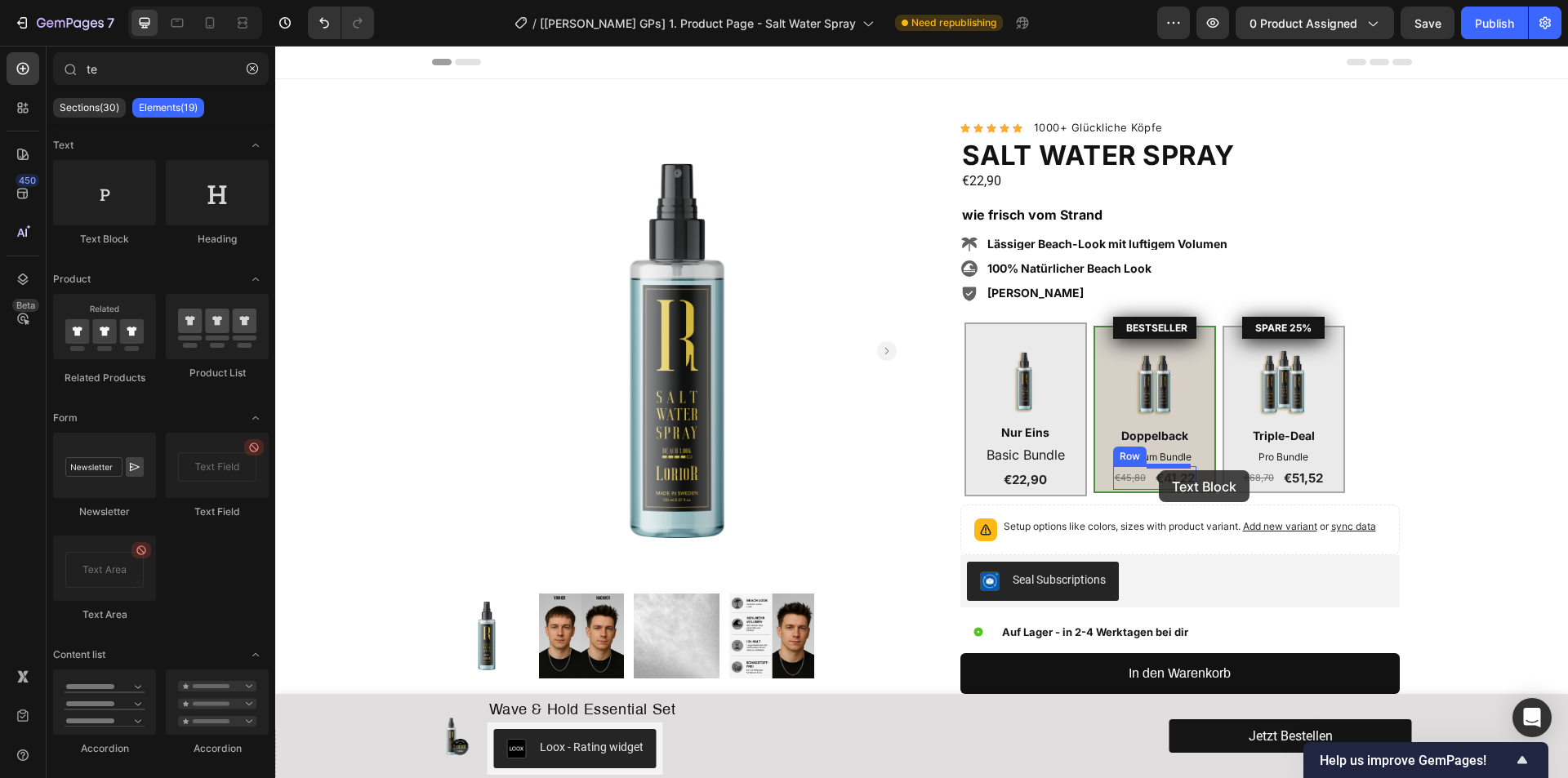
drag, startPoint x: 386, startPoint y: 250, endPoint x: 1159, endPoint y: 471, distance: 804.0
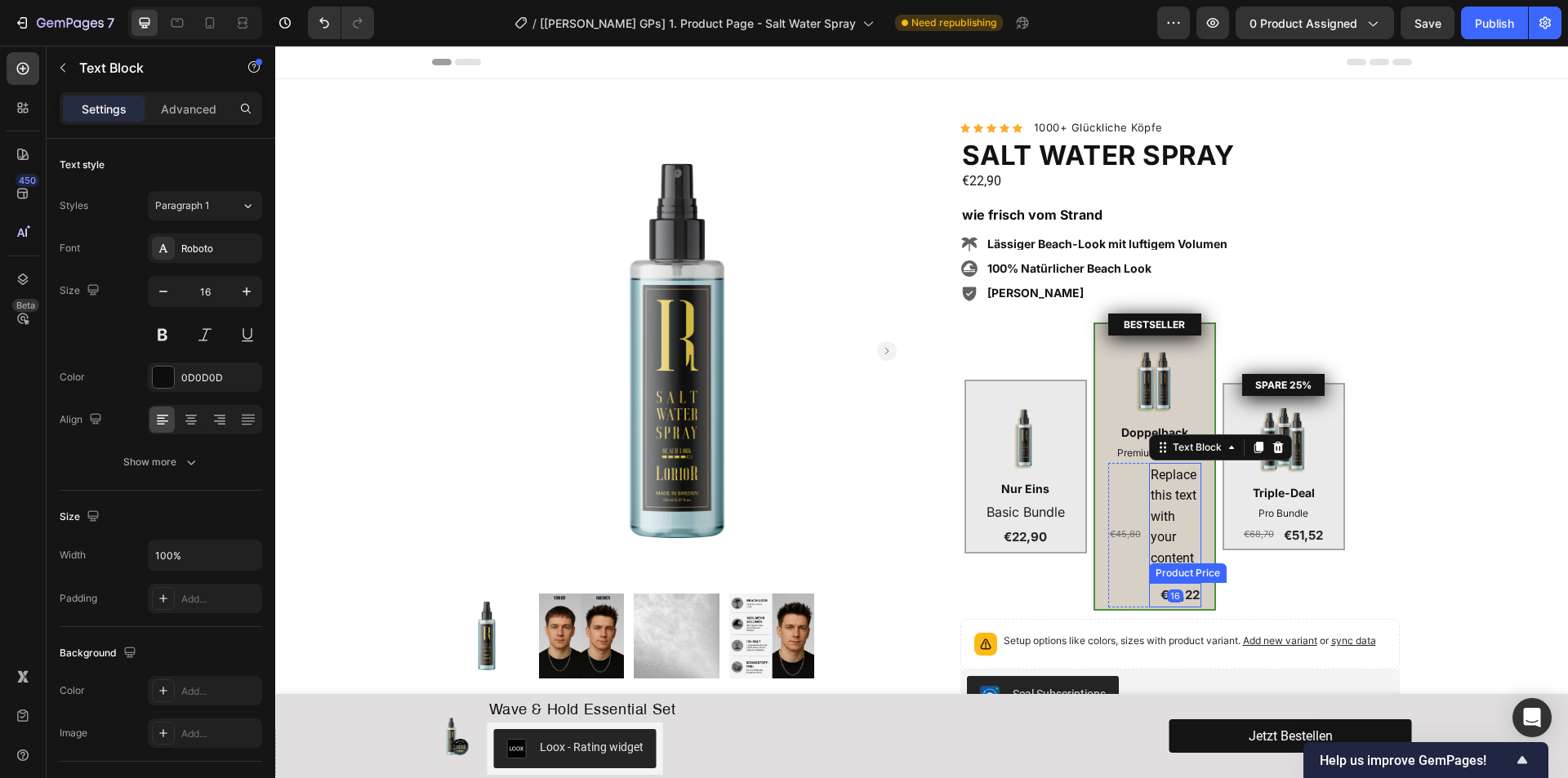
click at [1186, 595] on div "€41,22" at bounding box center [1175, 594] width 52 height 24
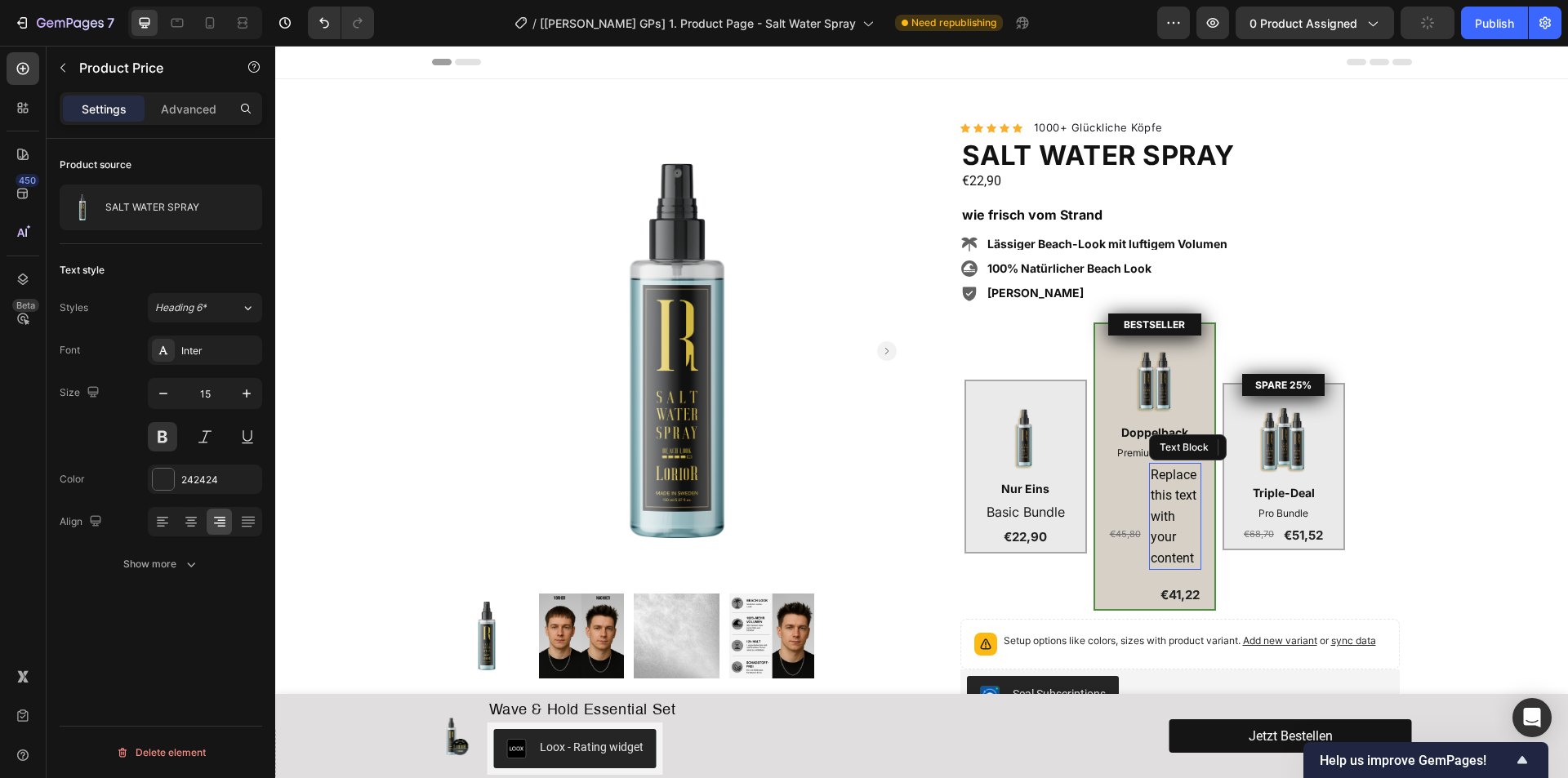
click at [1160, 509] on div "Replace this text with your content" at bounding box center [1175, 517] width 52 height 108
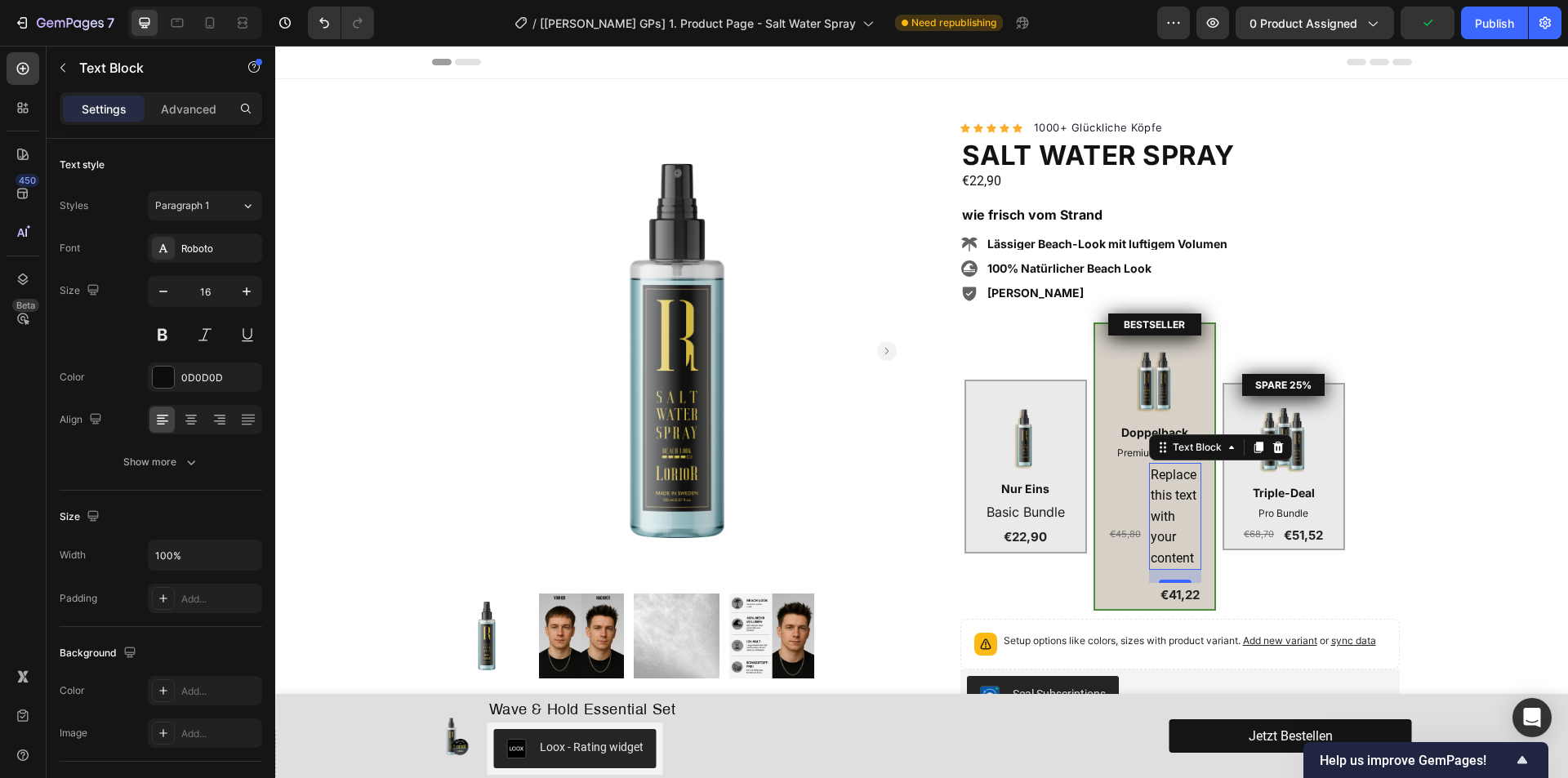
click at [1162, 498] on div "Replace this text with your content" at bounding box center [1175, 517] width 52 height 108
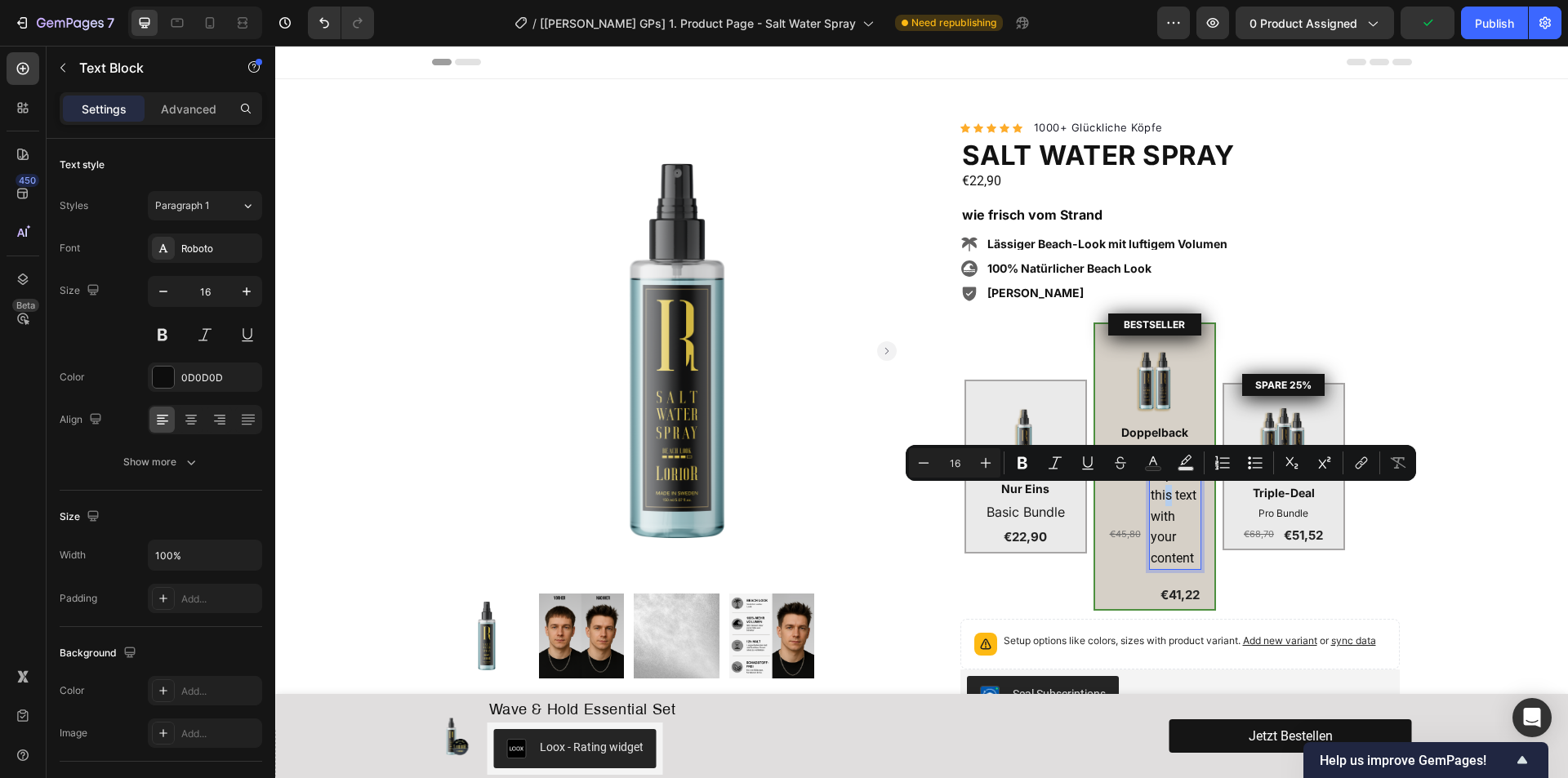
click at [1165, 502] on p "Replace this text with your content" at bounding box center [1175, 517] width 49 height 104
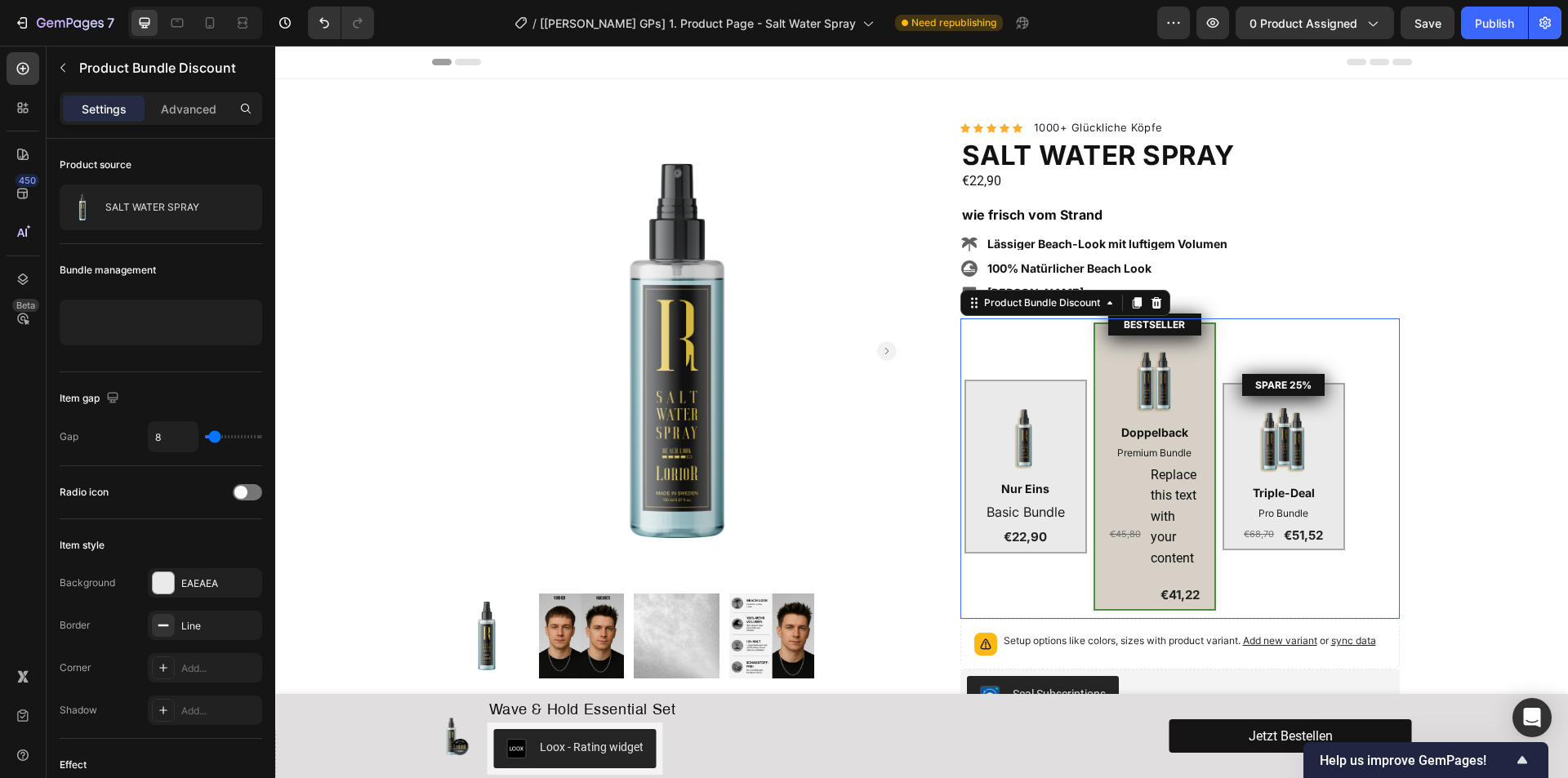
click at [1339, 337] on div "Image Nur Eins Text Block Basic Bundle Text Block €22,90 Product Price Product …" at bounding box center [1180, 466] width 431 height 288
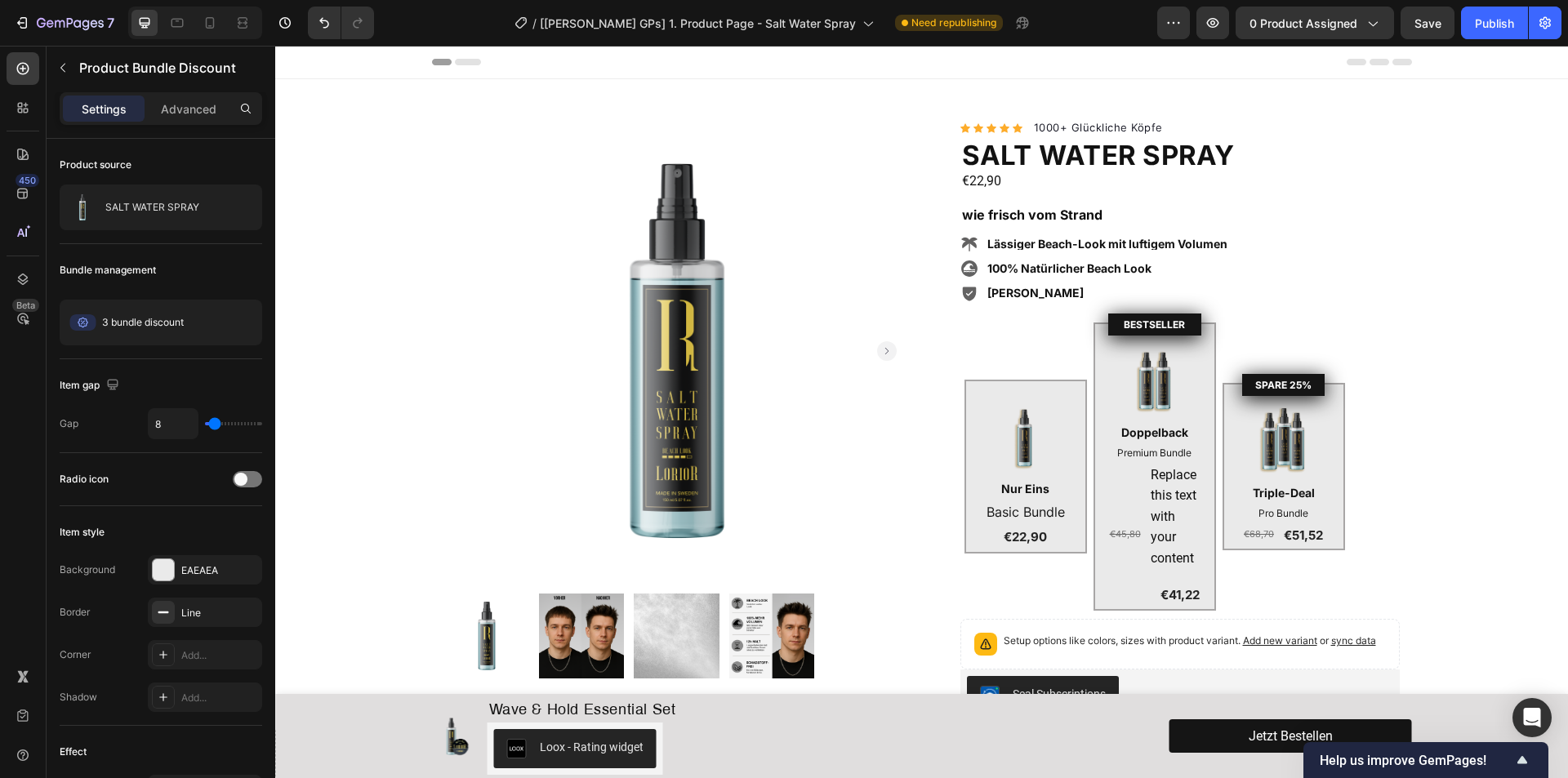
click at [1084, 350] on div "Image Nur Eins Text Block Basic Bundle Text Block €22,90 Product Price Product …" at bounding box center [1180, 466] width 431 height 288
click at [1027, 449] on img at bounding box center [1026, 438] width 66 height 81
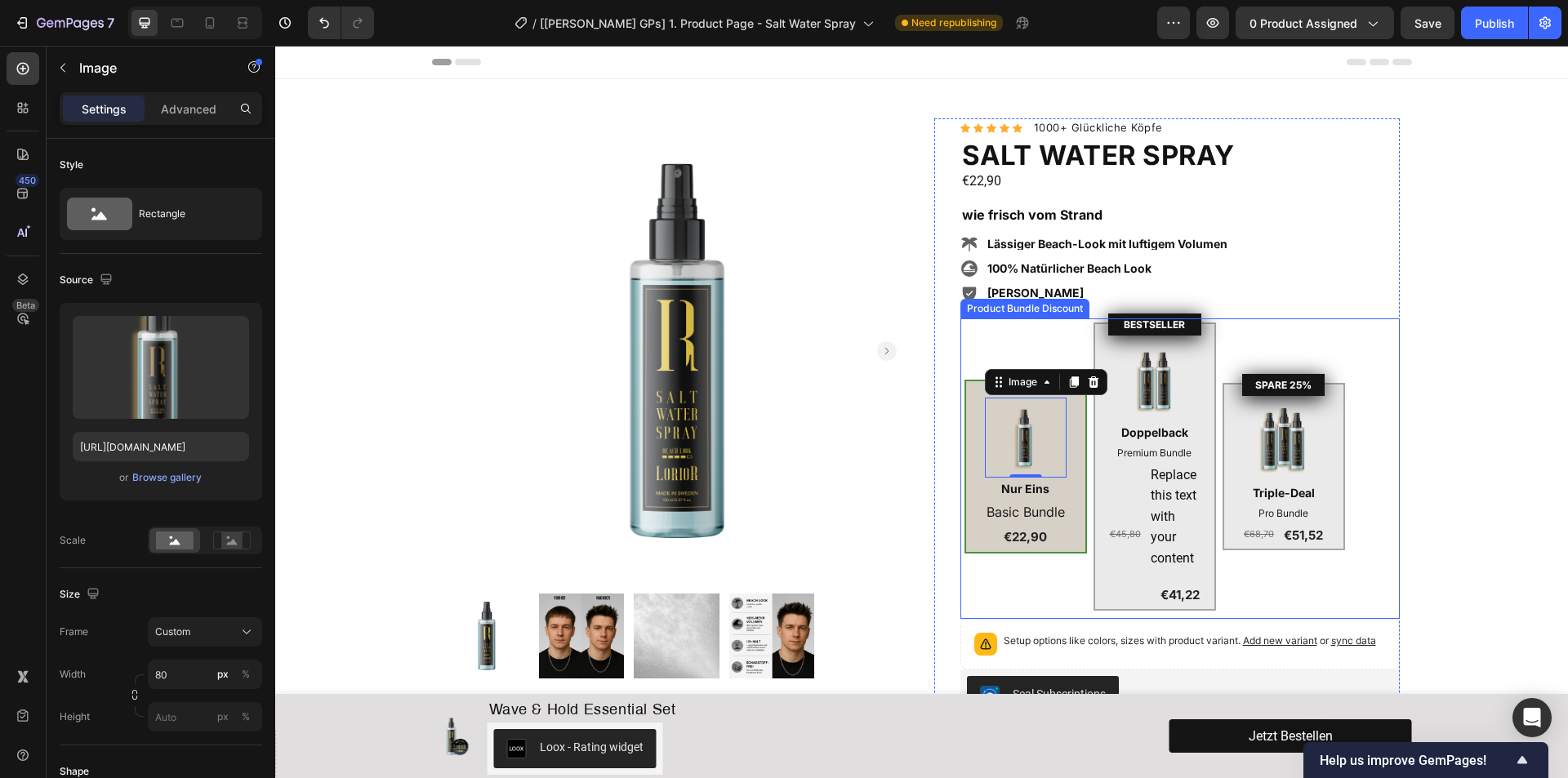
click at [964, 398] on div "Image 0 Nur Eins Text Block Basic Bundle Text Block €22,90 Product Price Produc…" at bounding box center [1025, 467] width 122 height 175
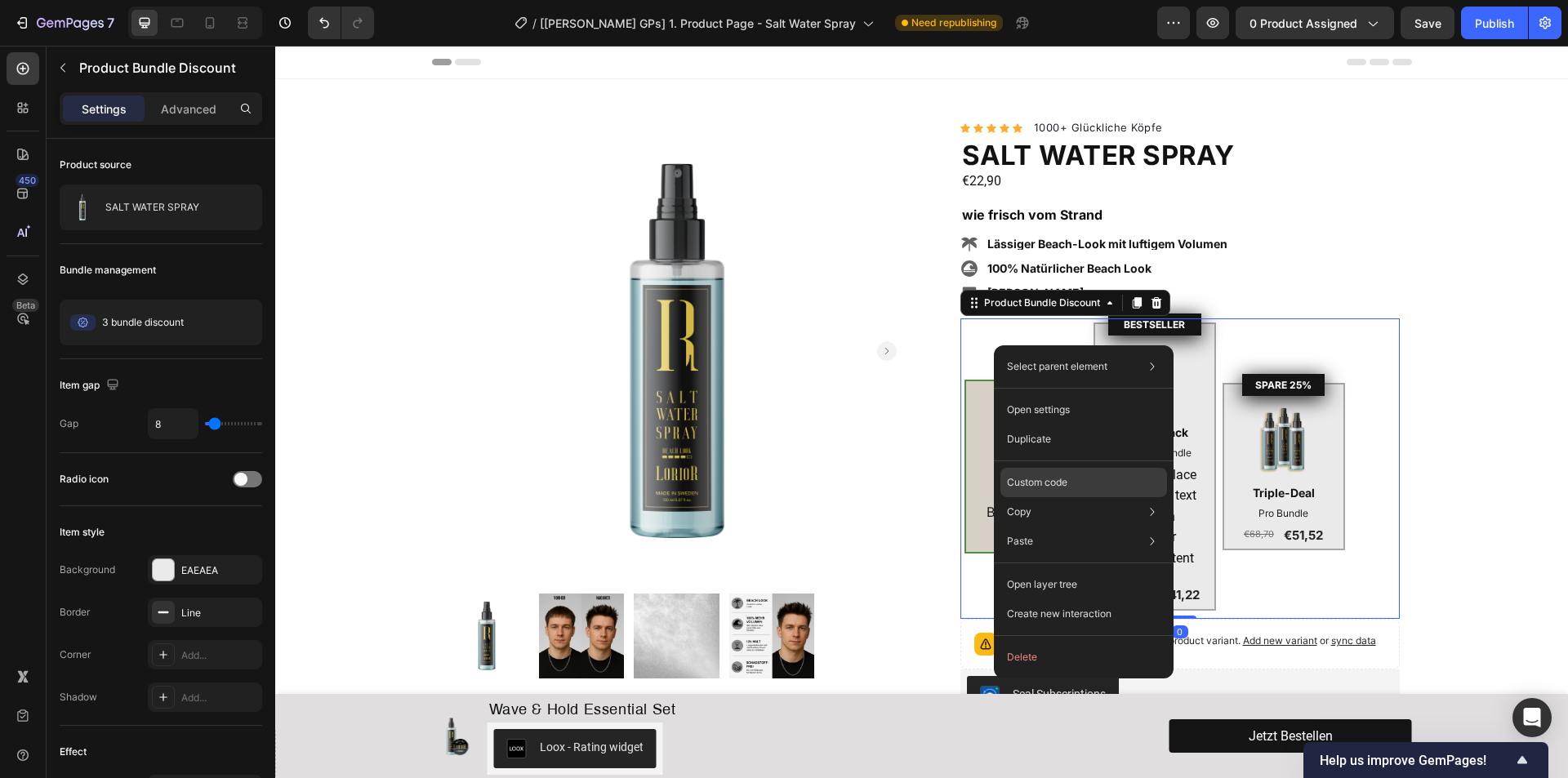
click at [1042, 476] on p "Custom code" at bounding box center [1037, 482] width 61 height 14
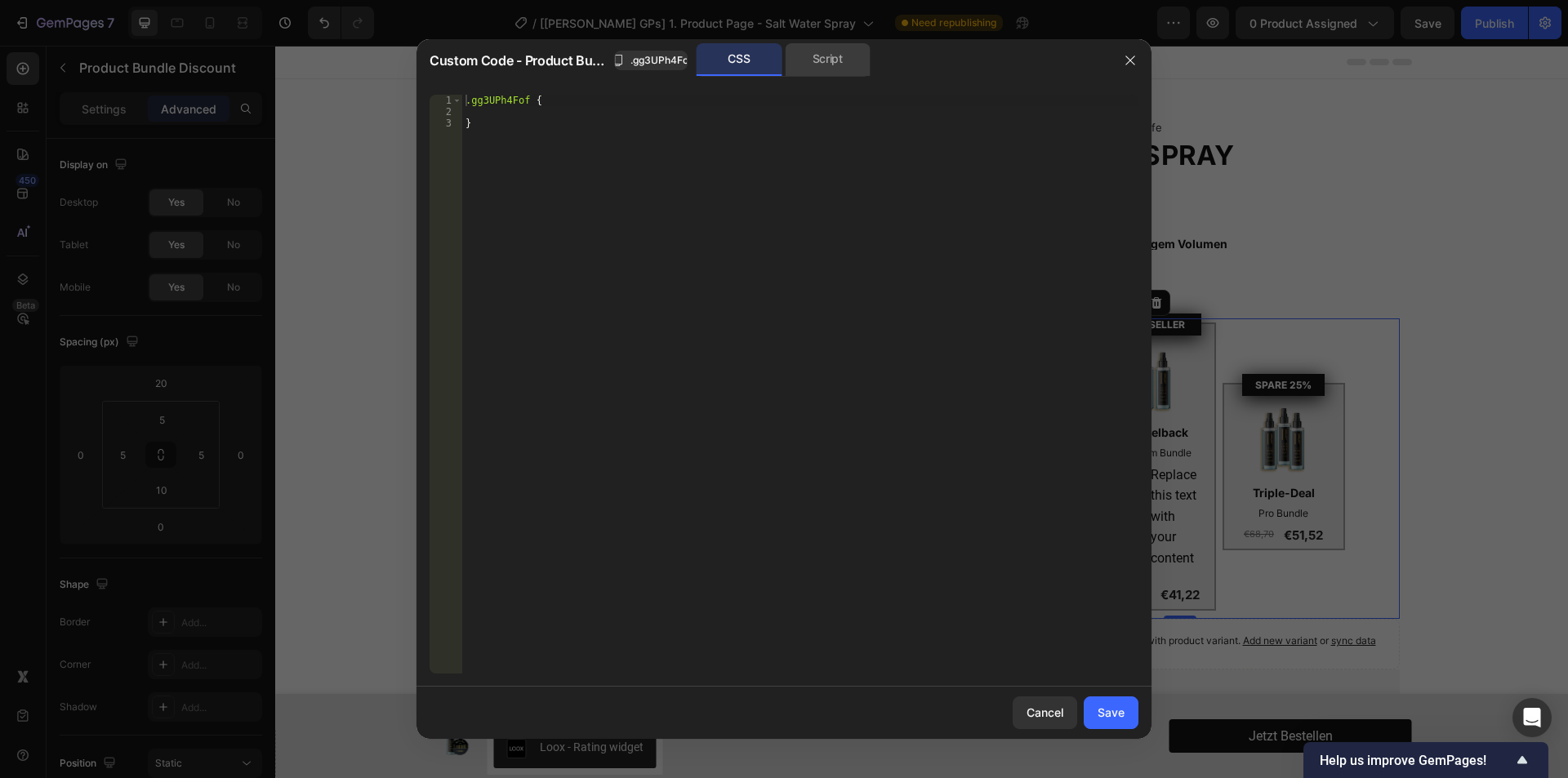
click at [826, 67] on div "Script" at bounding box center [828, 59] width 86 height 33
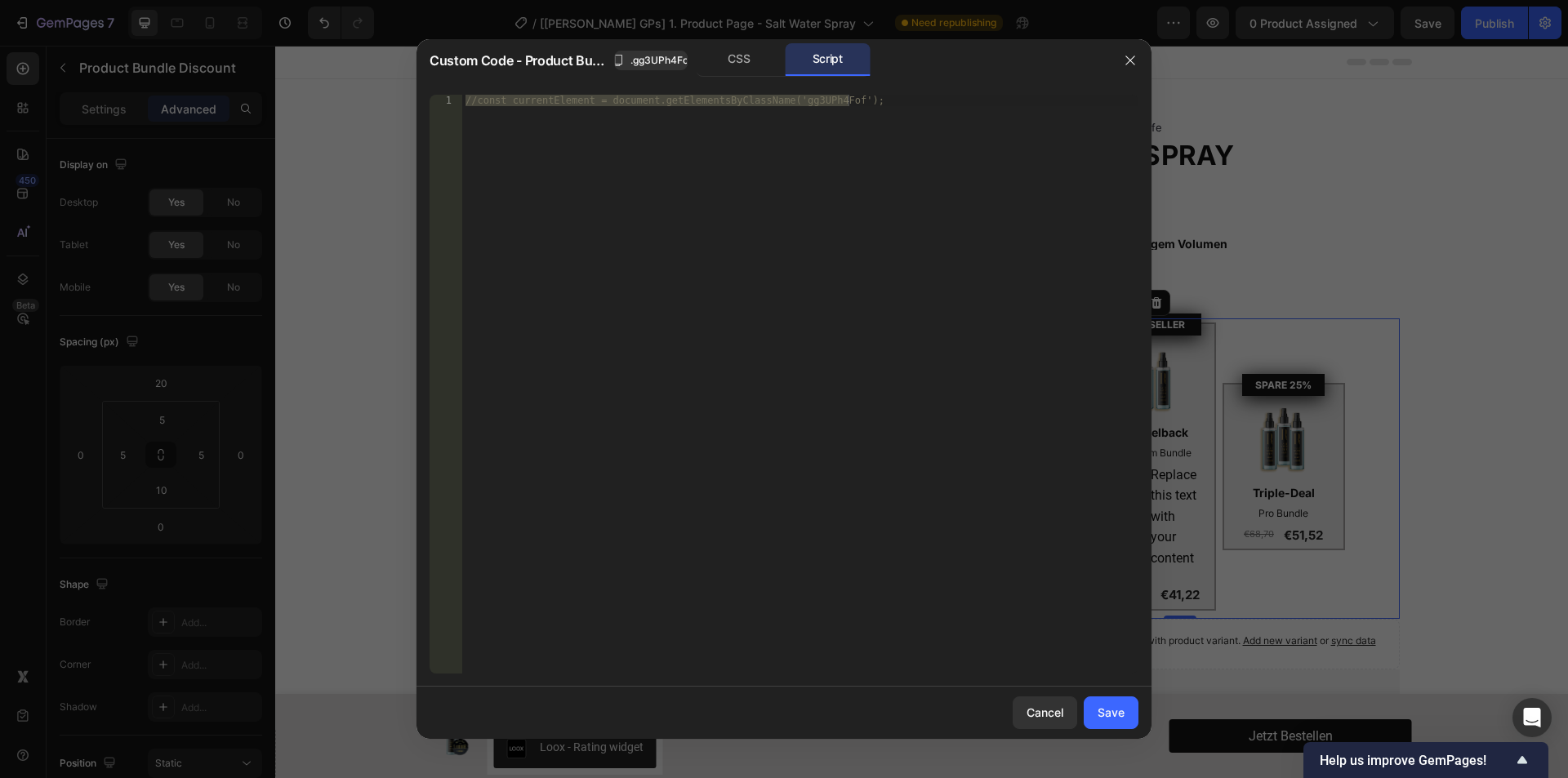
type textarea "//const currentElement = document.getElementsByClassName('gg3UPh4Fof');"
click at [733, 217] on div "//const currentElement = document.getElementsByClassName('gg3UPh4Fof');" at bounding box center [800, 383] width 676 height 578
paste textarea
click at [766, 205] on div "document . querySelectorAll ( ".your-element" ) . forEach ( el => { el . classL…" at bounding box center [800, 395] width 676 height 602
type textarea "});"
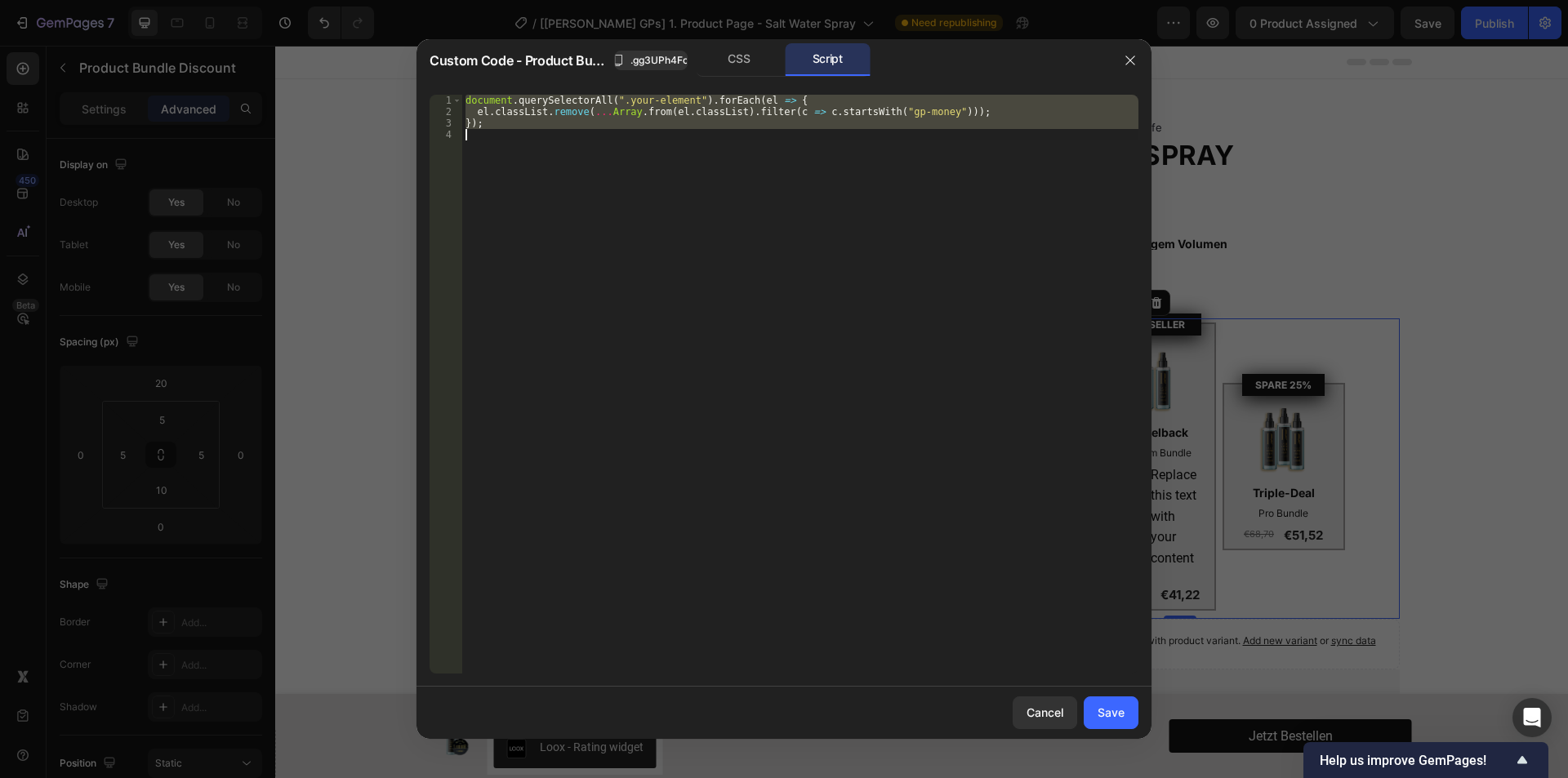
paste textarea
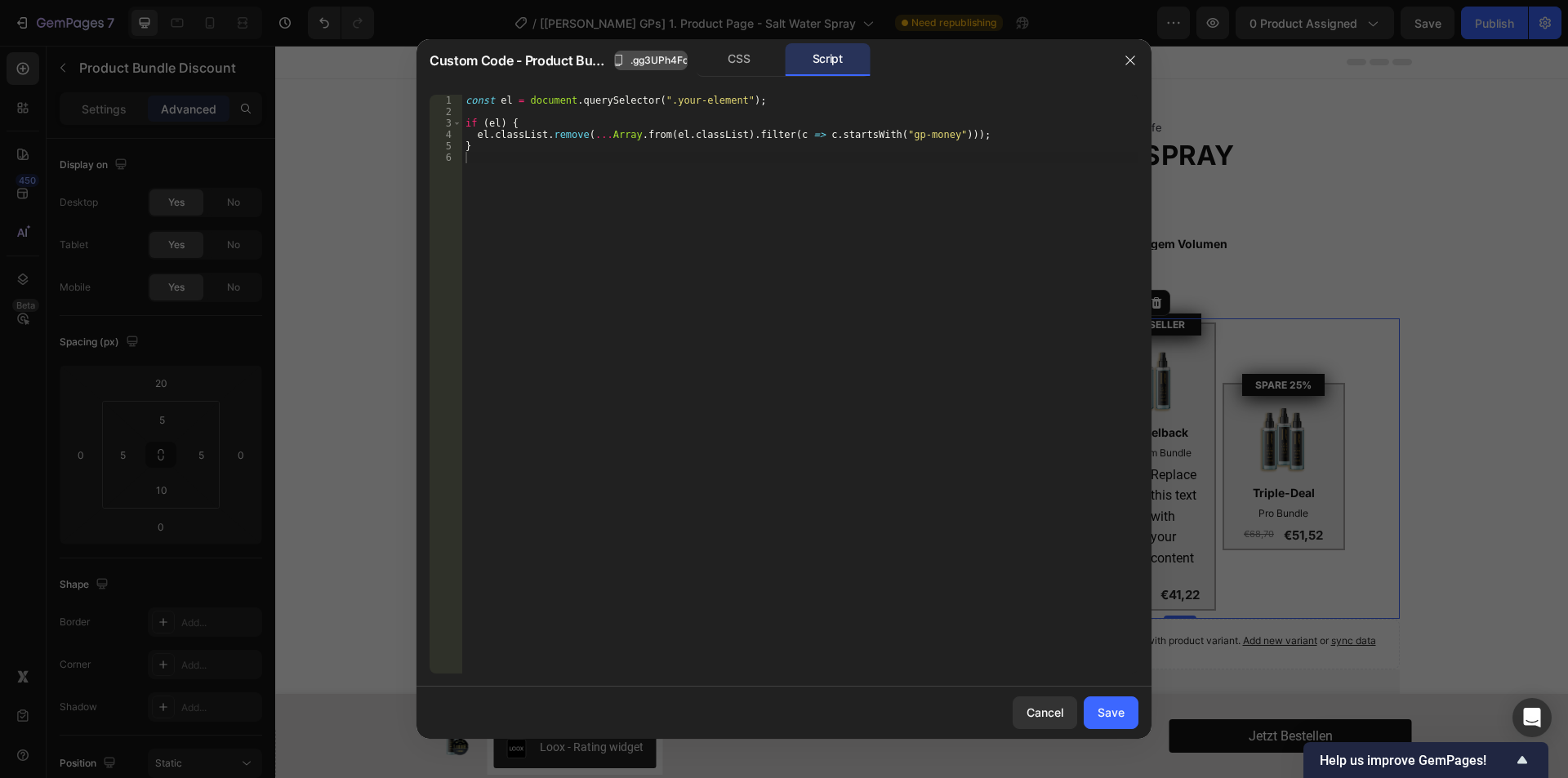
click at [659, 61] on span ".gg3UPh4Fof" at bounding box center [661, 60] width 61 height 14
drag, startPoint x: 655, startPoint y: 102, endPoint x: 724, endPoint y: 97, distance: 69.2
click at [724, 97] on div "const el = document . querySelector ( ".your-element" ) ; if ( el ) { el . clas…" at bounding box center [800, 395] width 676 height 602
paste textarea "gg3UPh4Fof"
type textarea "const el = document.querySelector(".gg3UPh4Fof");"
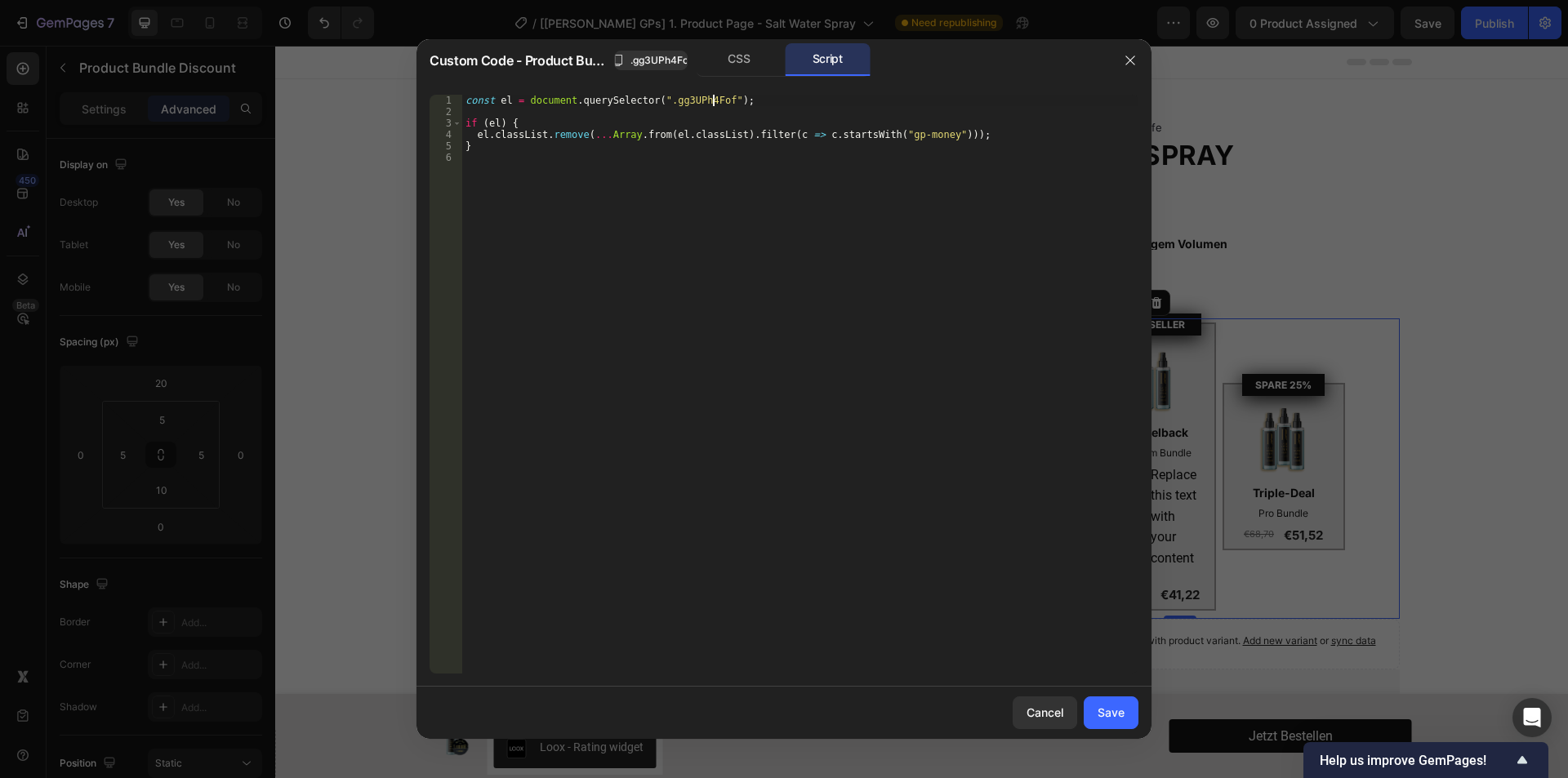
click at [661, 214] on div "const el = document . querySelector ( ".gg3UPh4Fof" ) ; if ( el ) { el . classL…" at bounding box center [800, 395] width 676 height 602
drag, startPoint x: 1101, startPoint y: 713, endPoint x: 845, endPoint y: 353, distance: 441.7
click at [1101, 713] on div "Save" at bounding box center [1111, 712] width 27 height 17
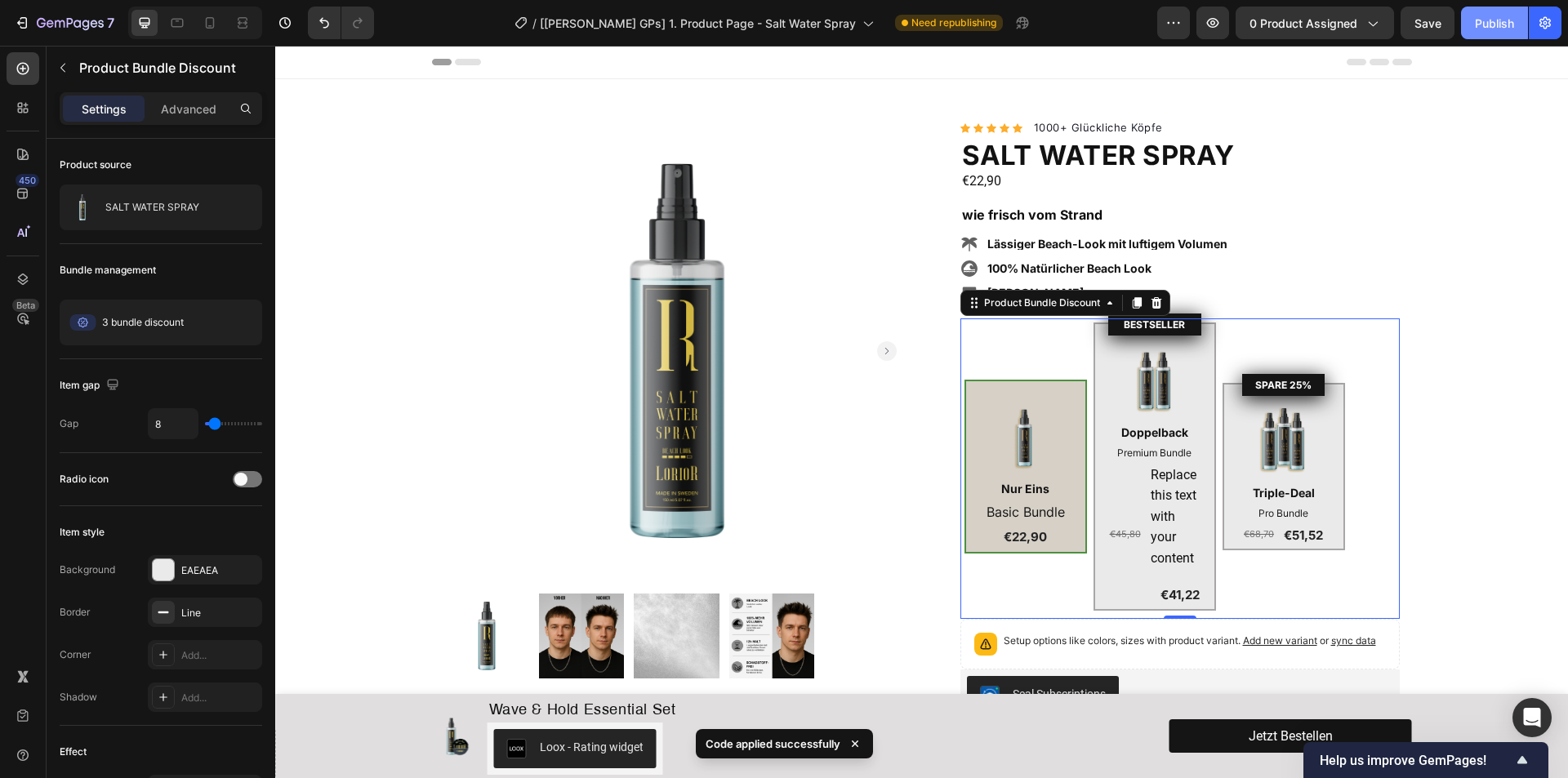
click at [1493, 26] on div "Publish" at bounding box center [1494, 23] width 40 height 17
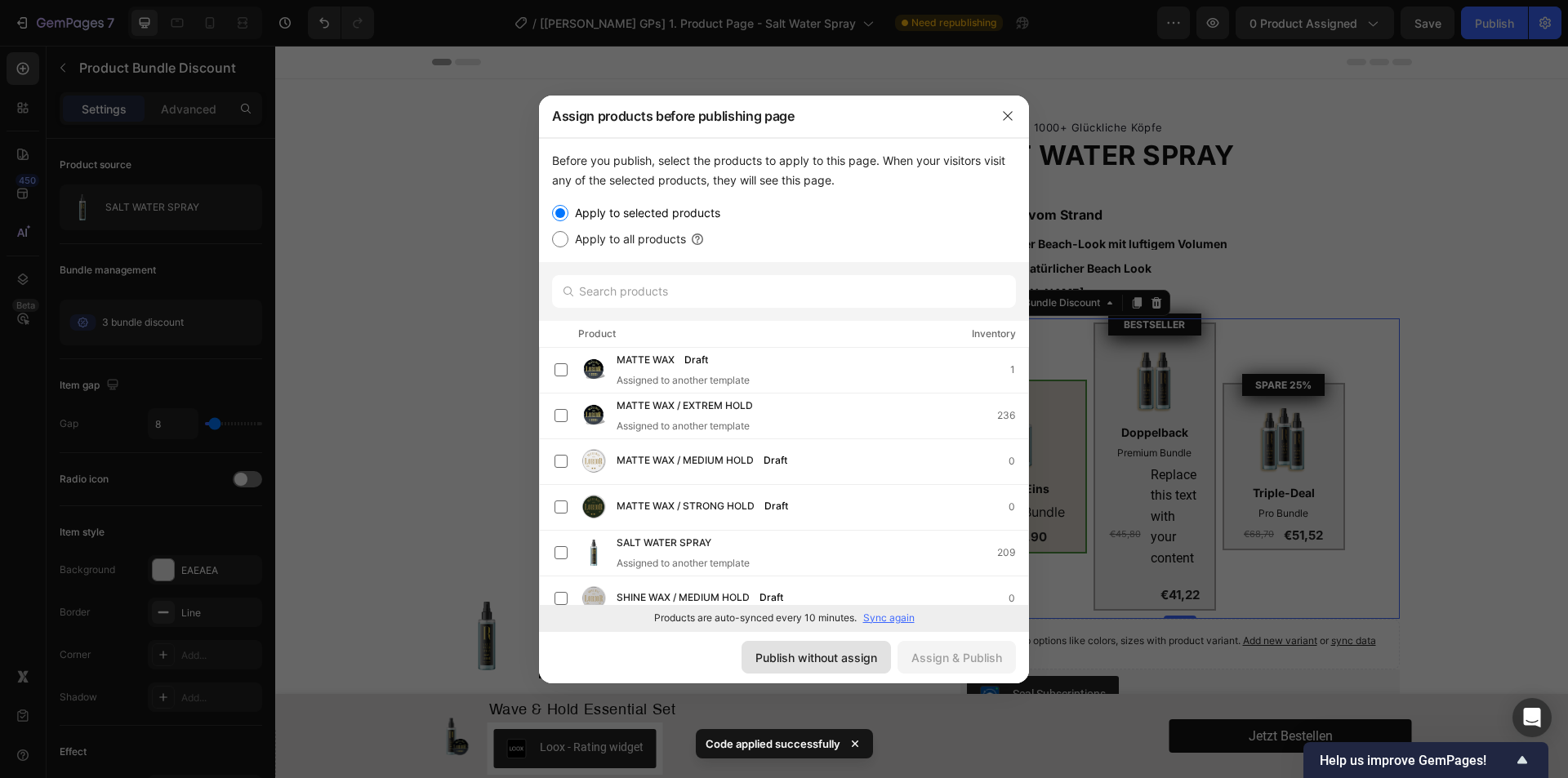
click at [841, 658] on div "Publish without assign" at bounding box center [816, 658] width 121 height 17
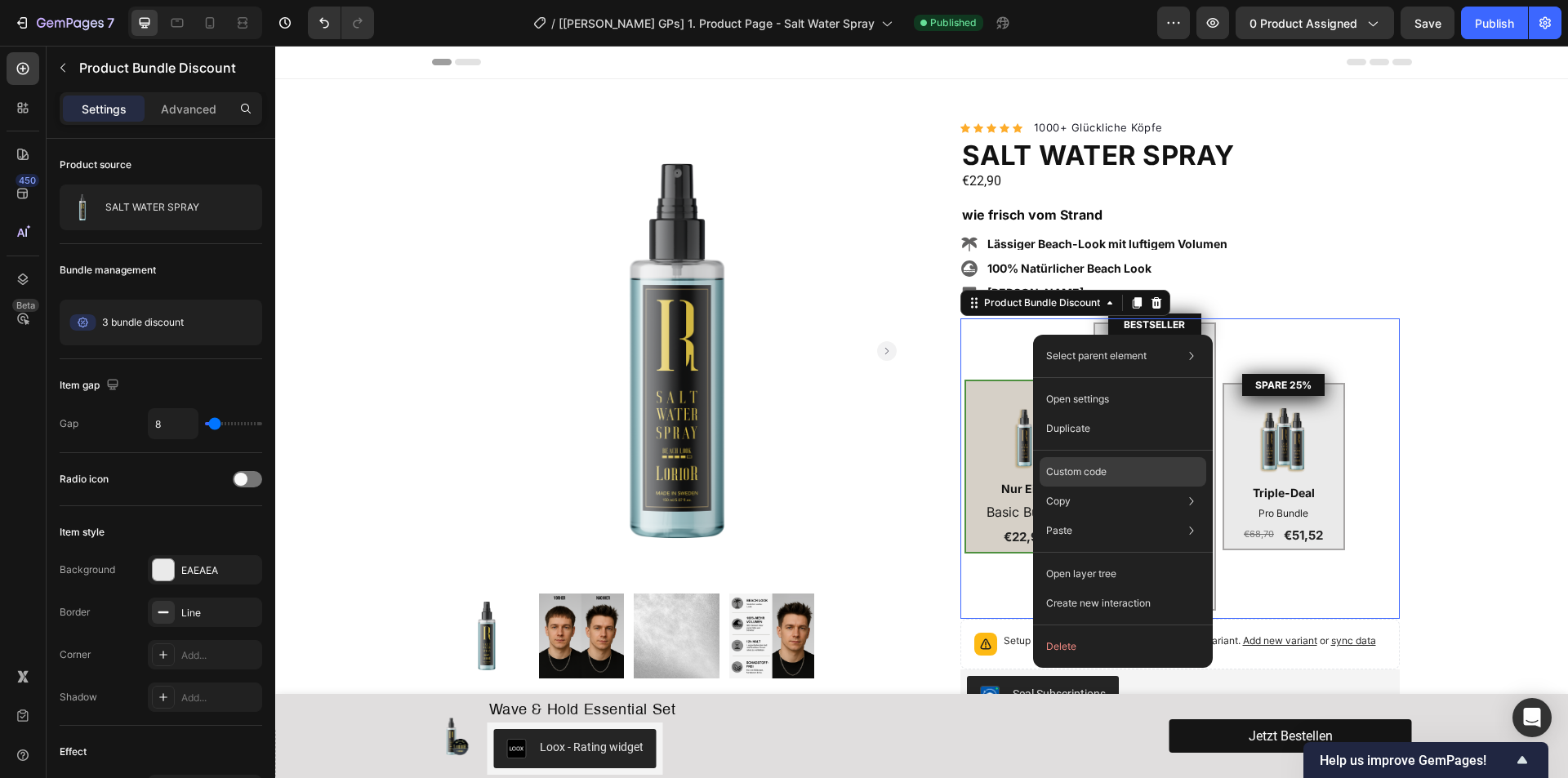
click at [1084, 477] on p "Custom code" at bounding box center [1076, 472] width 61 height 14
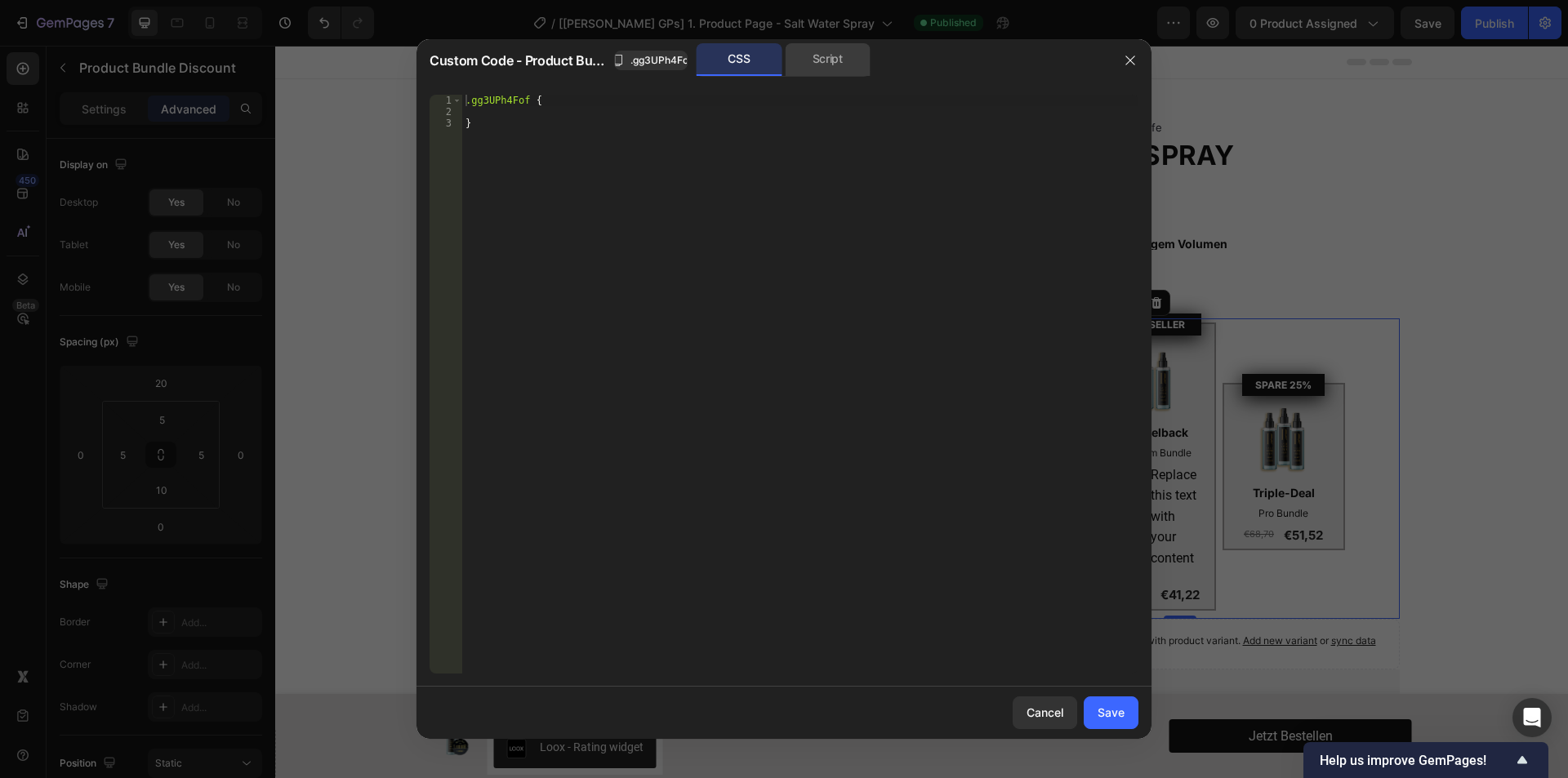
click at [830, 64] on div "Script" at bounding box center [828, 59] width 86 height 33
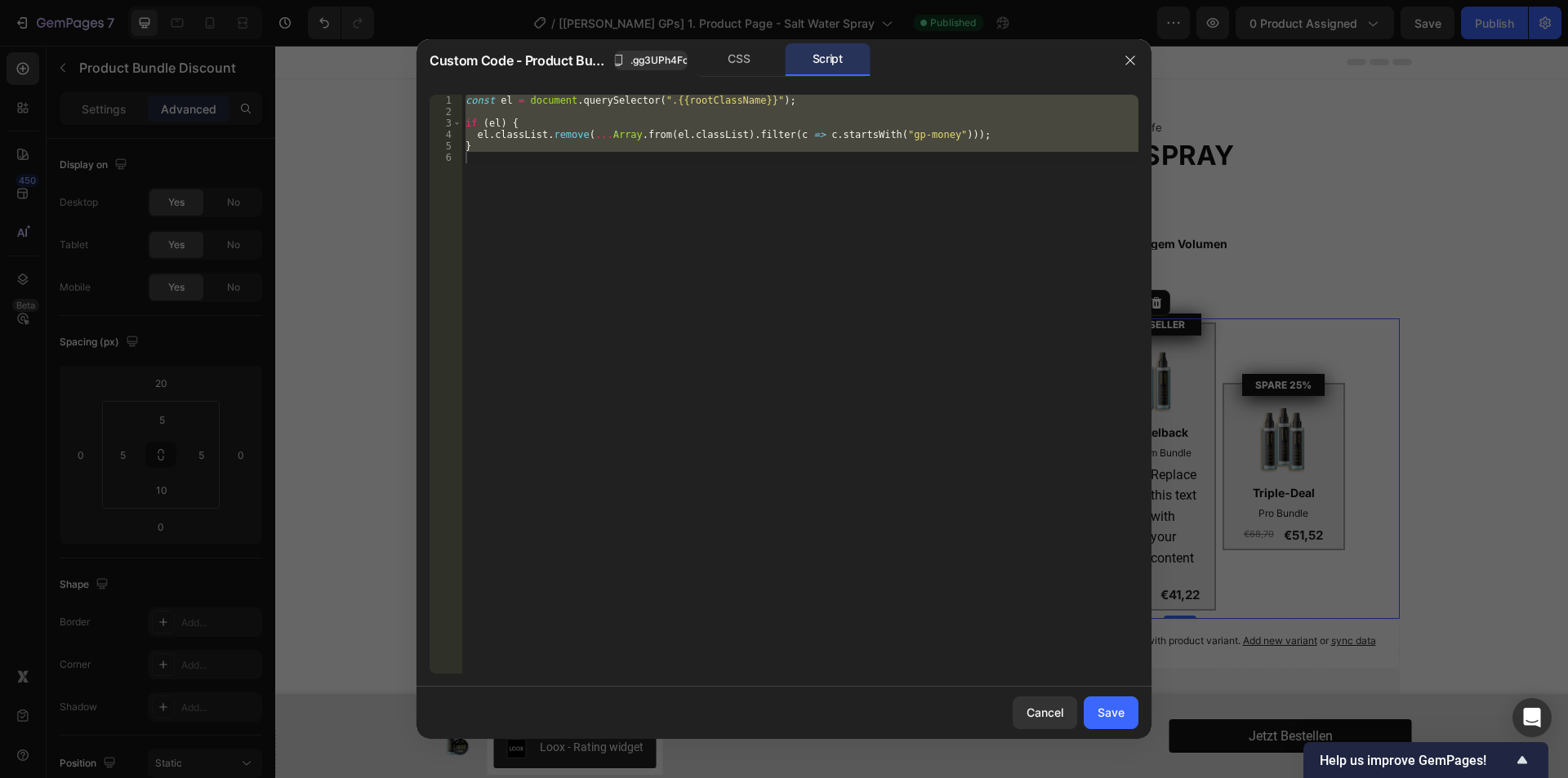
type textarea "}"
click at [673, 228] on div "const el = document . querySelector ( ".{{rootClassName}}" ) ; if ( el ) { el .…" at bounding box center [800, 383] width 676 height 578
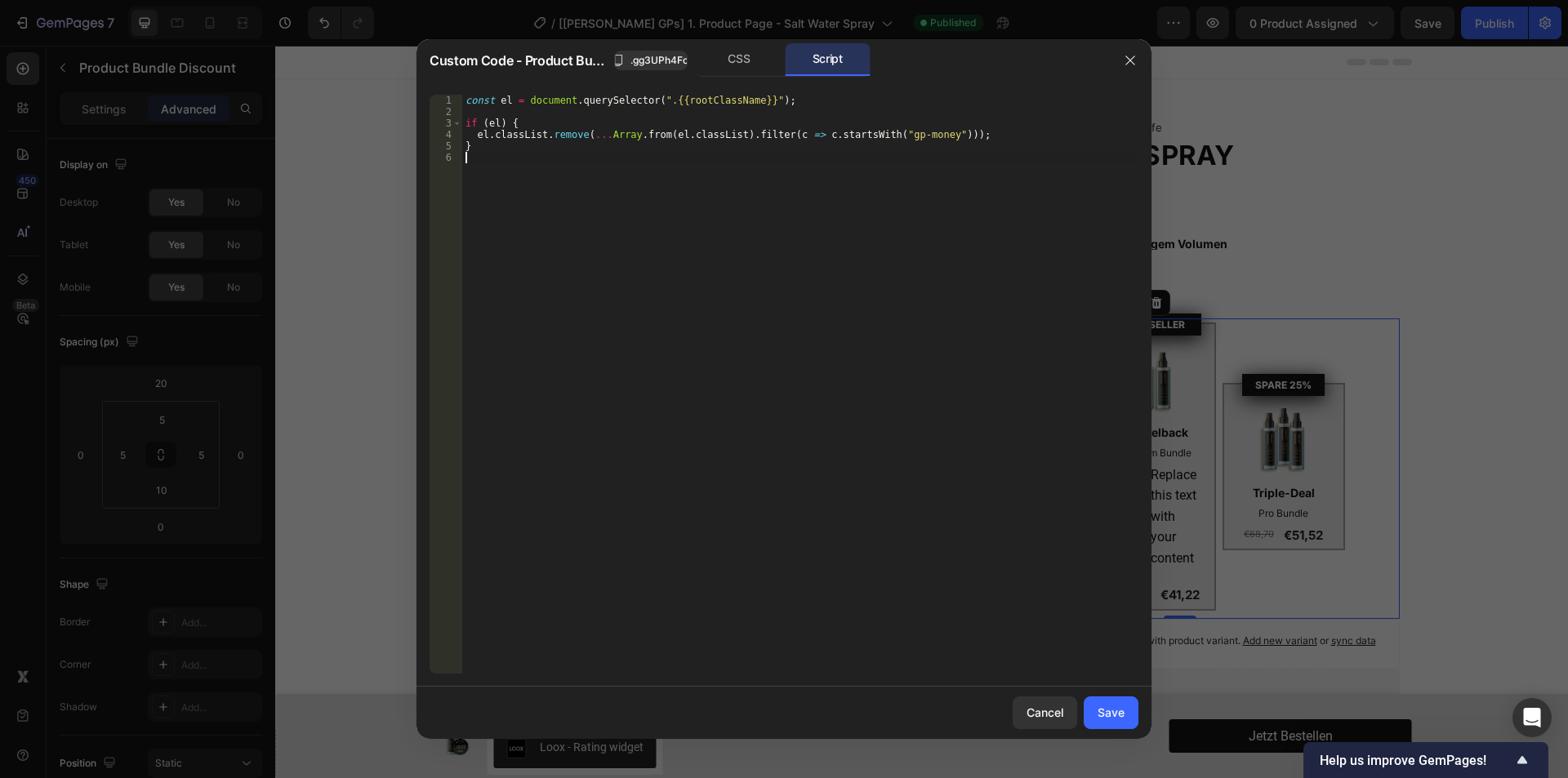
click at [673, 229] on div "const el = document . querySelector ( ".{{rootClassName}}" ) ; if ( el ) { el .…" at bounding box center [800, 395] width 676 height 602
type textarea "}"
click at [740, 53] on div "CSS" at bounding box center [739, 59] width 86 height 33
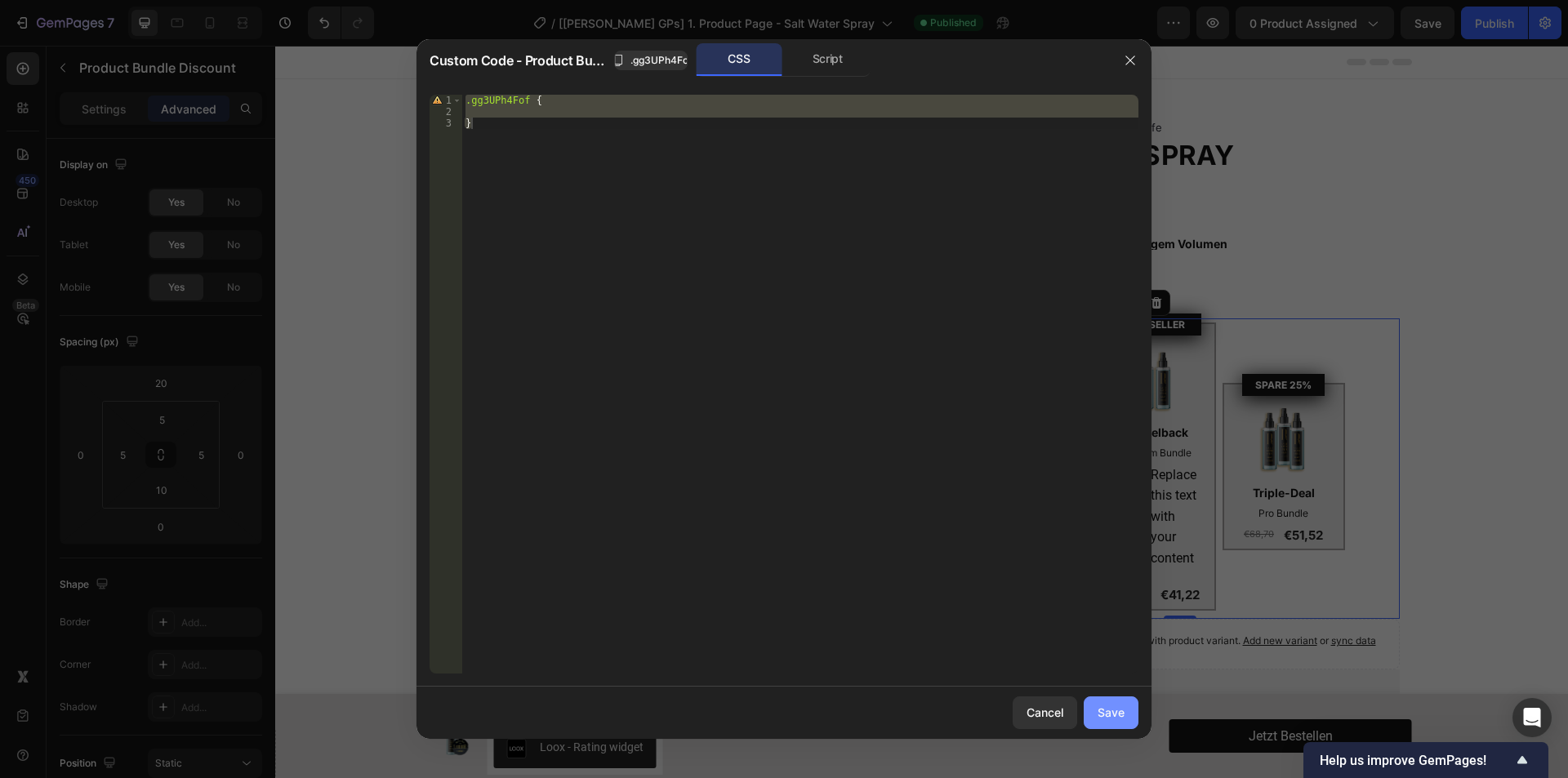
click at [1103, 722] on button "Save" at bounding box center [1111, 712] width 55 height 33
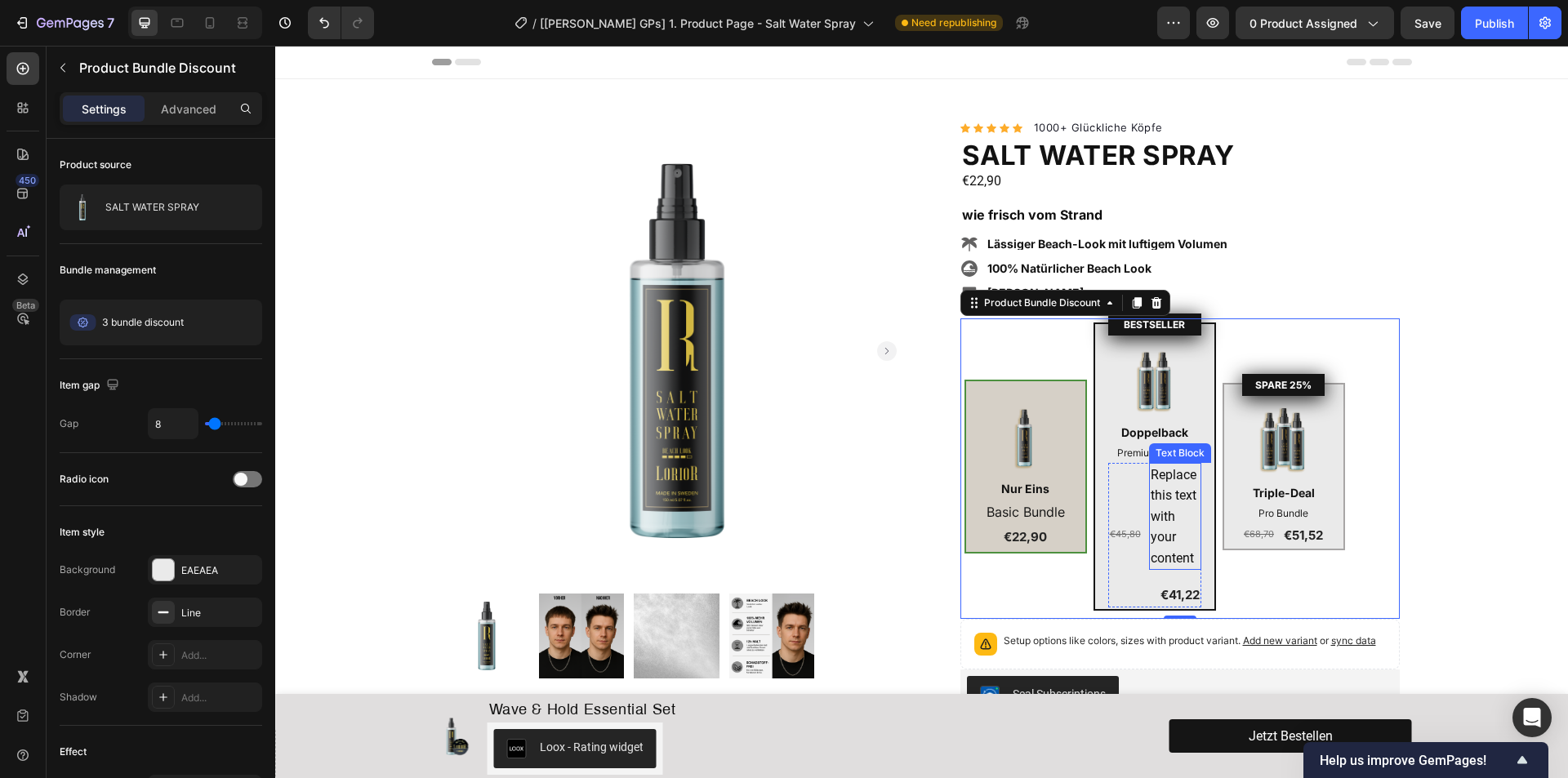
click at [1153, 492] on div "Replace this text with your content" at bounding box center [1175, 517] width 52 height 108
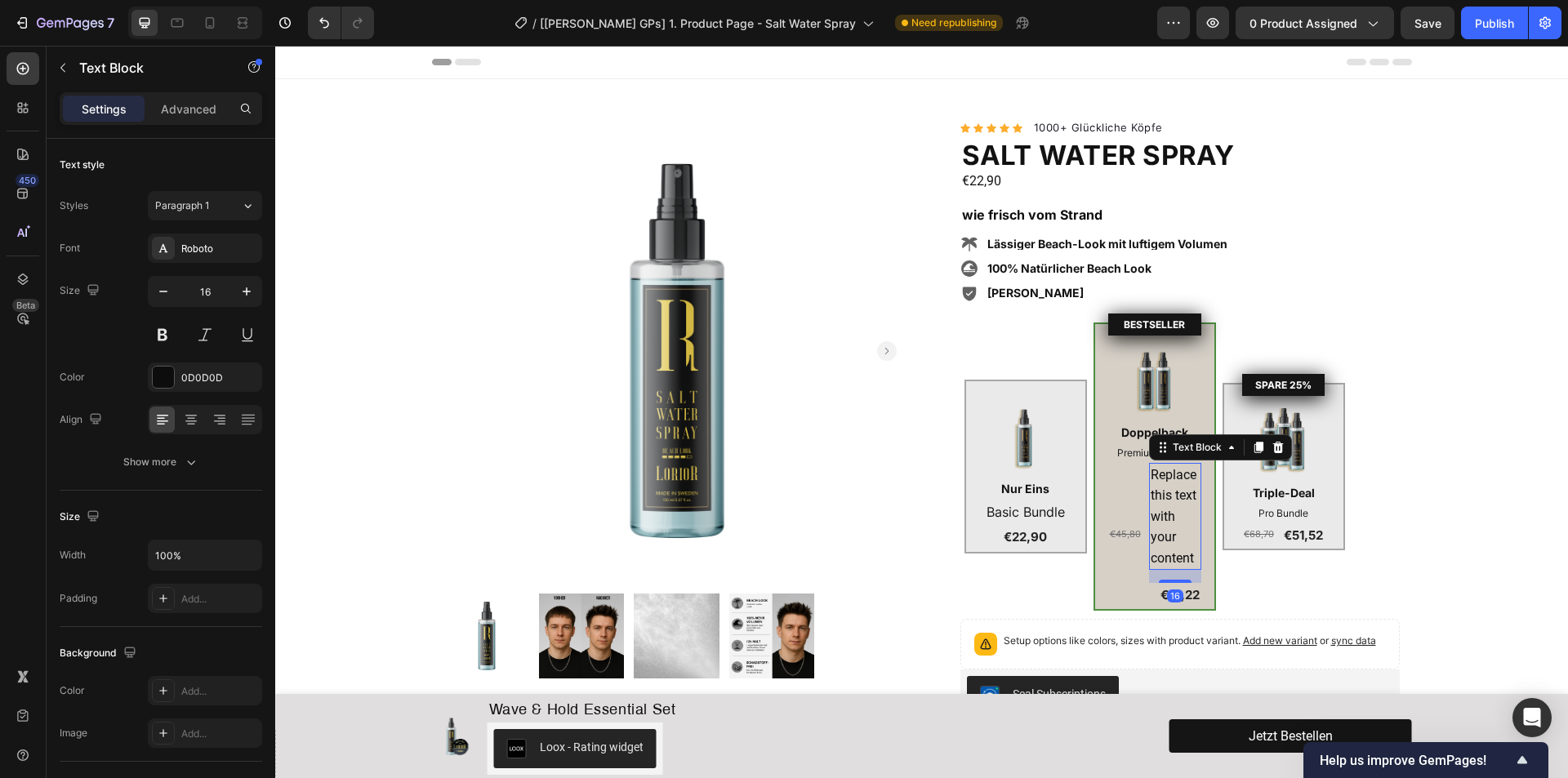
click at [1160, 492] on div "Replace this text with your content" at bounding box center [1175, 517] width 52 height 108
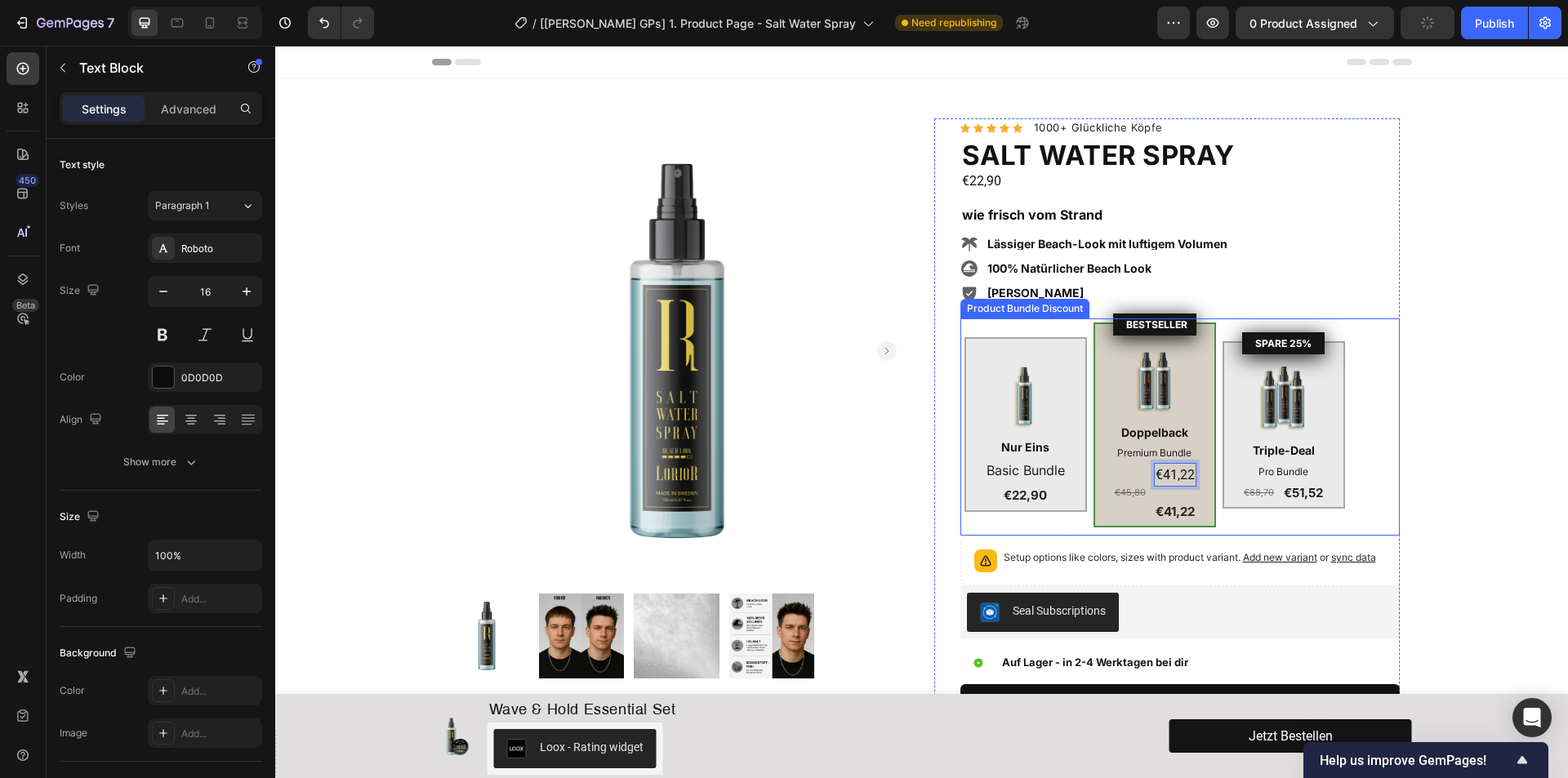
click at [1245, 523] on div "Image Nur Eins Text Block Basic Bundle Text Block €22,90 Product Price Product …" at bounding box center [1180, 424] width 431 height 205
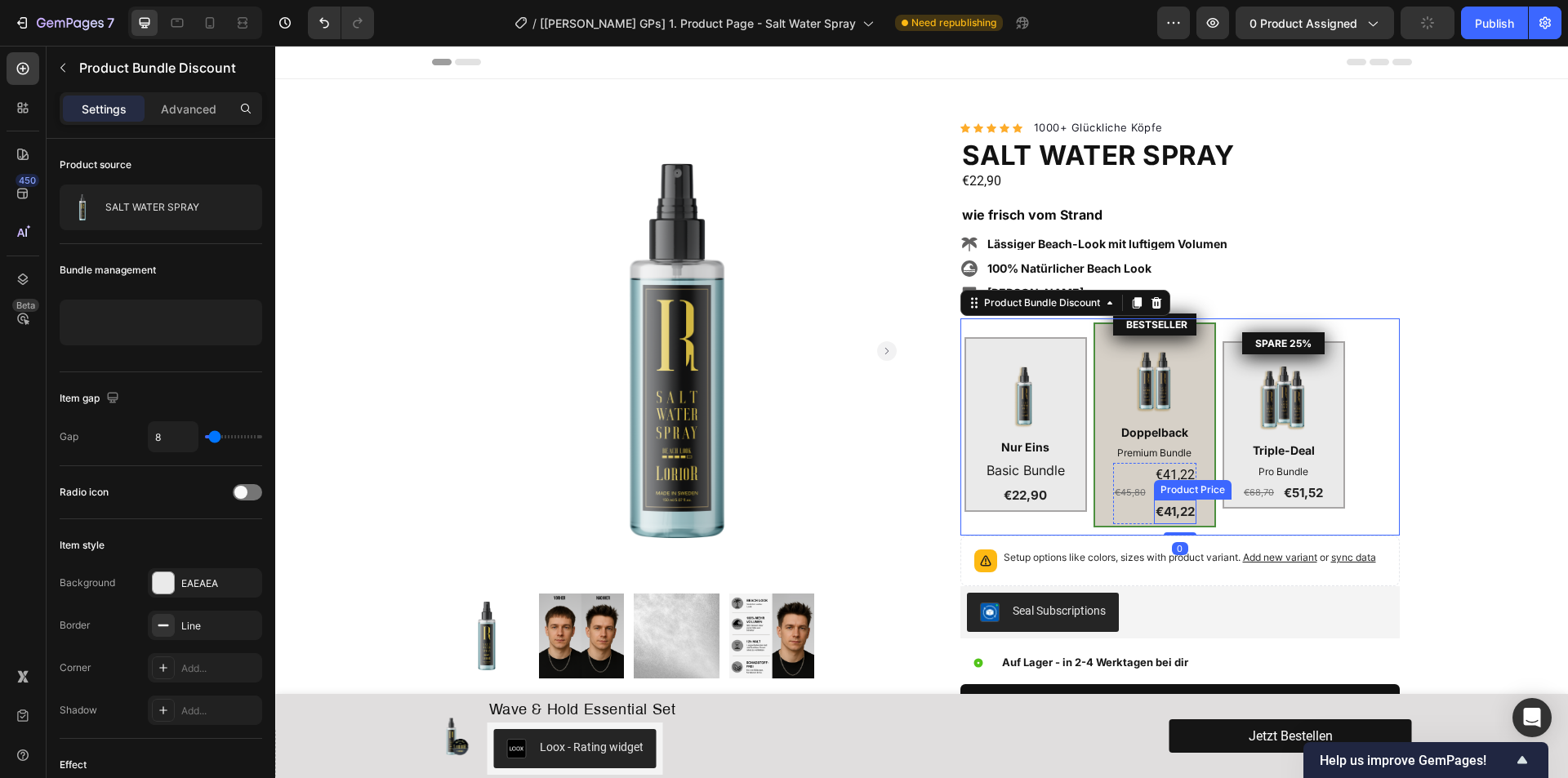
click at [1165, 513] on div "€41,22" at bounding box center [1175, 511] width 42 height 24
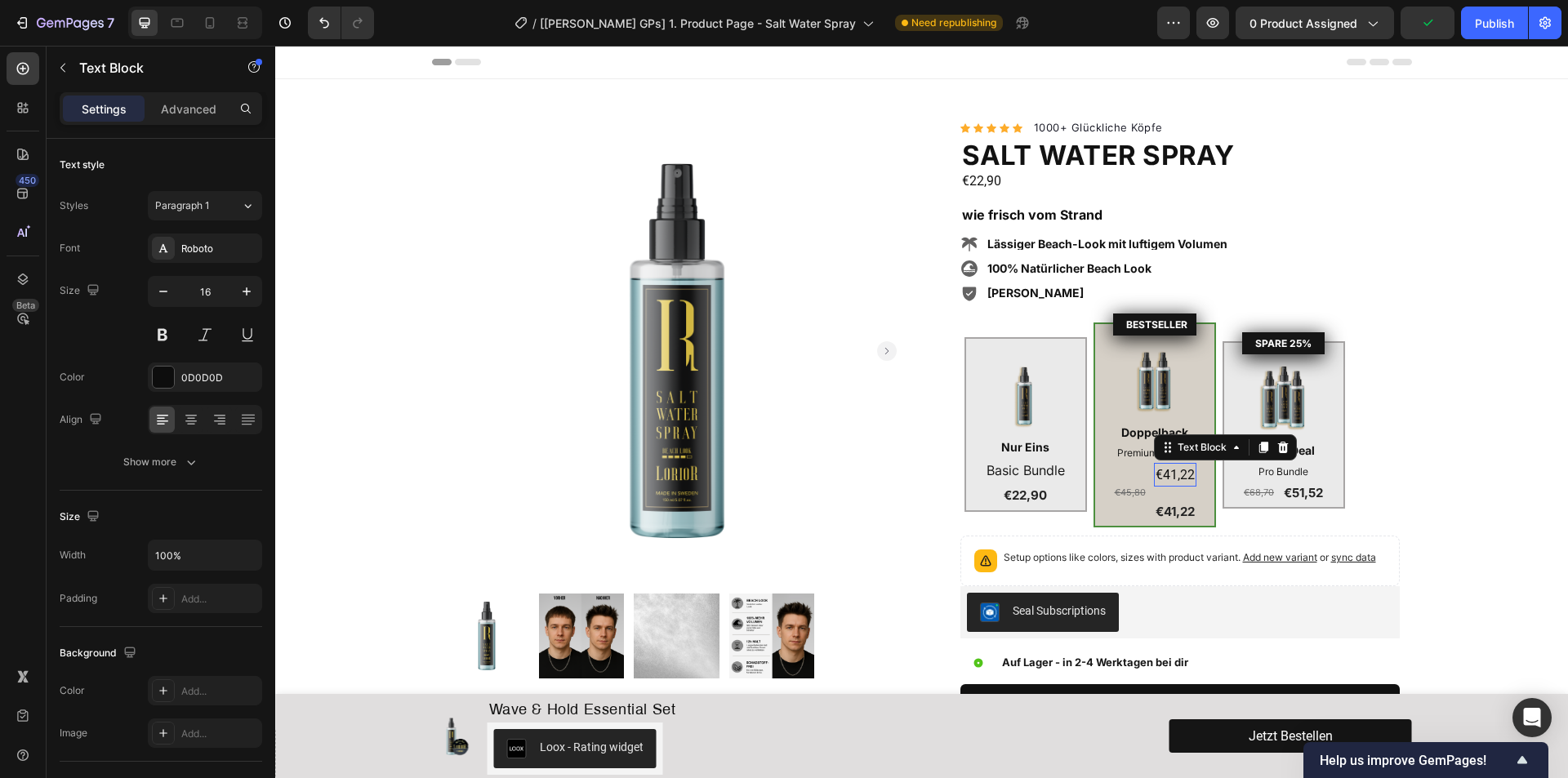
click at [1185, 469] on p "€41,22" at bounding box center [1175, 475] width 40 height 21
click at [163, 293] on icon "button" at bounding box center [163, 290] width 16 height 16
type input "15"
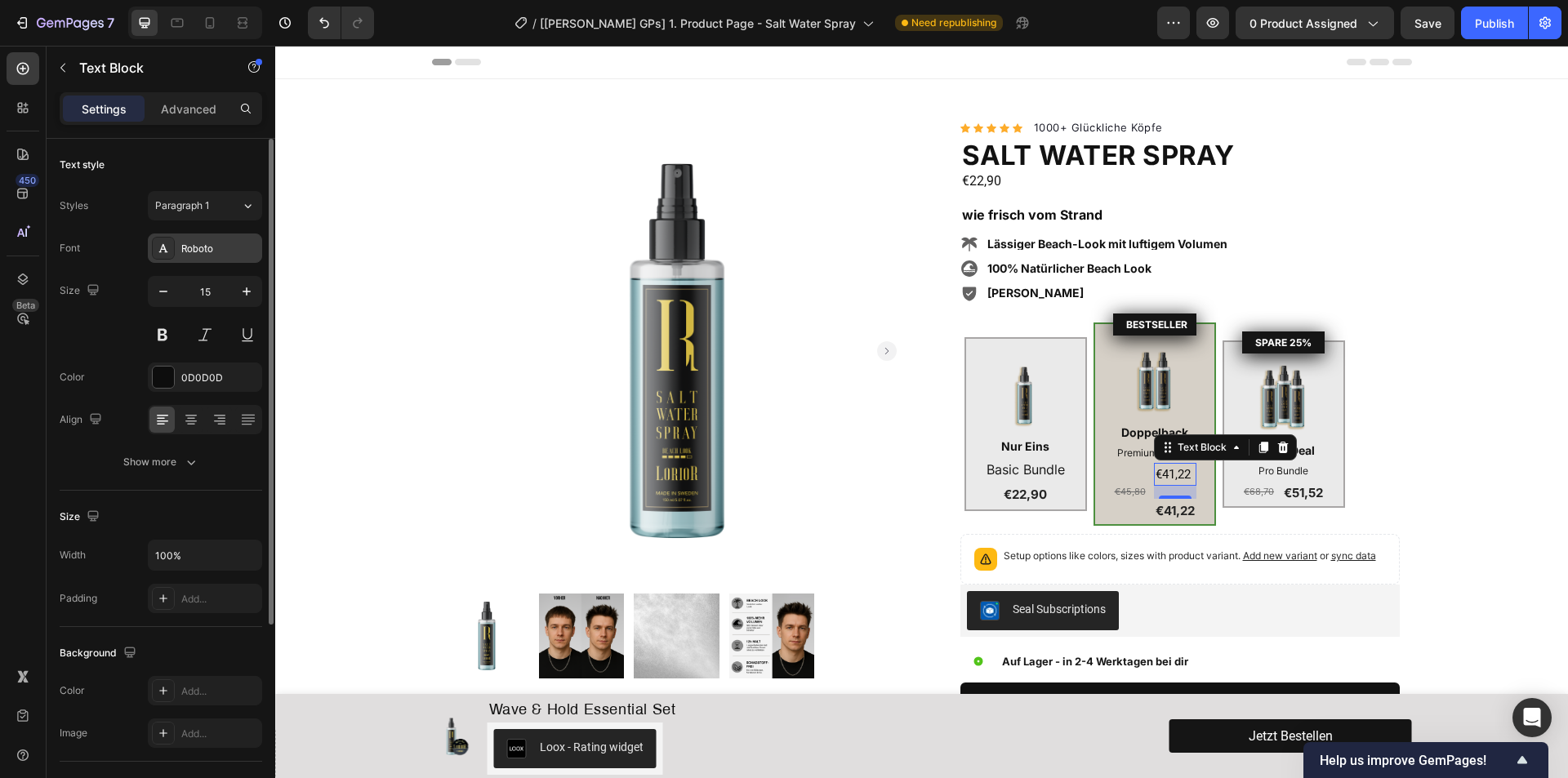
click at [203, 248] on div "Roboto" at bounding box center [219, 248] width 77 height 14
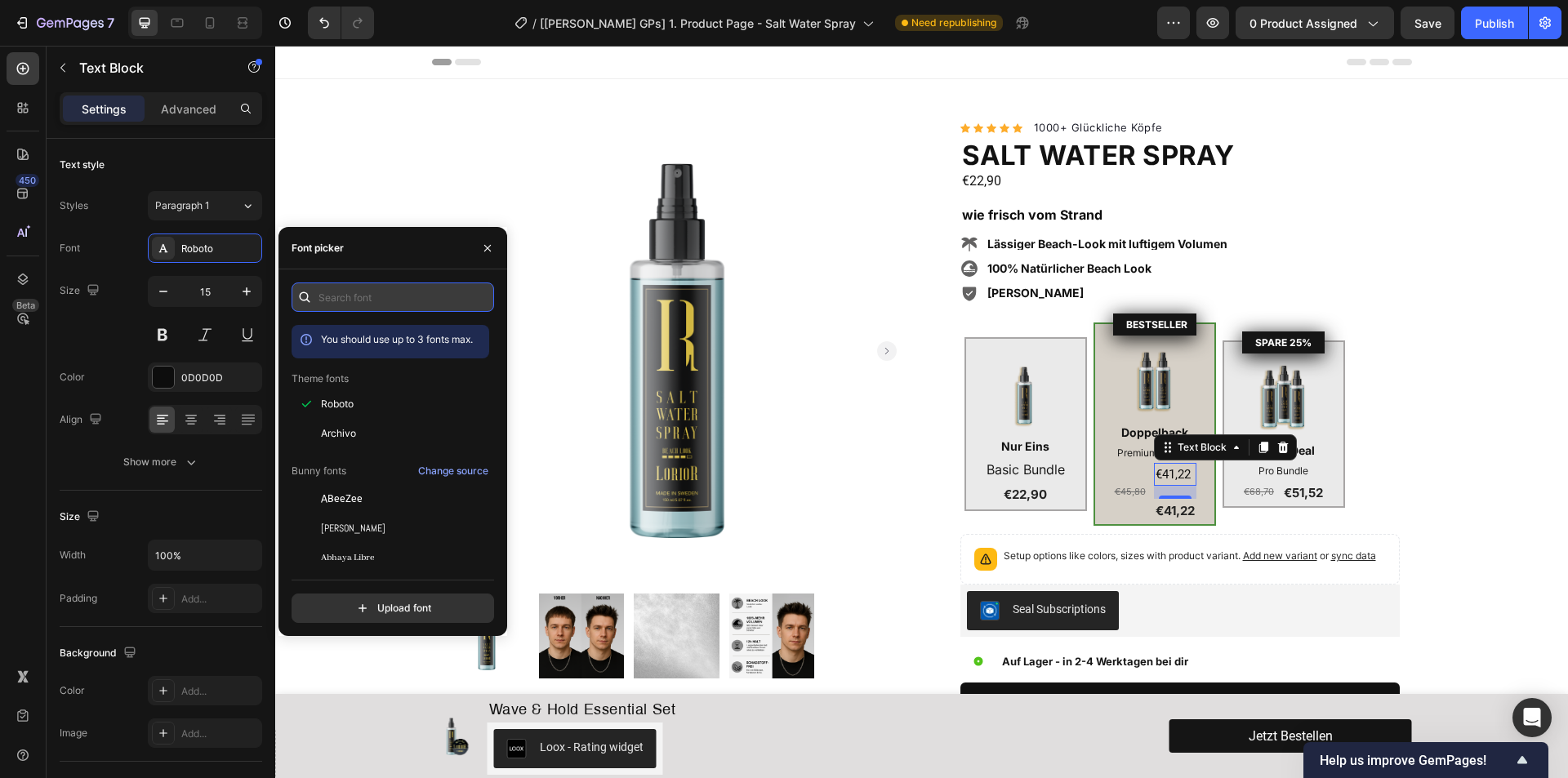
click at [360, 303] on input "text" at bounding box center [392, 296] width 202 height 29
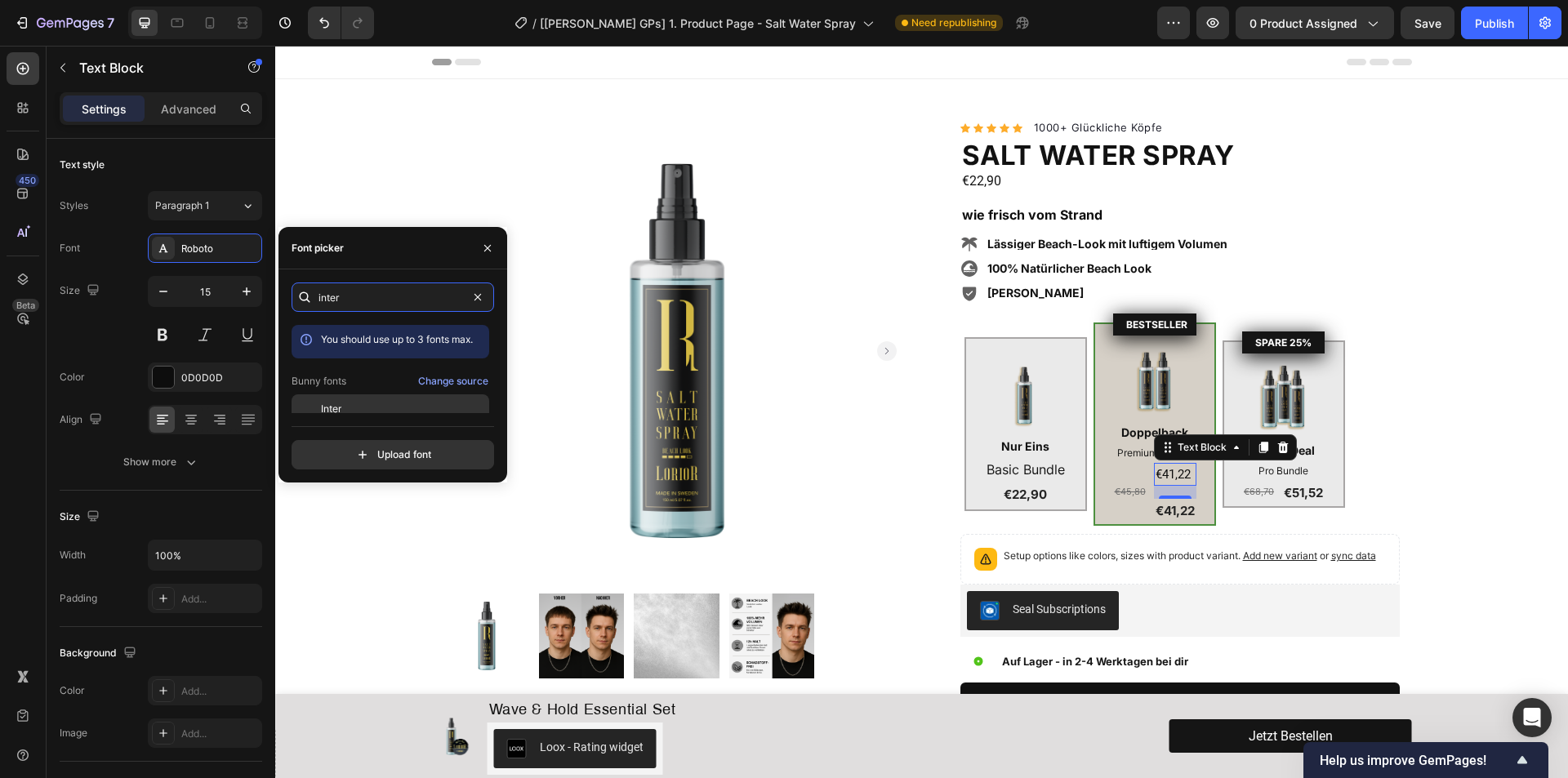
type input "inter"
click at [365, 408] on div "Inter" at bounding box center [403, 408] width 165 height 14
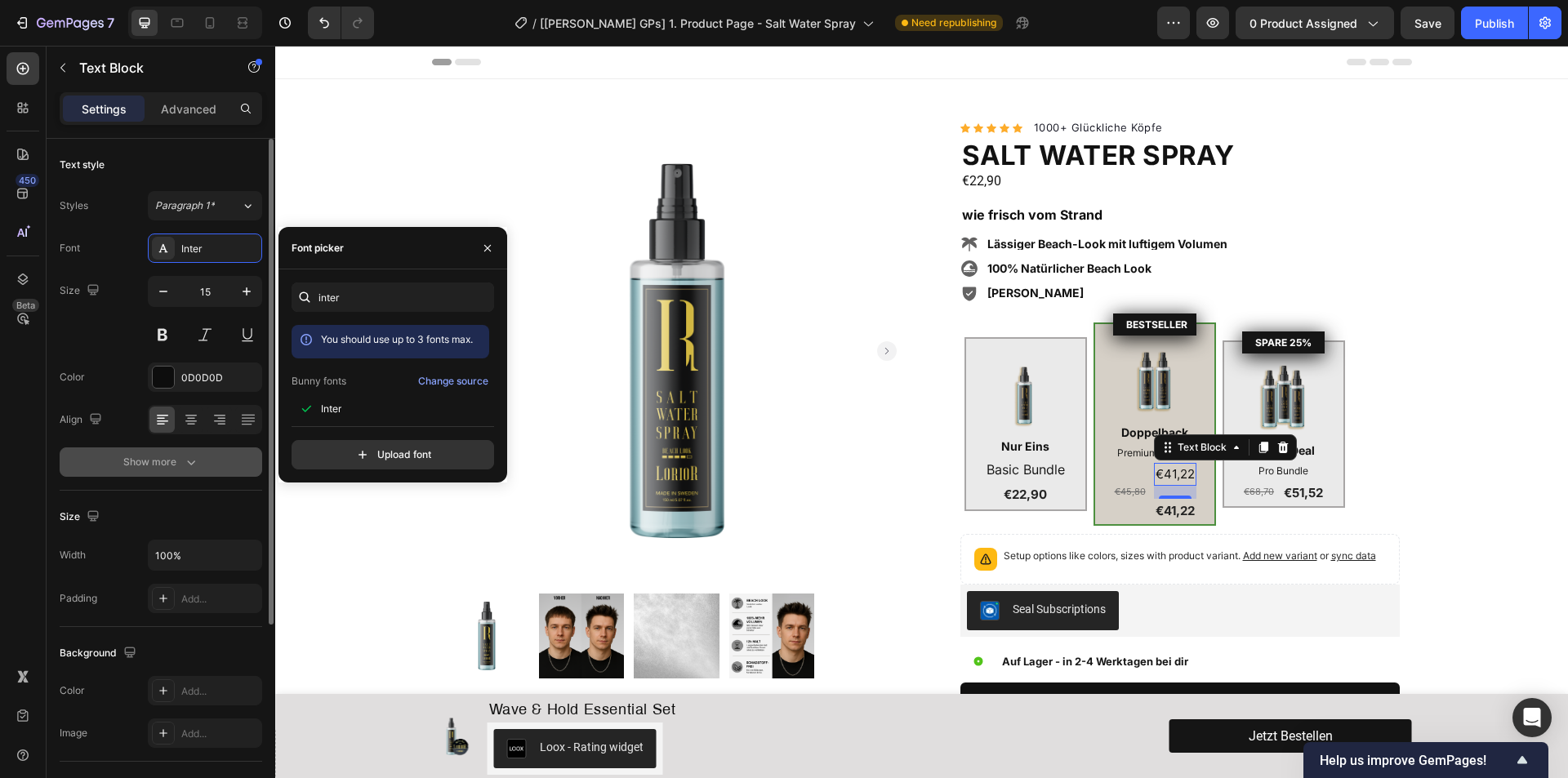
click at [152, 462] on div "Show more" at bounding box center [161, 461] width 76 height 16
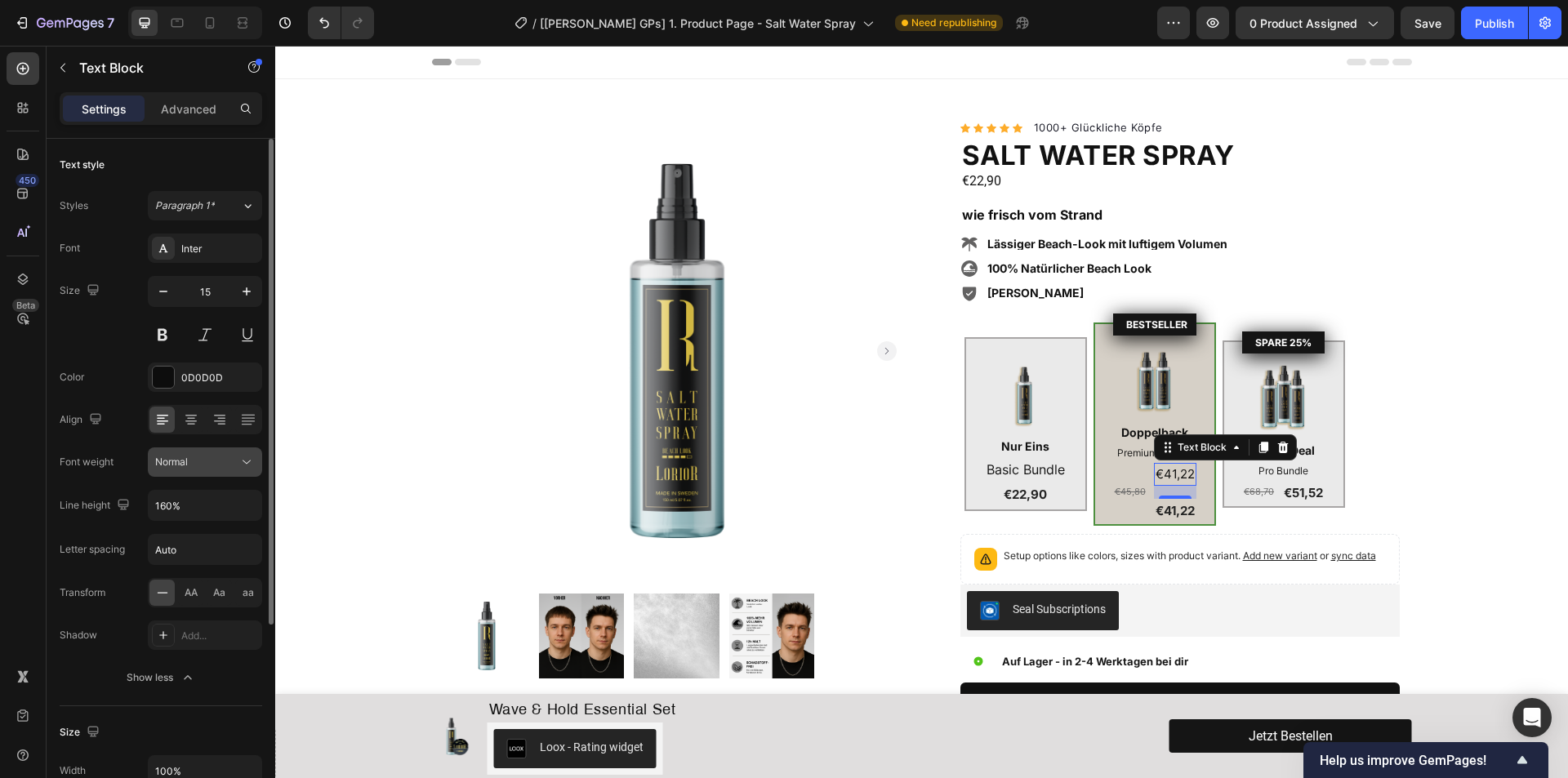
click at [194, 459] on div "Normal" at bounding box center [196, 461] width 83 height 14
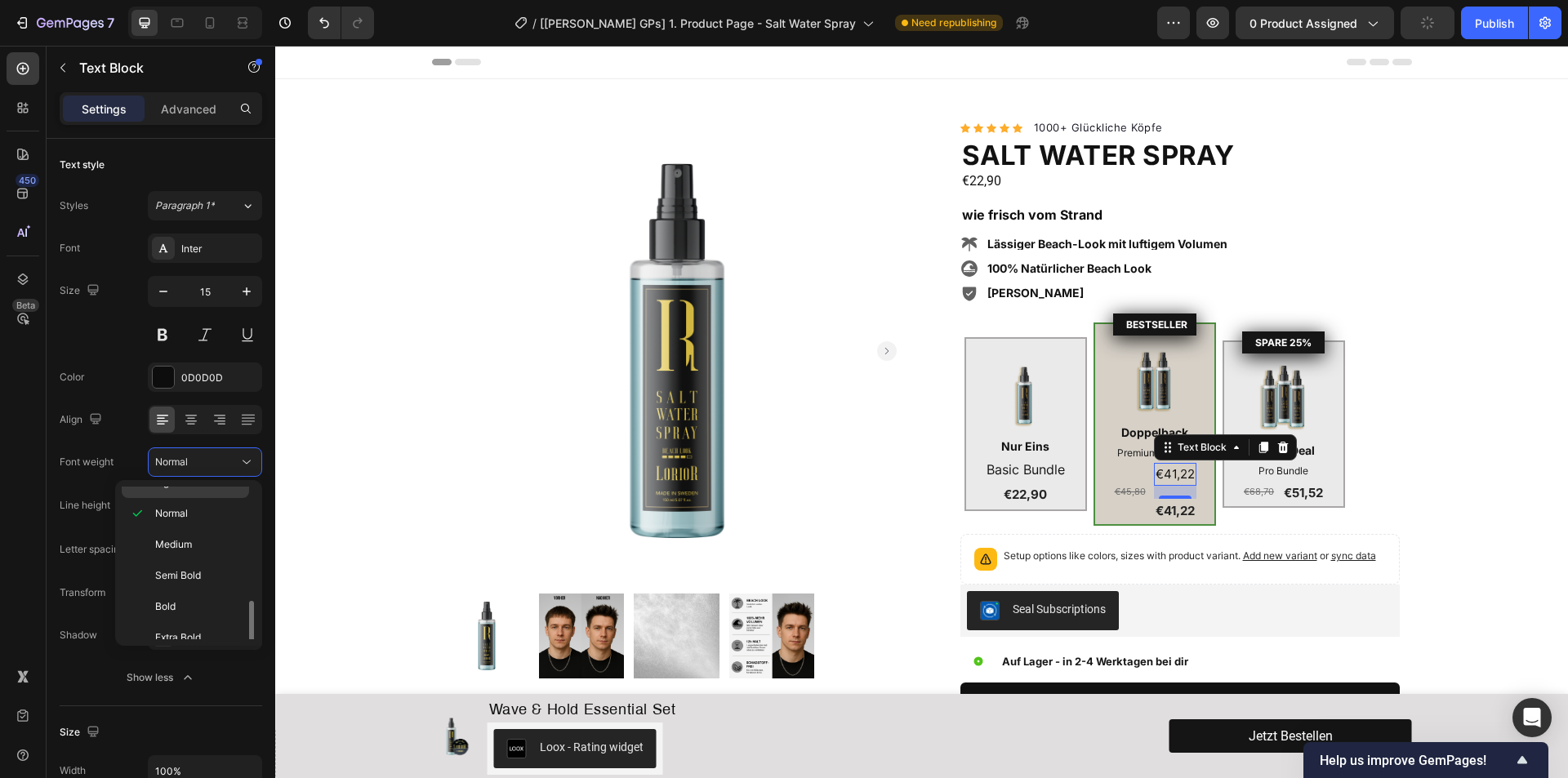
scroll to position [126, 0]
click at [174, 566] on span "Bold" at bounding box center [165, 561] width 20 height 14
click at [1173, 507] on div "16" at bounding box center [1175, 512] width 16 height 13
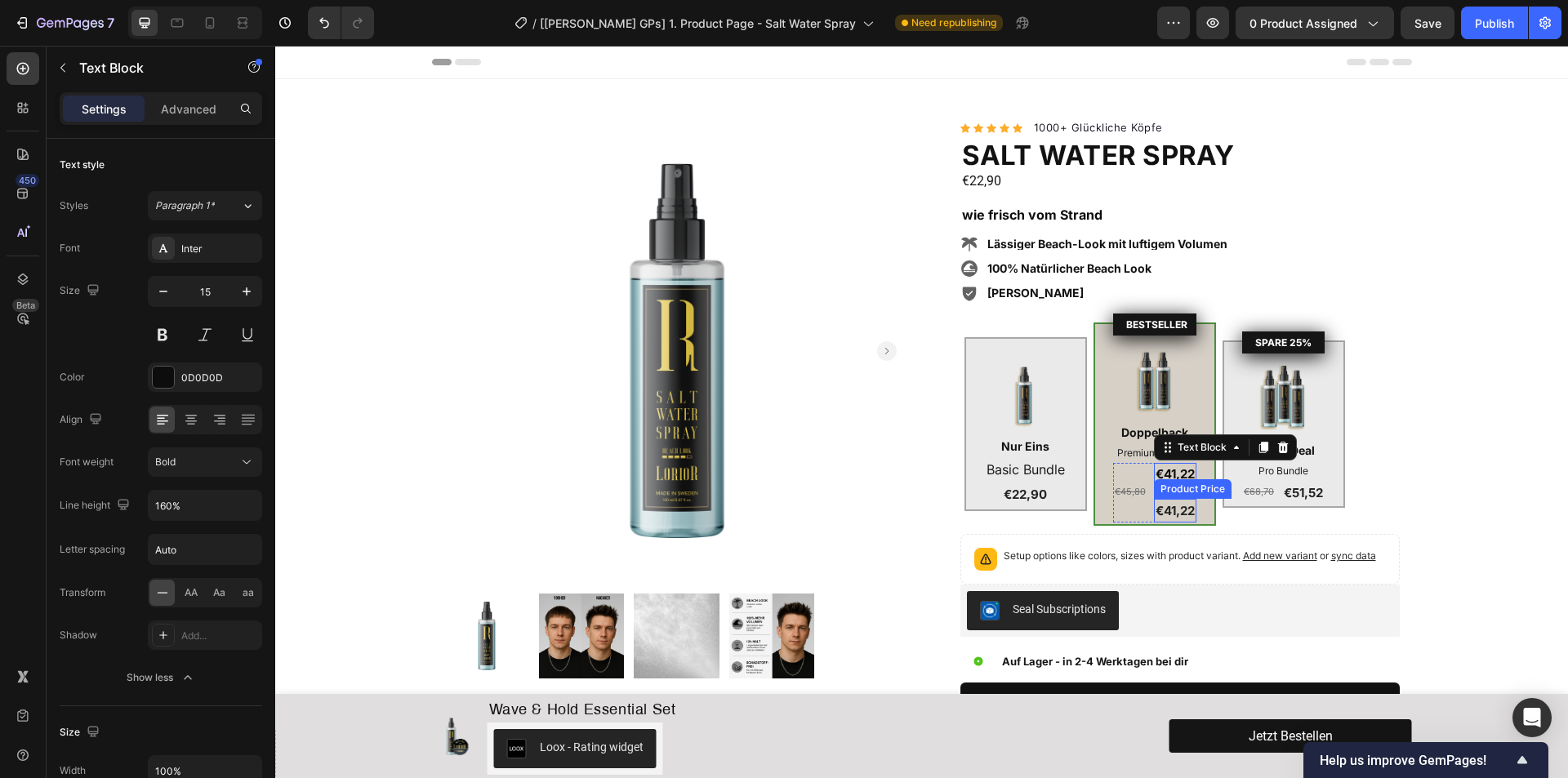
click at [1176, 494] on div "Product Price" at bounding box center [1192, 488] width 77 height 19
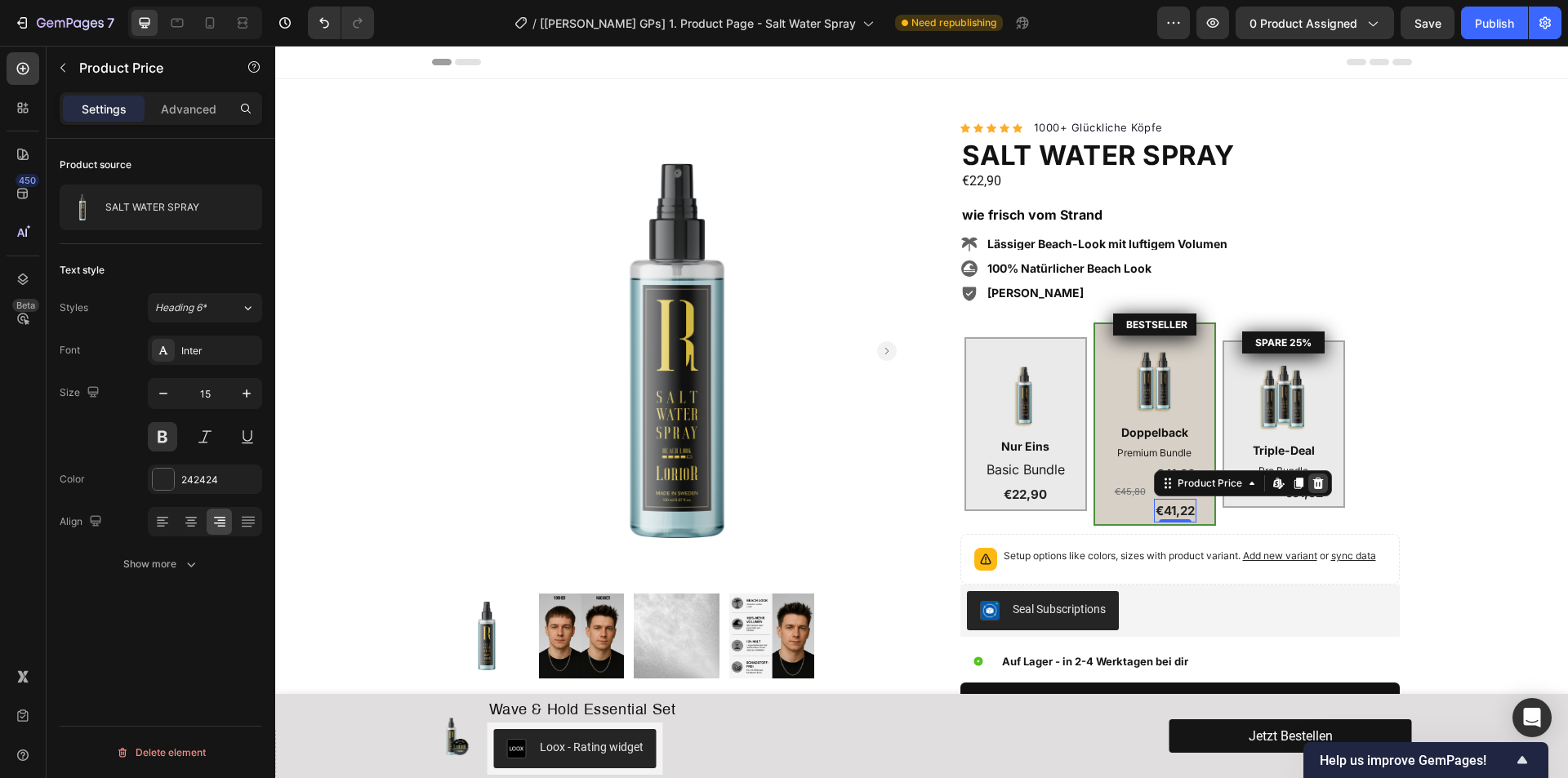
click at [1312, 485] on icon at bounding box center [1317, 482] width 11 height 12
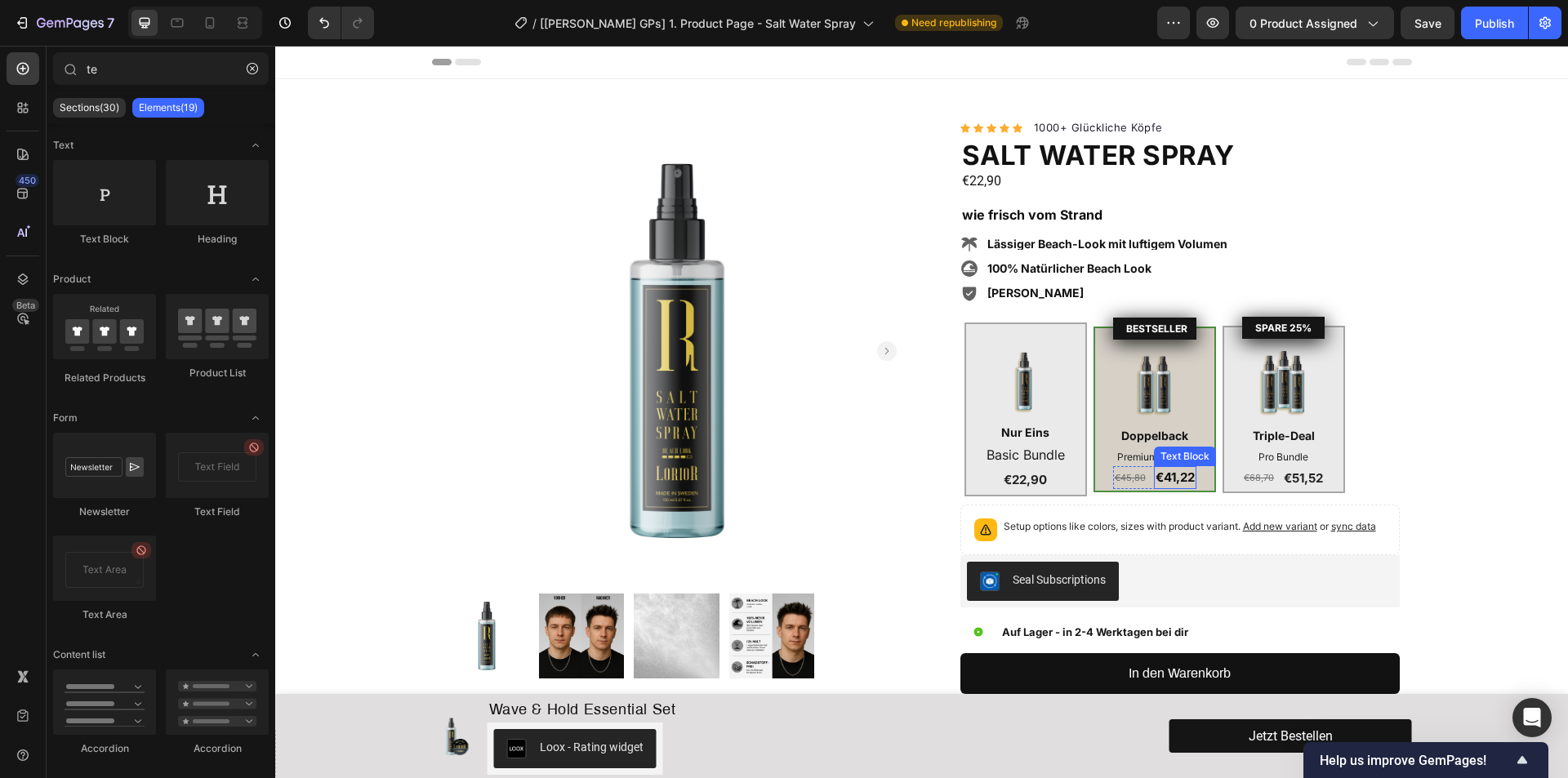
click at [1167, 458] on div "Text Block" at bounding box center [1185, 456] width 56 height 14
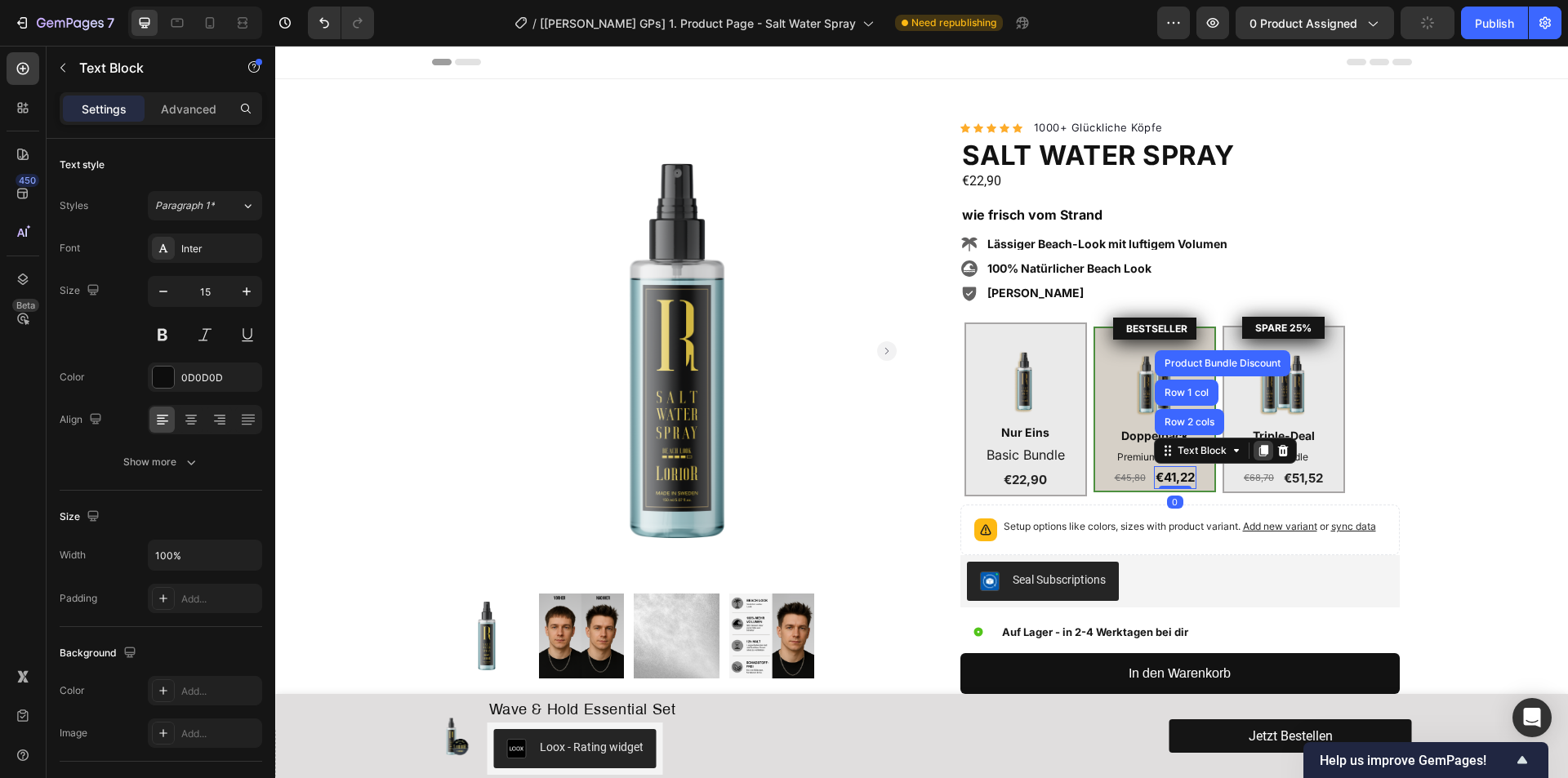
click at [1260, 453] on icon at bounding box center [1262, 451] width 9 height 12
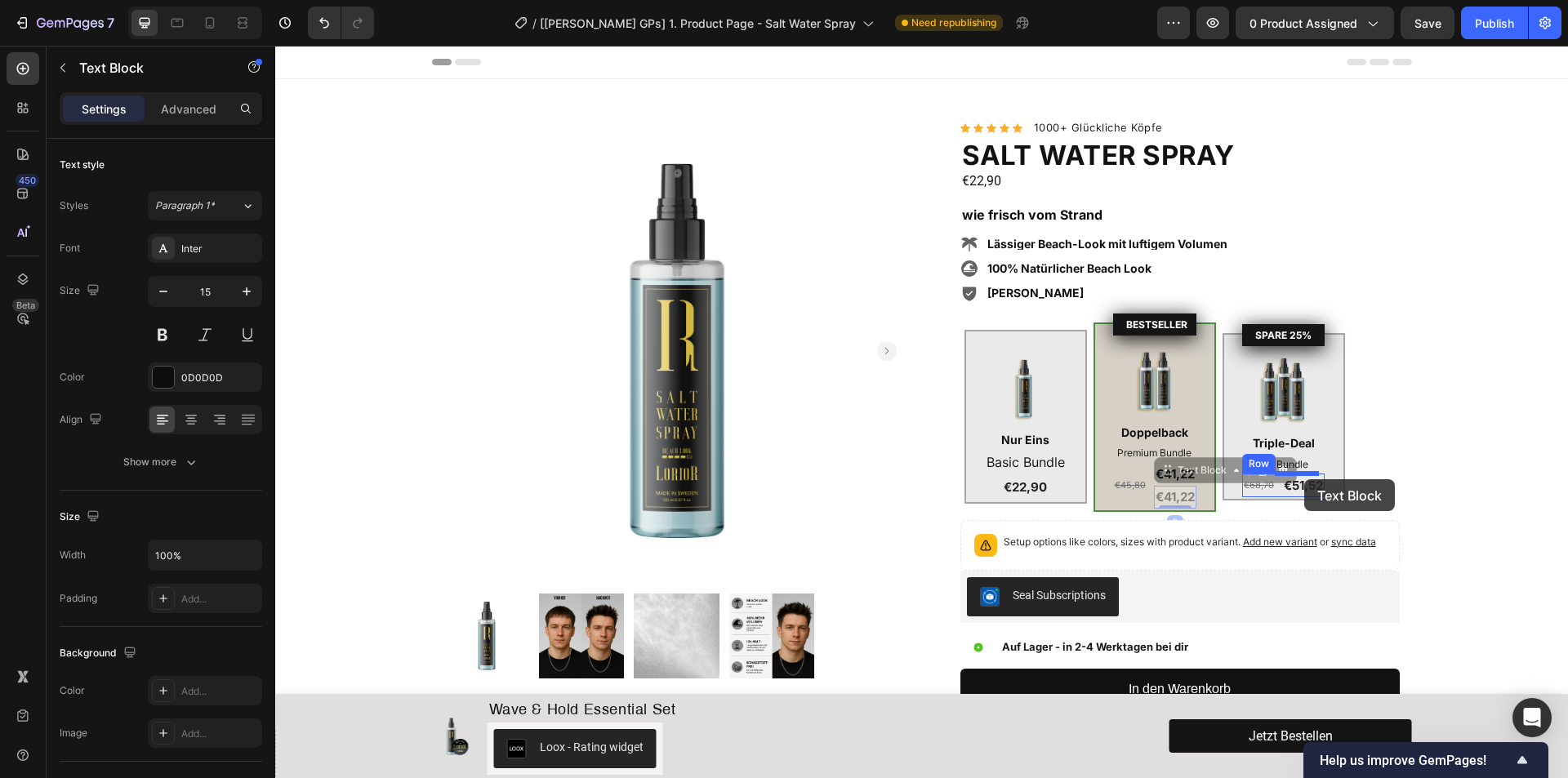
drag, startPoint x: 1162, startPoint y: 472, endPoint x: 1304, endPoint y: 479, distance: 142.2
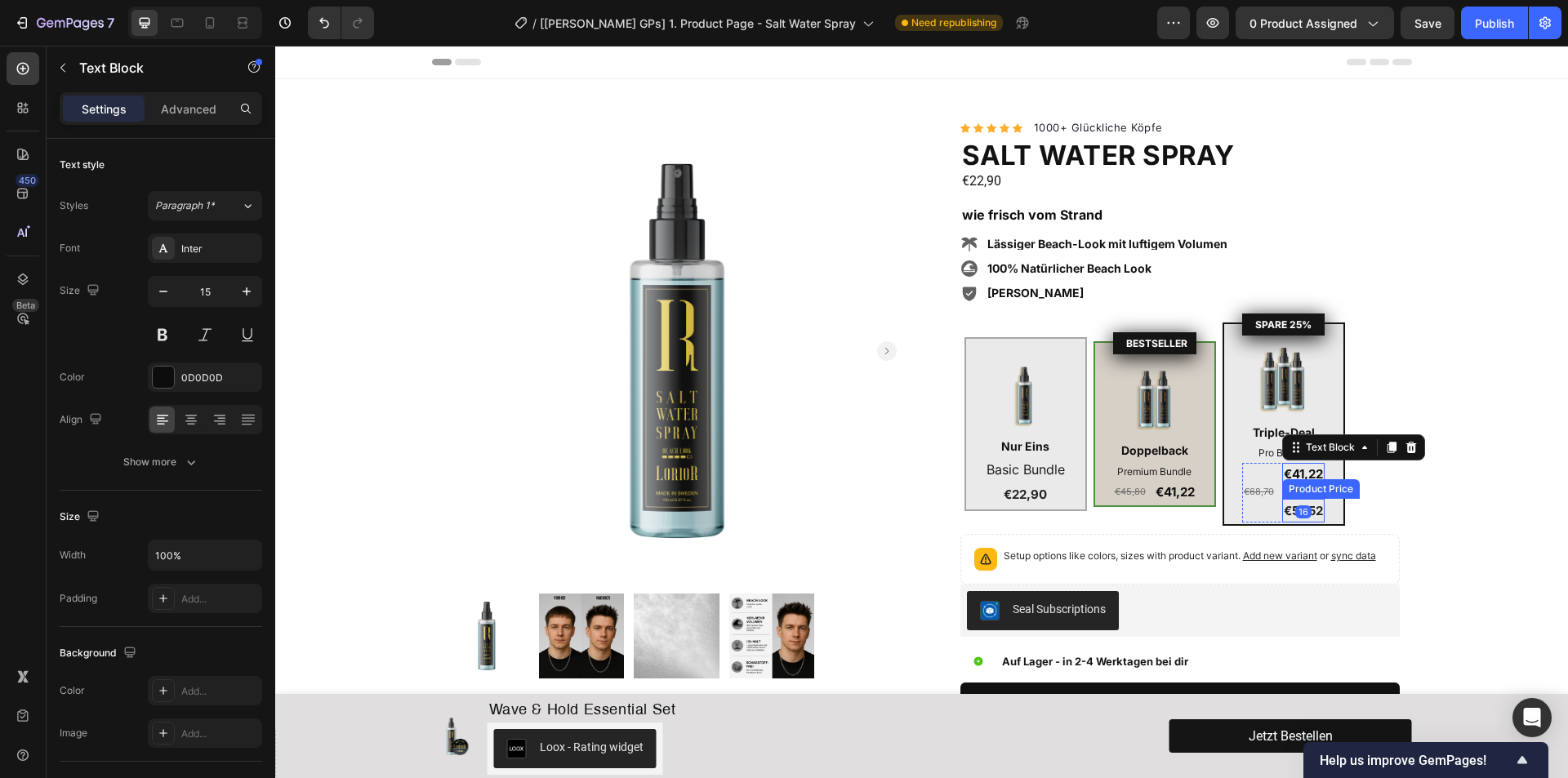
click at [1309, 513] on div "€51,52" at bounding box center [1303, 510] width 42 height 24
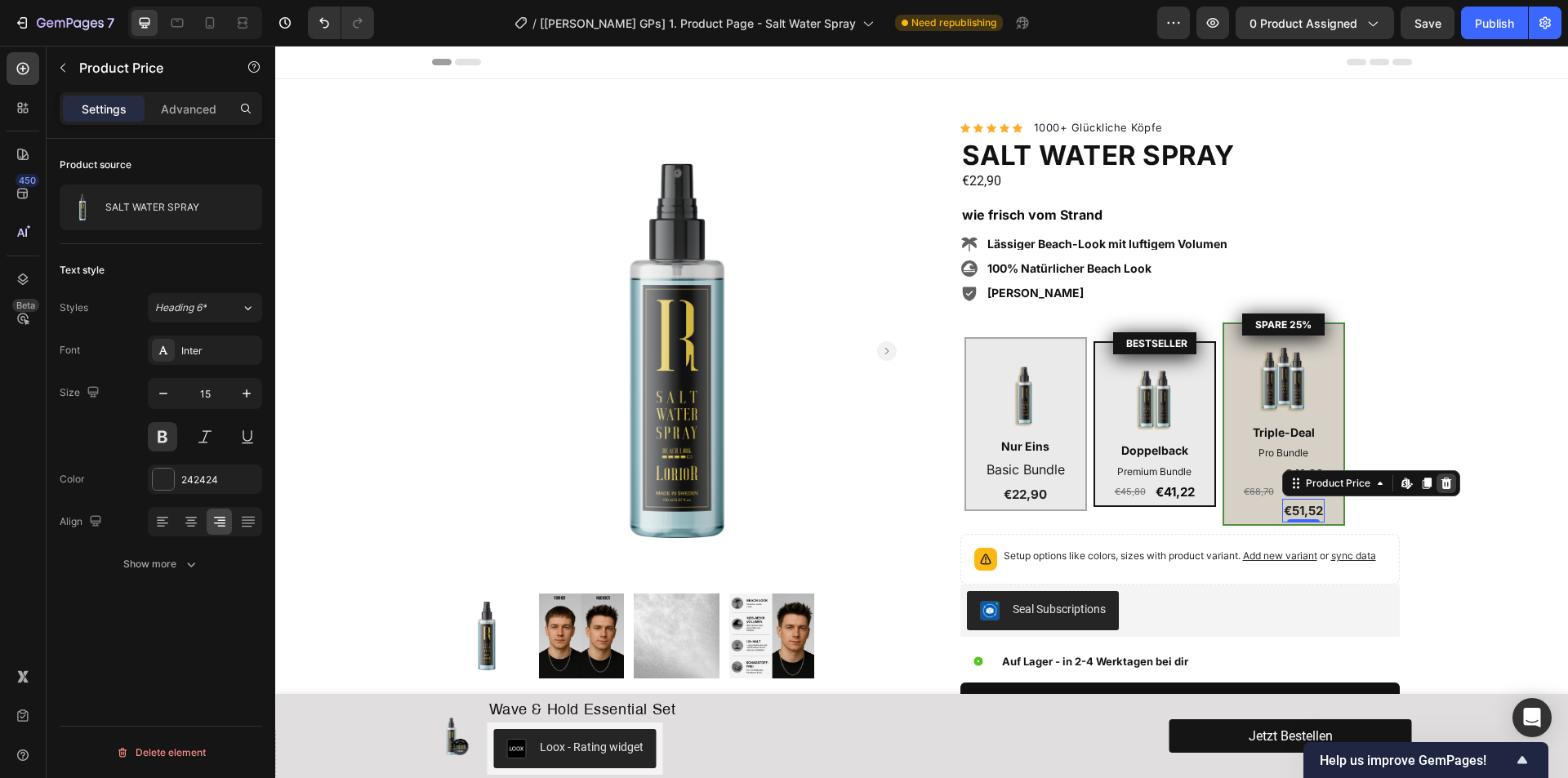
click at [1441, 486] on icon at bounding box center [1446, 482] width 11 height 12
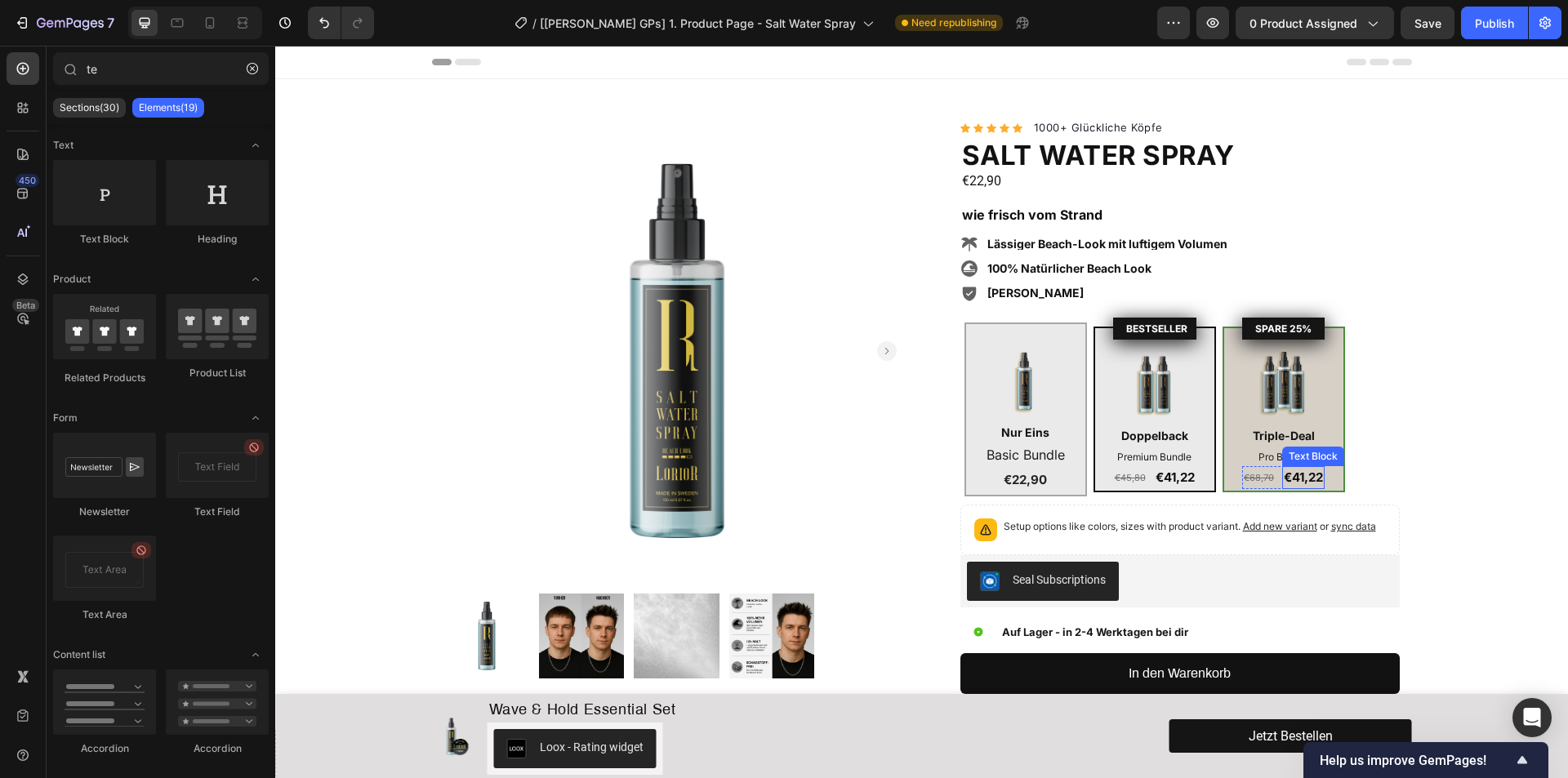
click at [1300, 478] on p "€41,22" at bounding box center [1303, 477] width 40 height 19
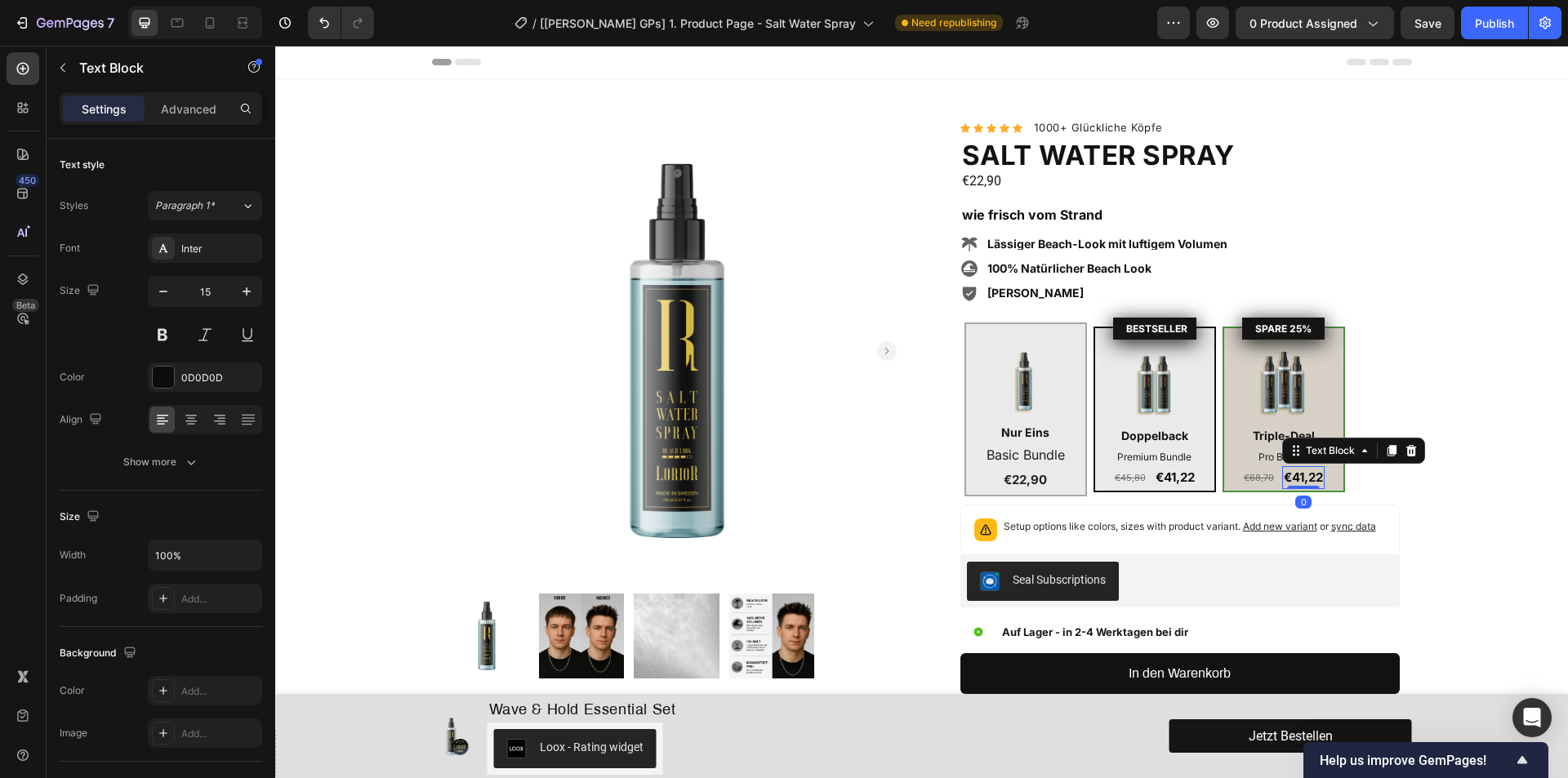
click at [1295, 478] on p "€41,22" at bounding box center [1303, 477] width 40 height 19
click at [1308, 476] on p "€41,22" at bounding box center [1303, 477] width 40 height 19
click at [1058, 182] on div "€22,90" at bounding box center [1180, 181] width 440 height 24
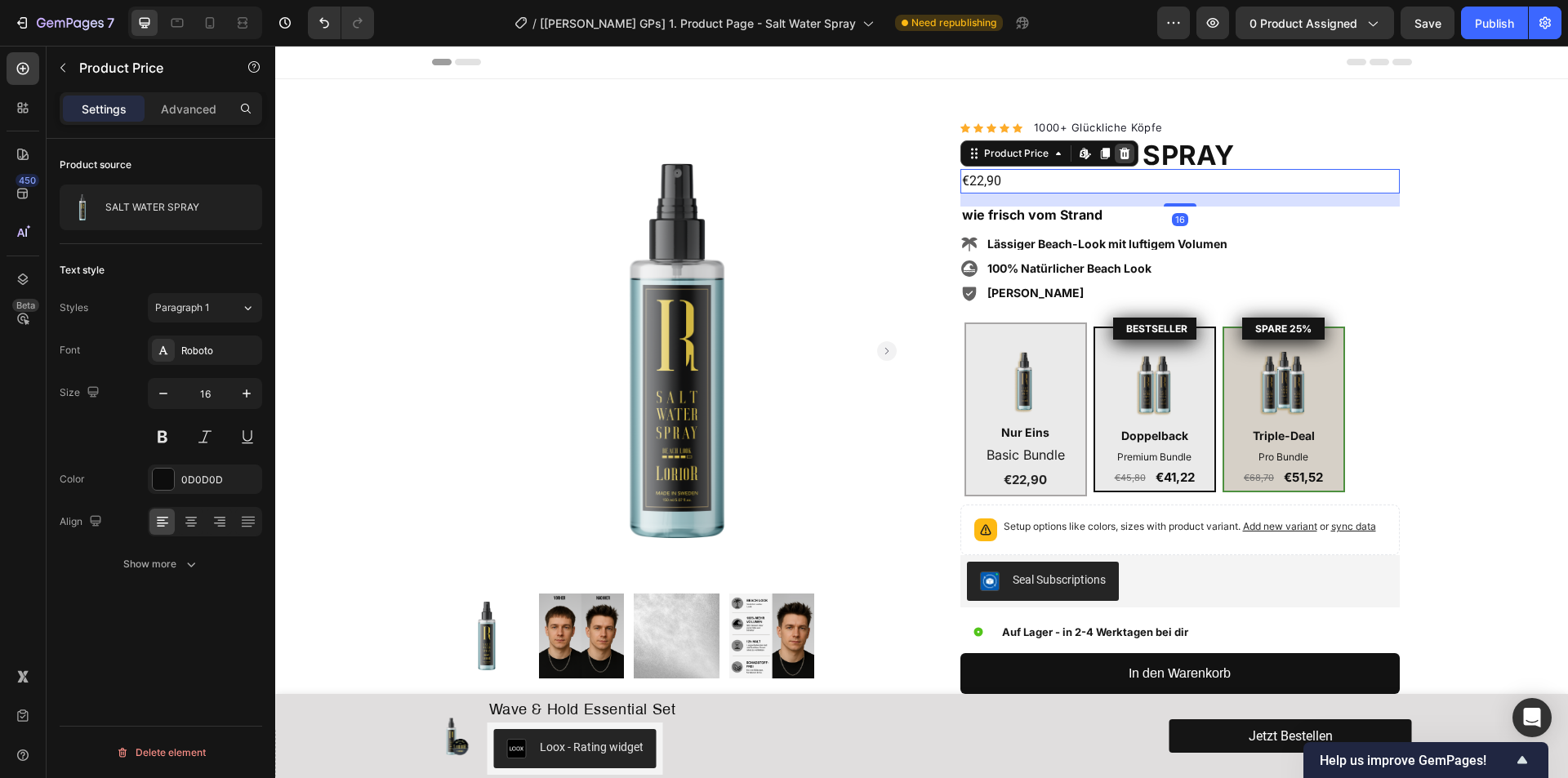
click at [1119, 157] on icon at bounding box center [1123, 154] width 11 height 12
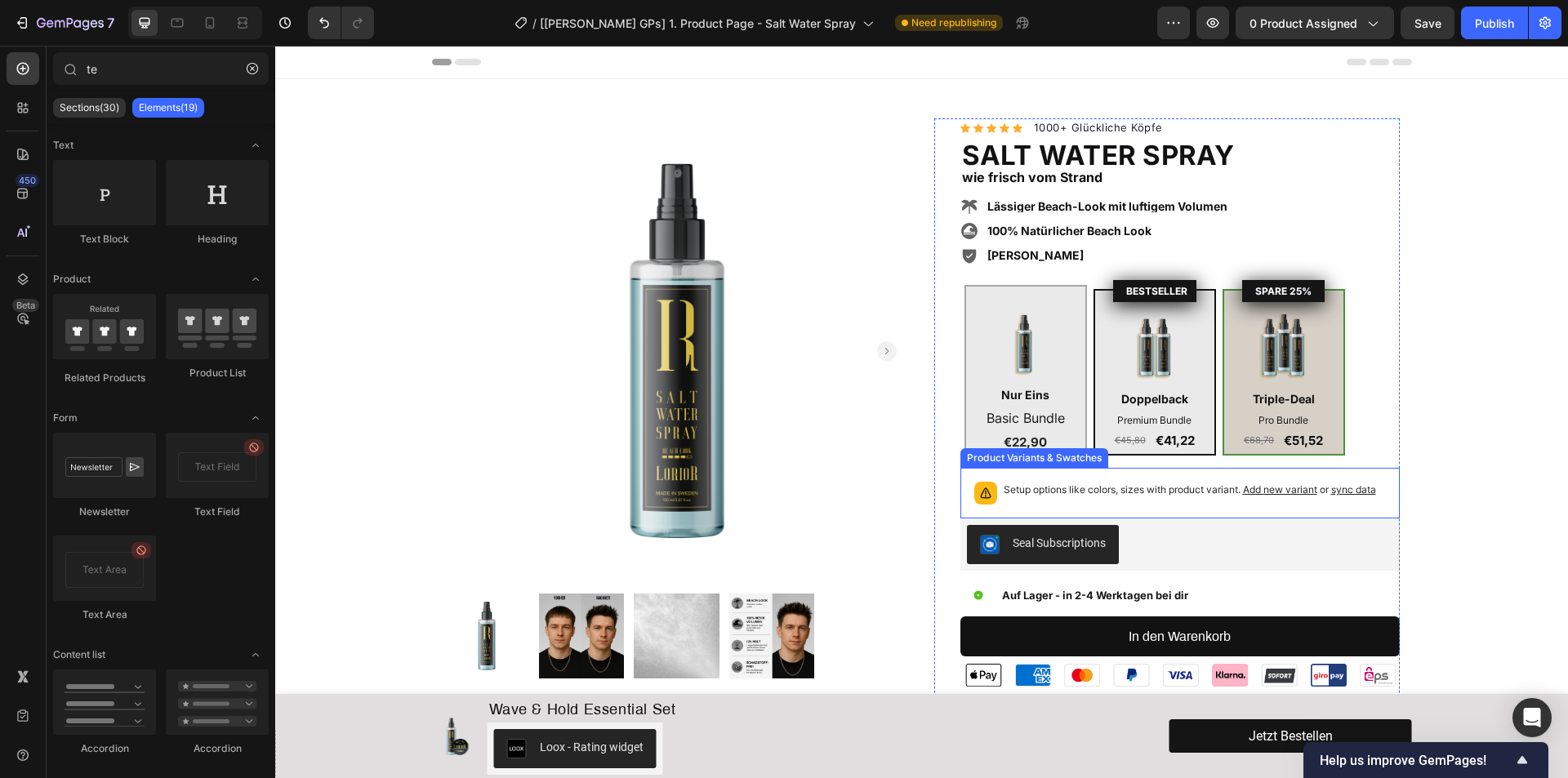
click at [1199, 504] on div "Setup options like colors, sizes with product variant. Add new variant or sync …" at bounding box center [1180, 493] width 424 height 36
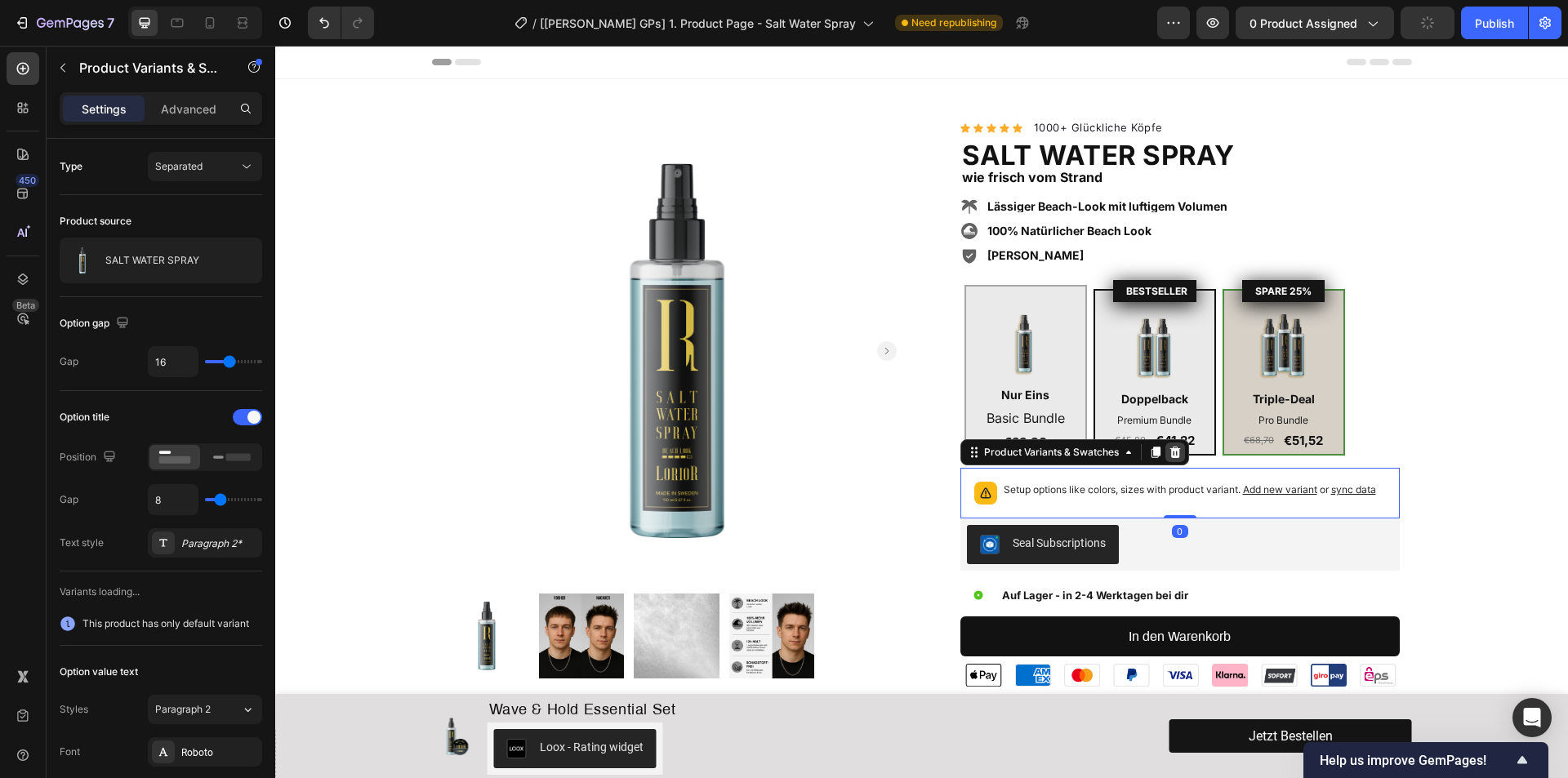
click at [1170, 447] on icon at bounding box center [1175, 452] width 11 height 12
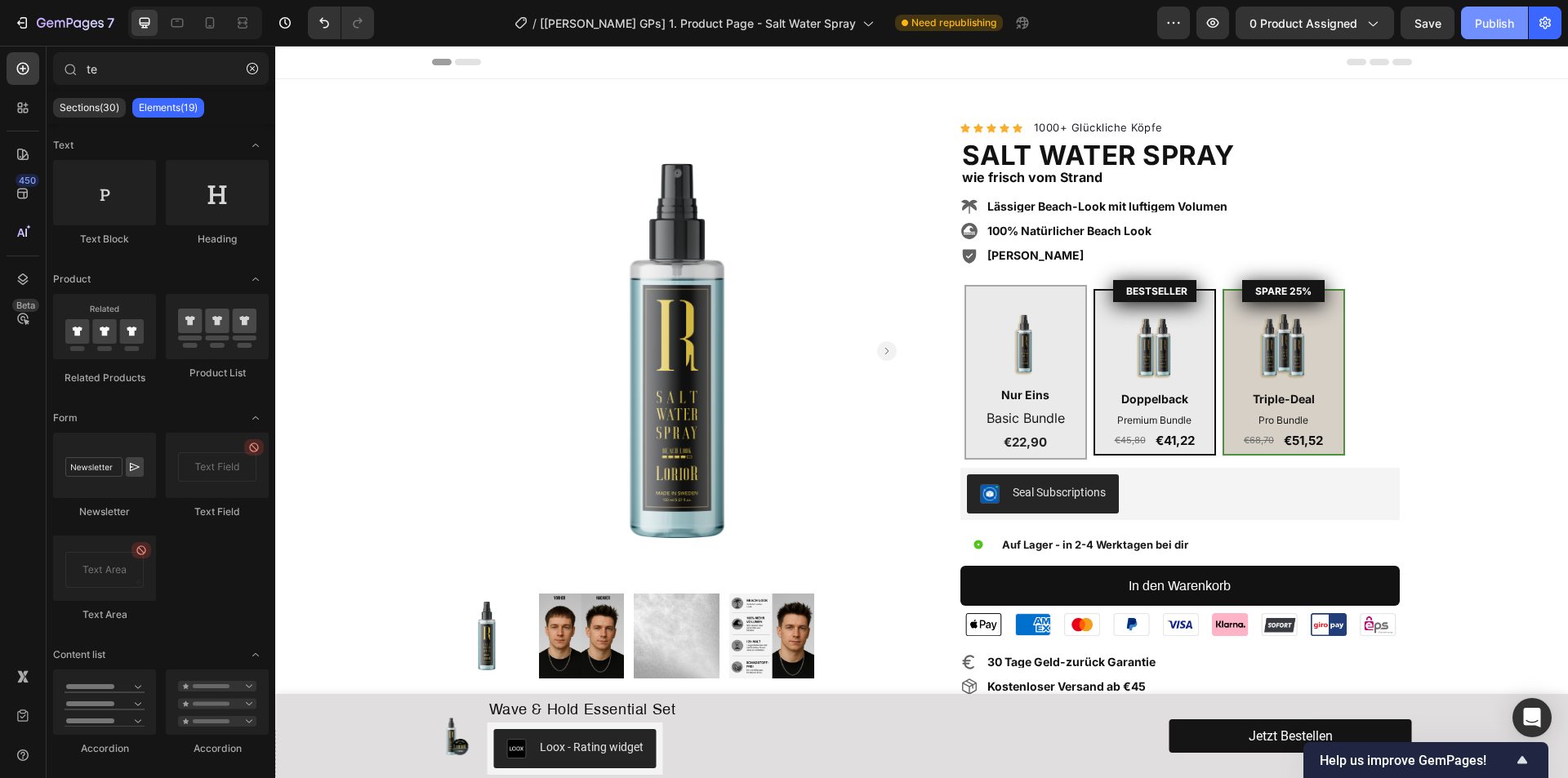
click at [1487, 24] on div "Publish" at bounding box center [1494, 23] width 40 height 17
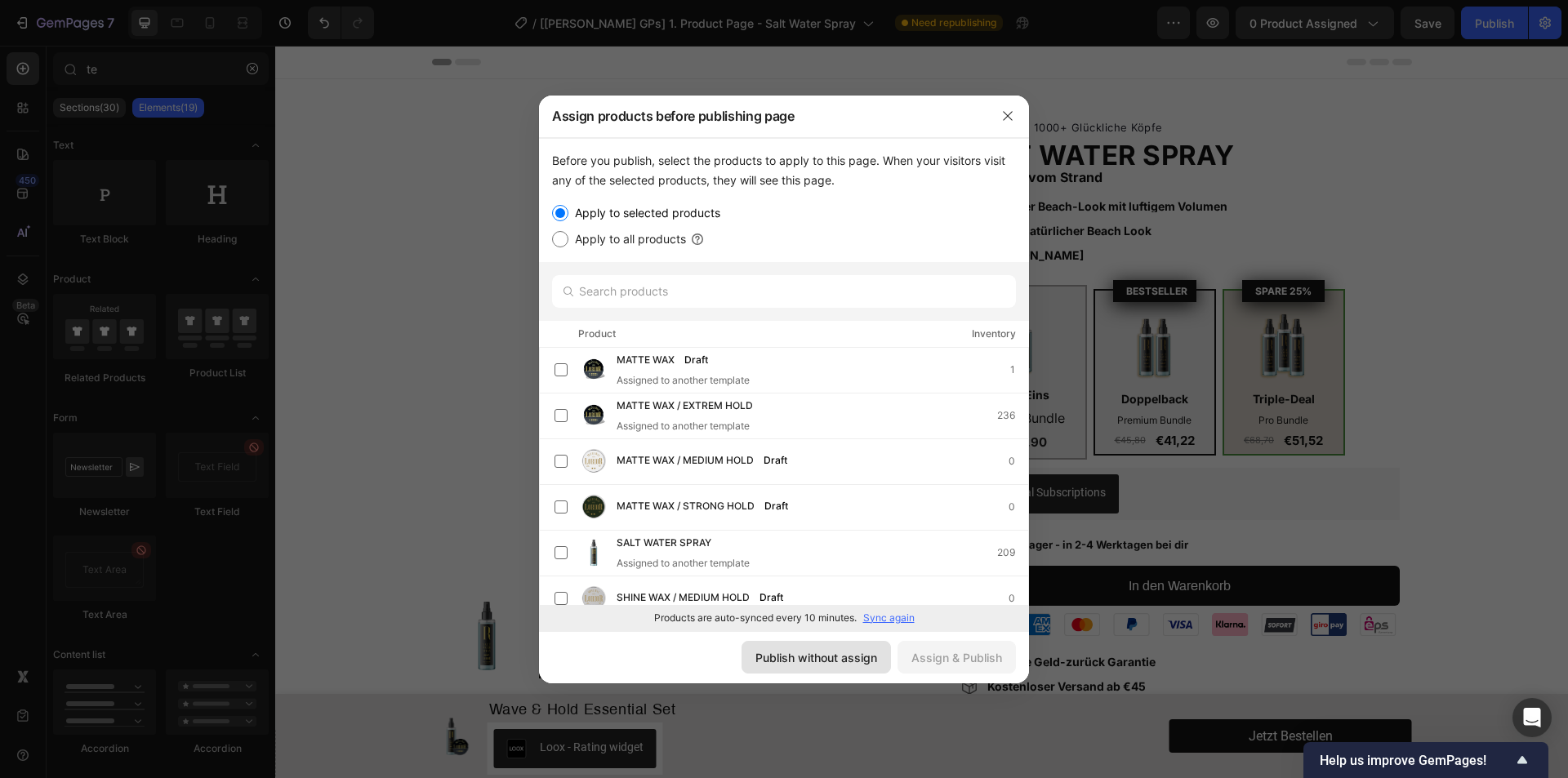
click at [801, 664] on div "Publish without assign" at bounding box center [816, 658] width 121 height 17
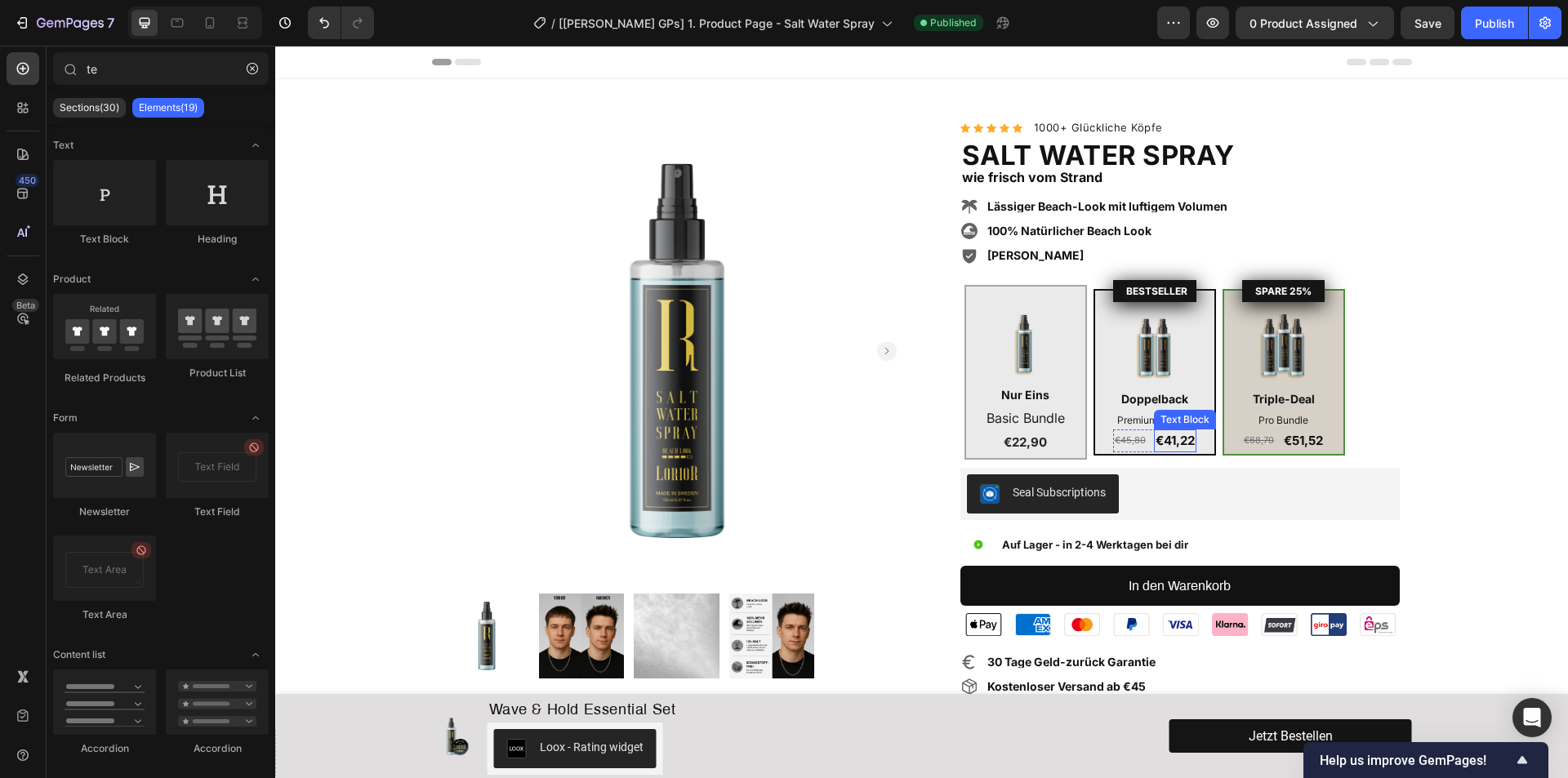
click at [1164, 442] on p "€41,22" at bounding box center [1175, 440] width 40 height 19
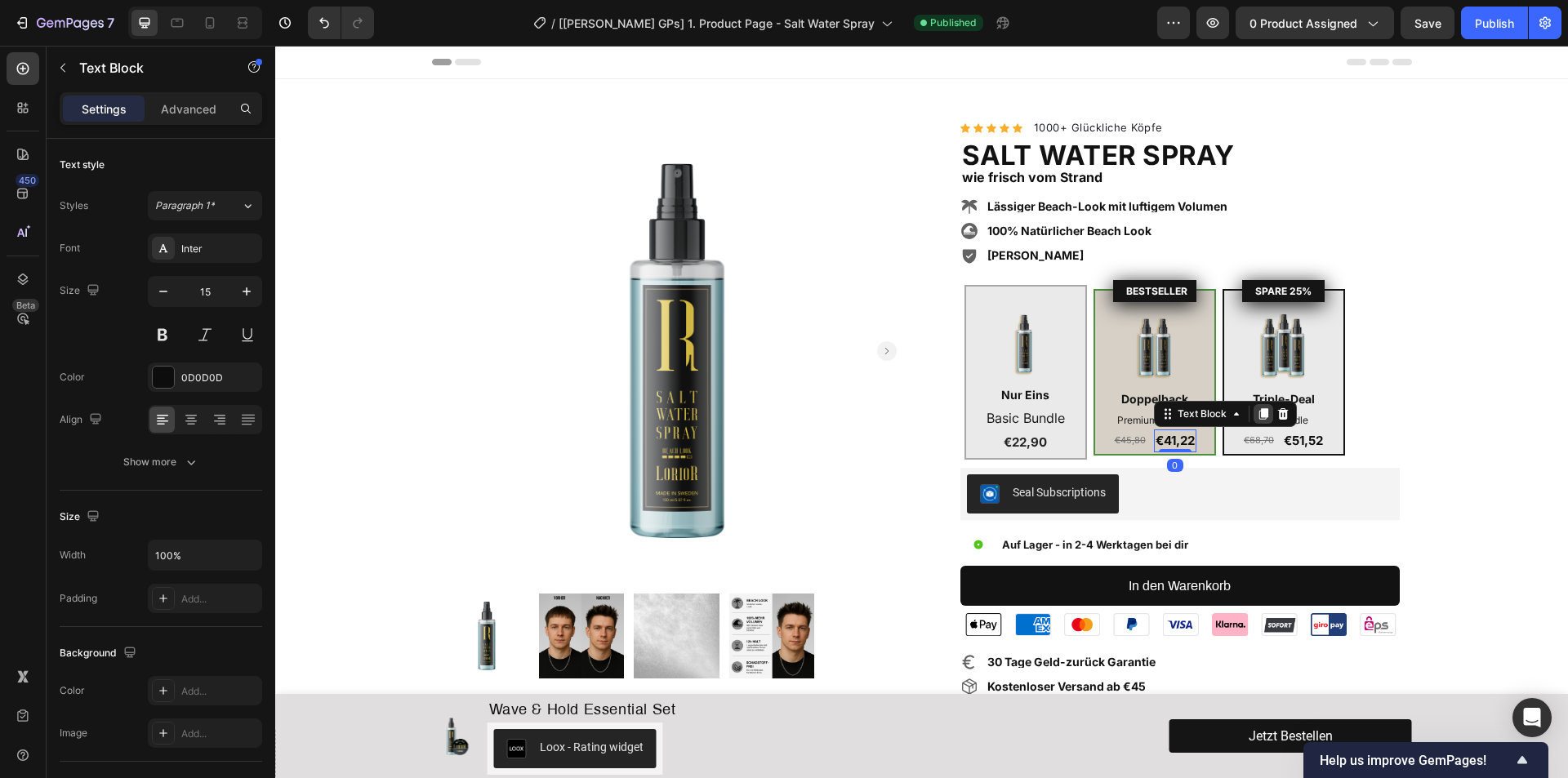
click at [1256, 414] on icon at bounding box center [1263, 414] width 13 height 13
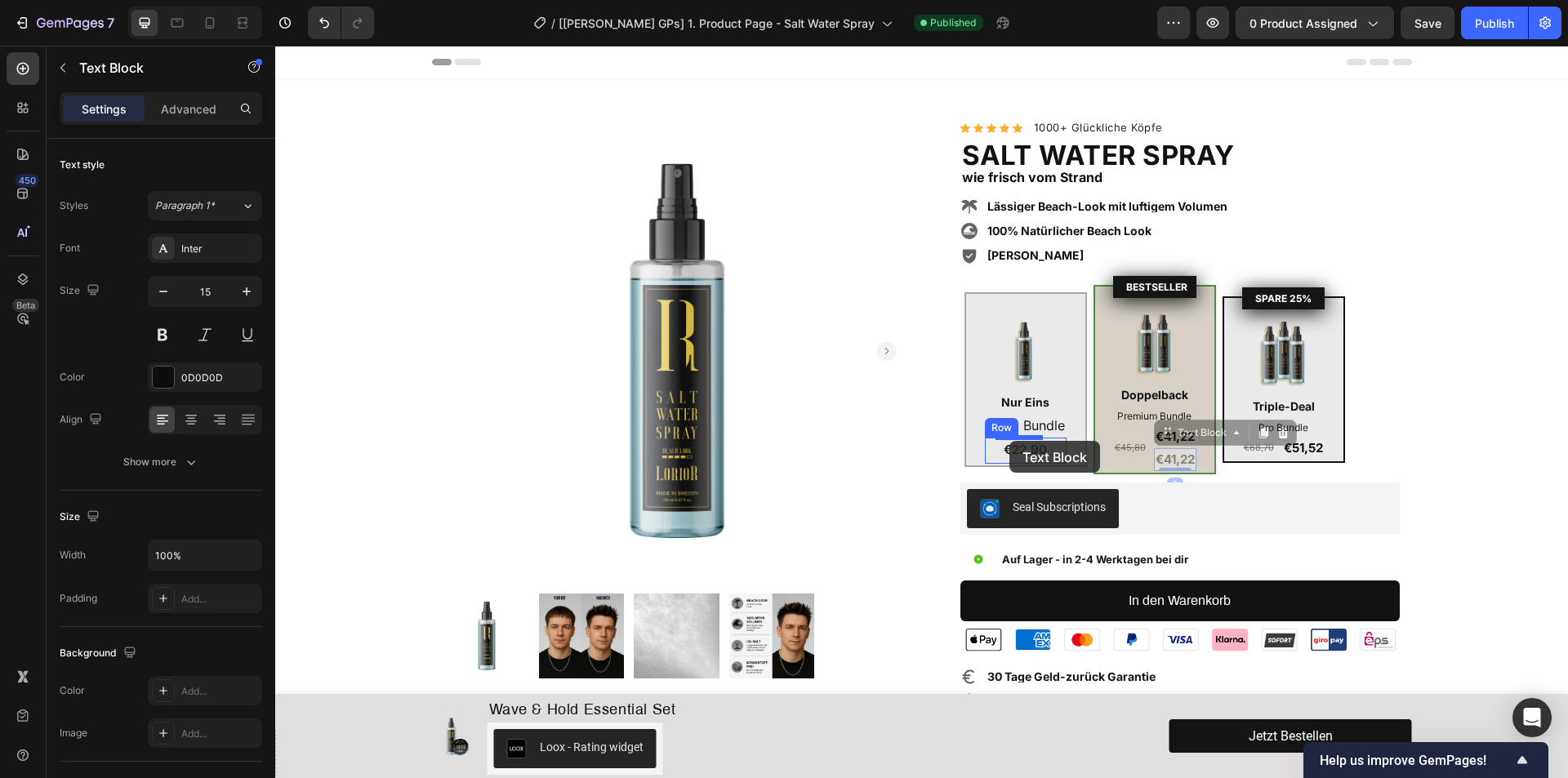
drag, startPoint x: 1163, startPoint y: 435, endPoint x: 1009, endPoint y: 441, distance: 154.1
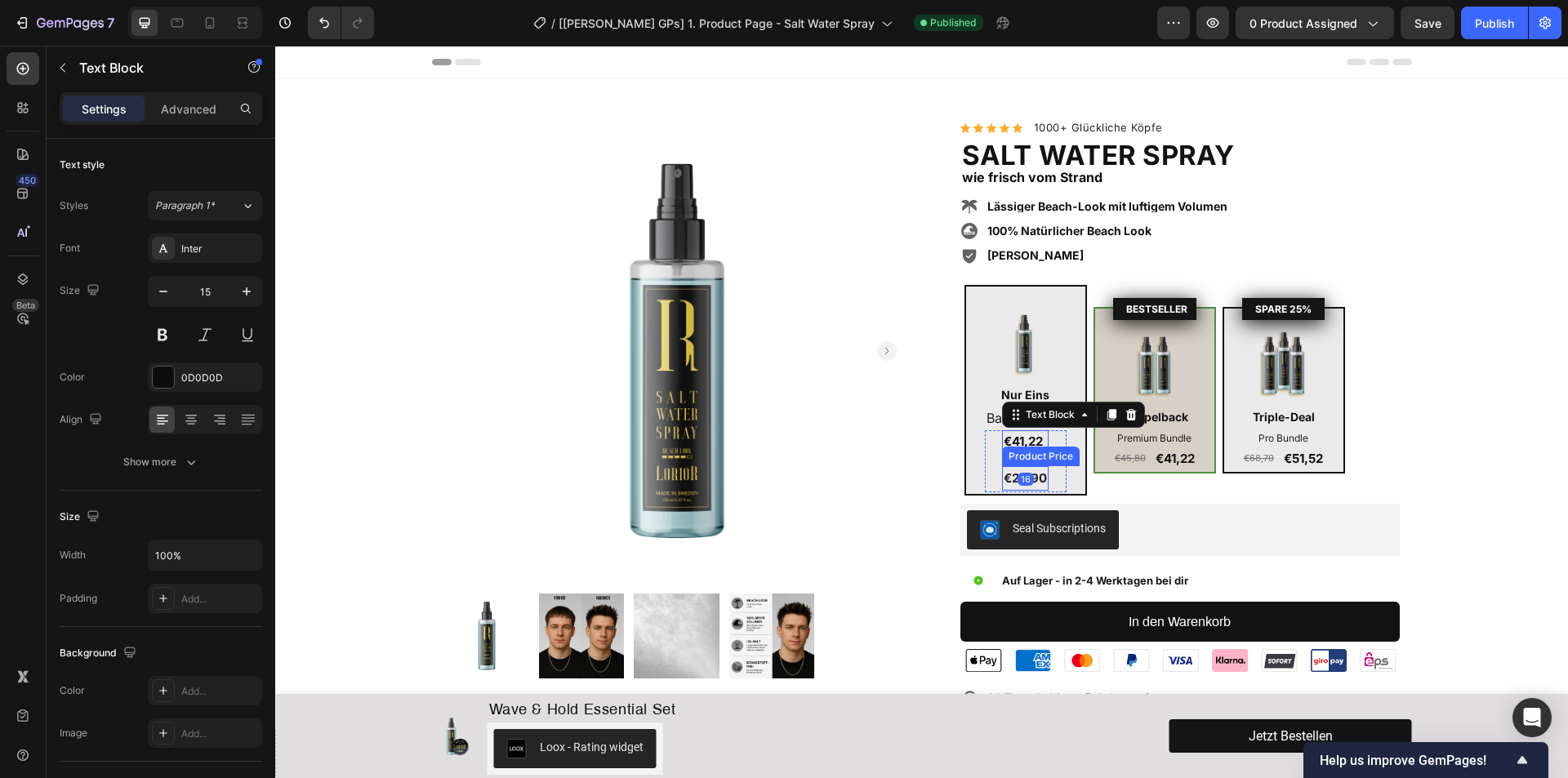
click at [1033, 478] on div "€22,90" at bounding box center [1025, 478] width 46 height 24
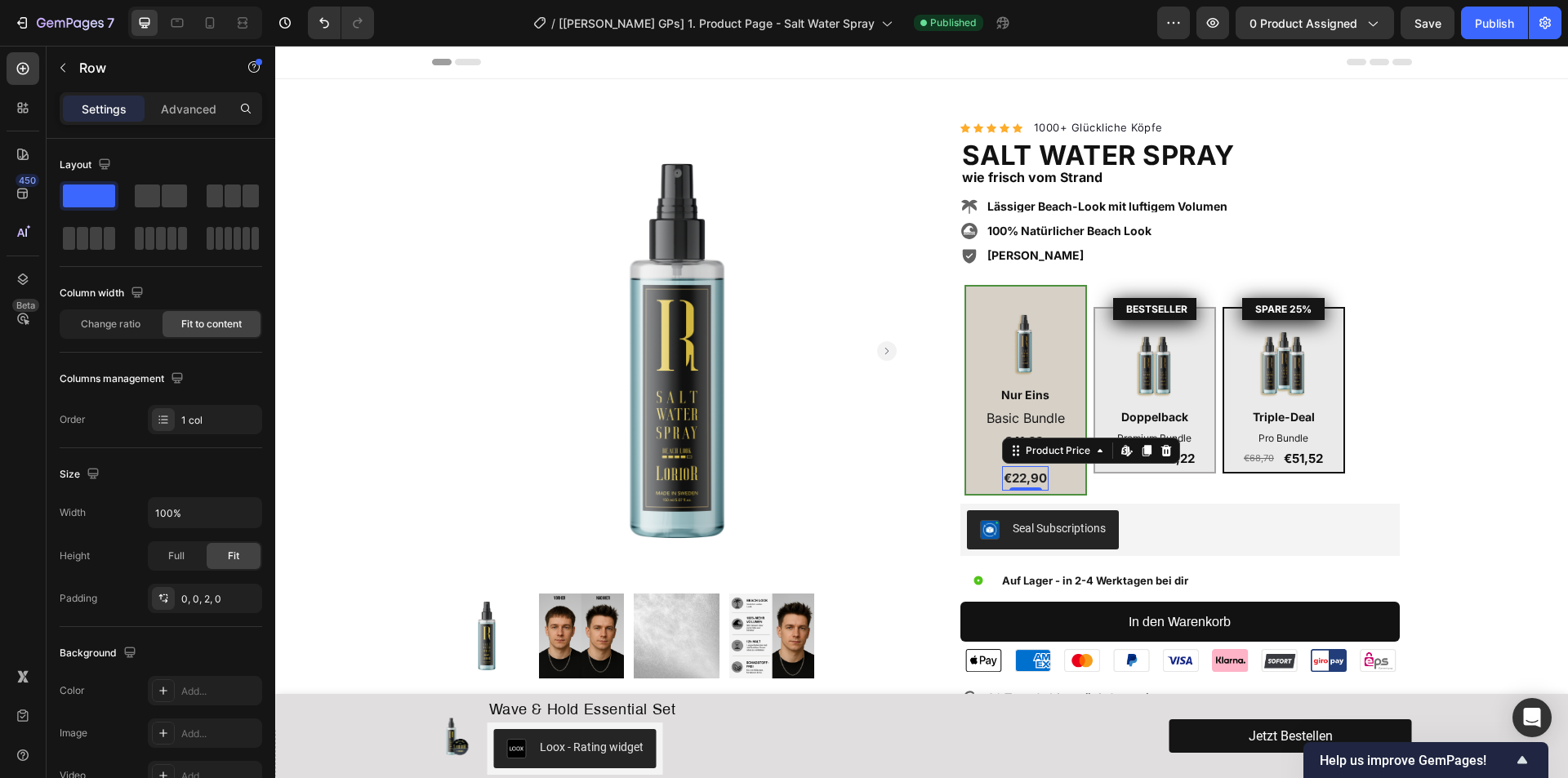
click at [985, 442] on div "€41,22 Text Block €22,90 Product Price Edit content in Shopify 0 Product Price …" at bounding box center [1025, 461] width 82 height 62
click at [1012, 442] on p "€41,22" at bounding box center [1025, 441] width 43 height 19
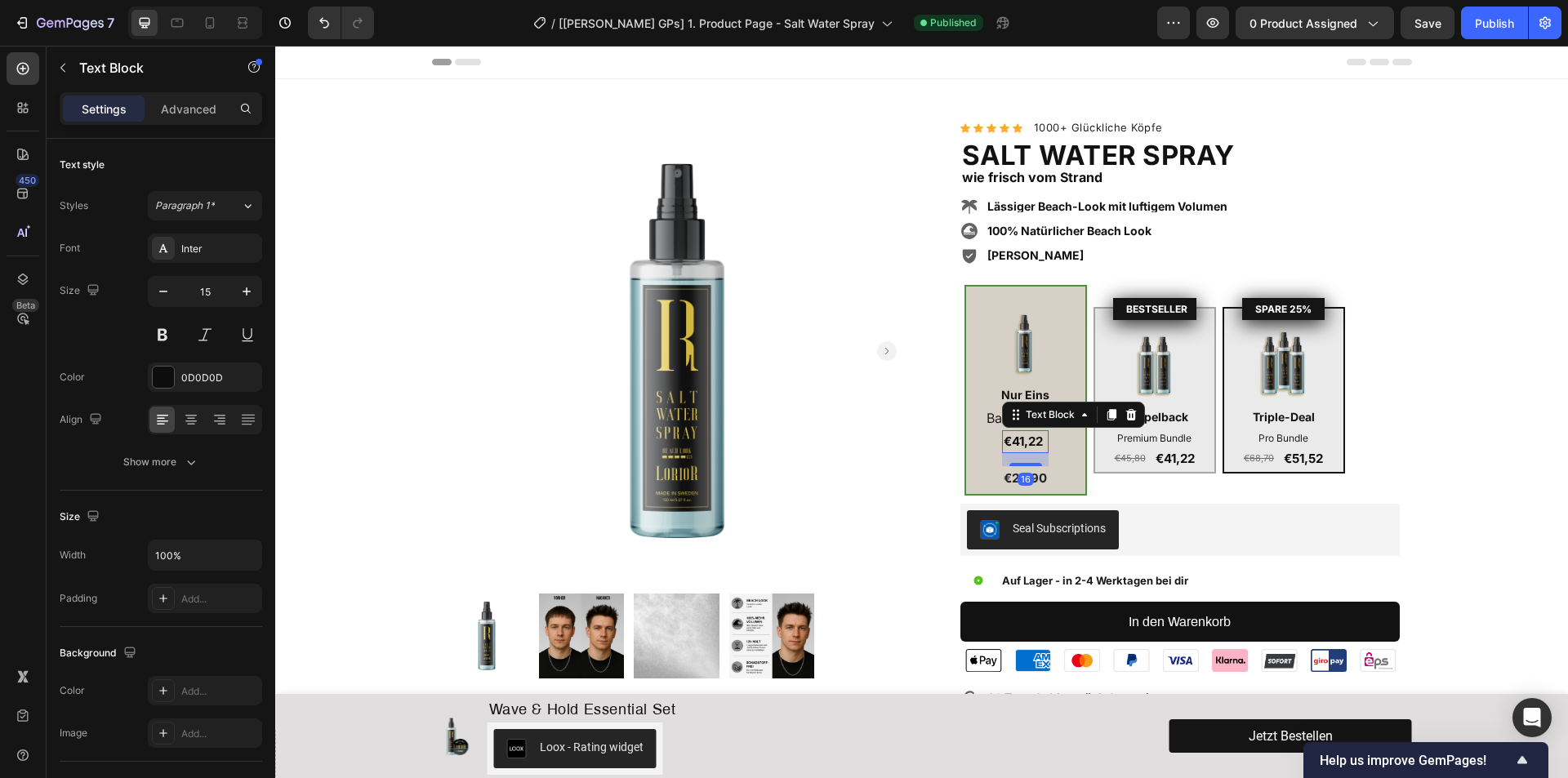
click at [1036, 442] on p "€41,22" at bounding box center [1025, 441] width 43 height 19
click at [1016, 473] on div "€22,90" at bounding box center [1025, 478] width 46 height 24
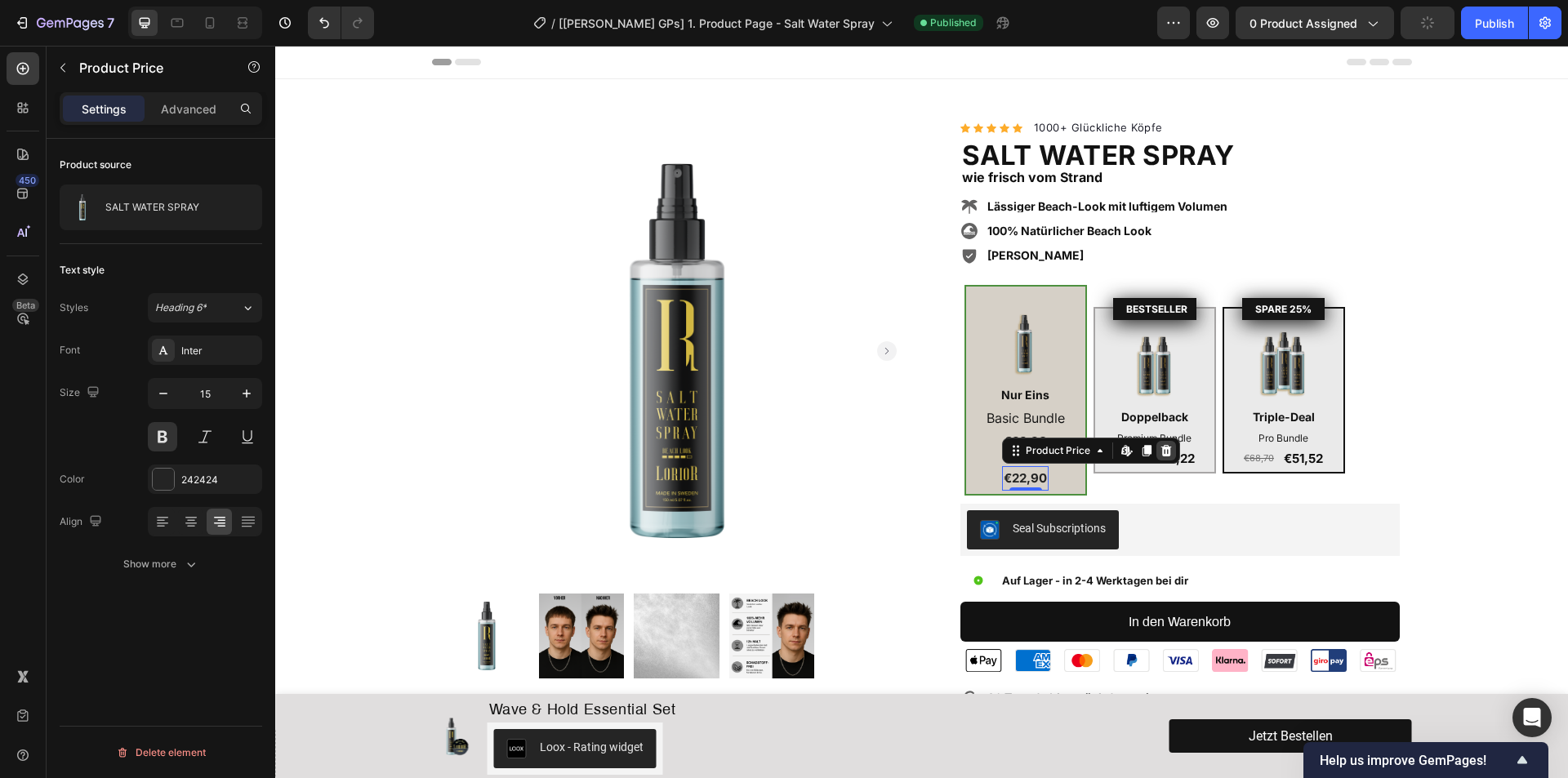
click at [1161, 453] on icon at bounding box center [1166, 450] width 11 height 12
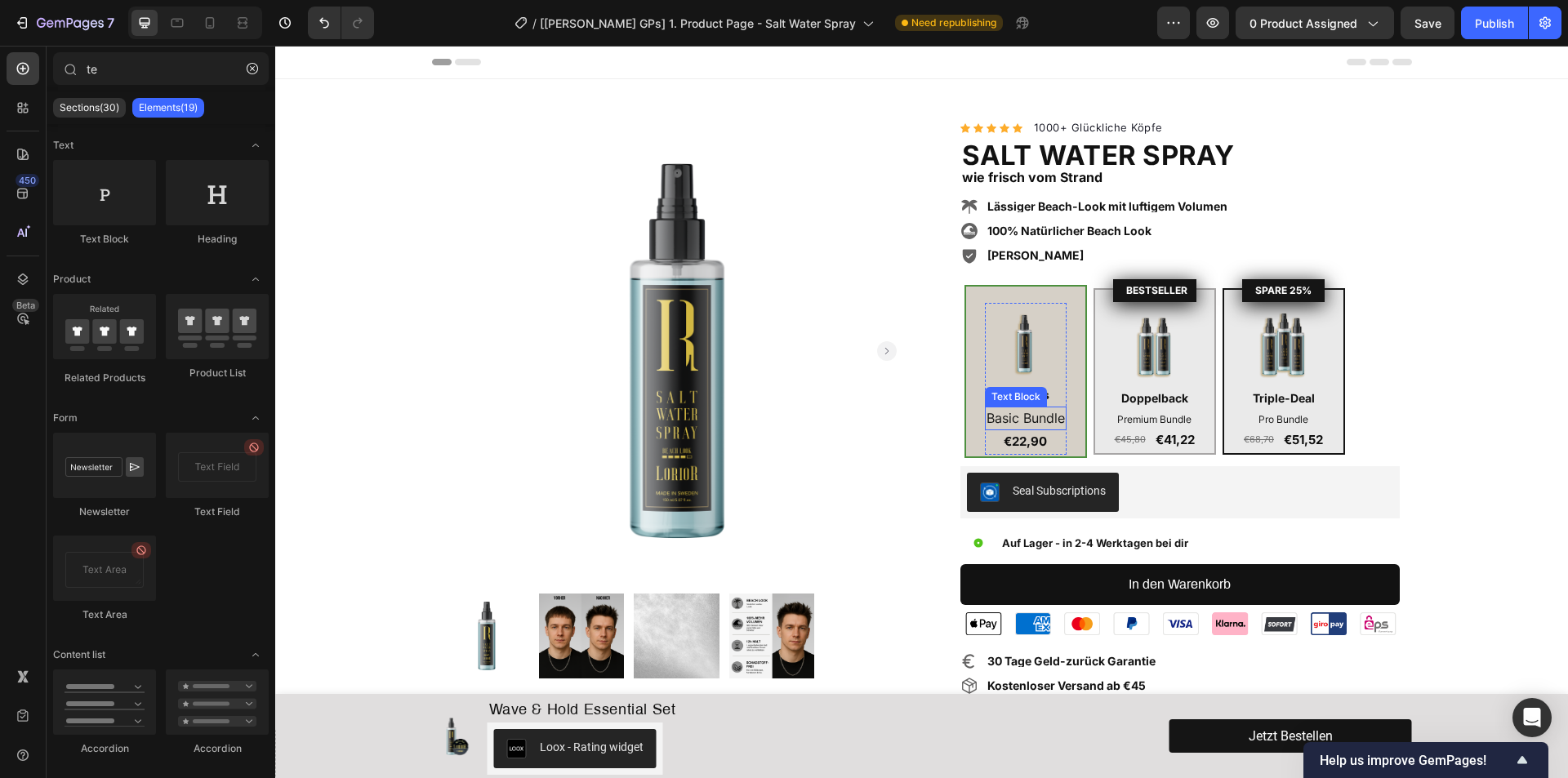
click at [1007, 418] on p "Basic Bundle" at bounding box center [1025, 418] width 78 height 21
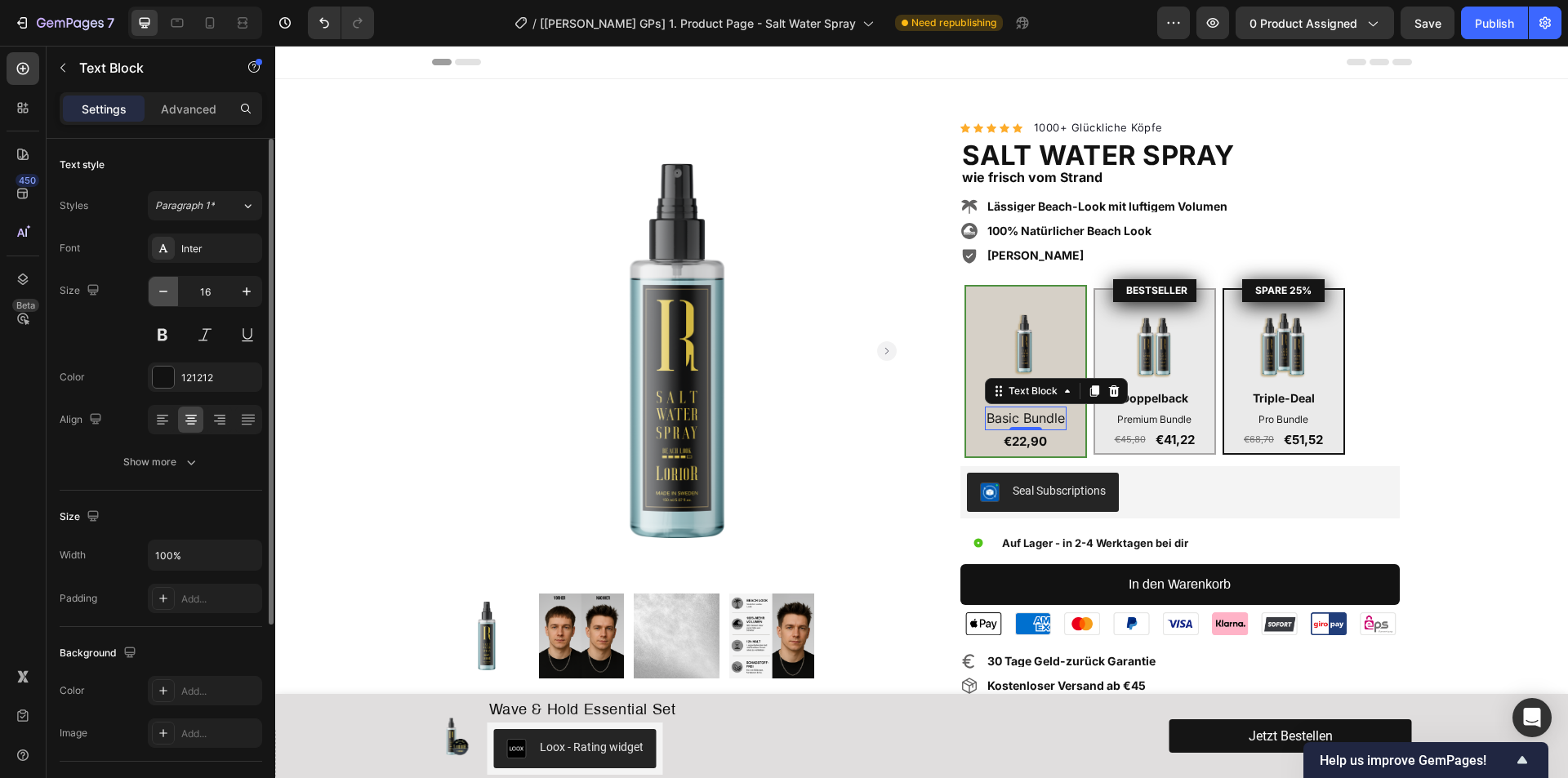
click at [168, 296] on icon "button" at bounding box center [163, 290] width 16 height 16
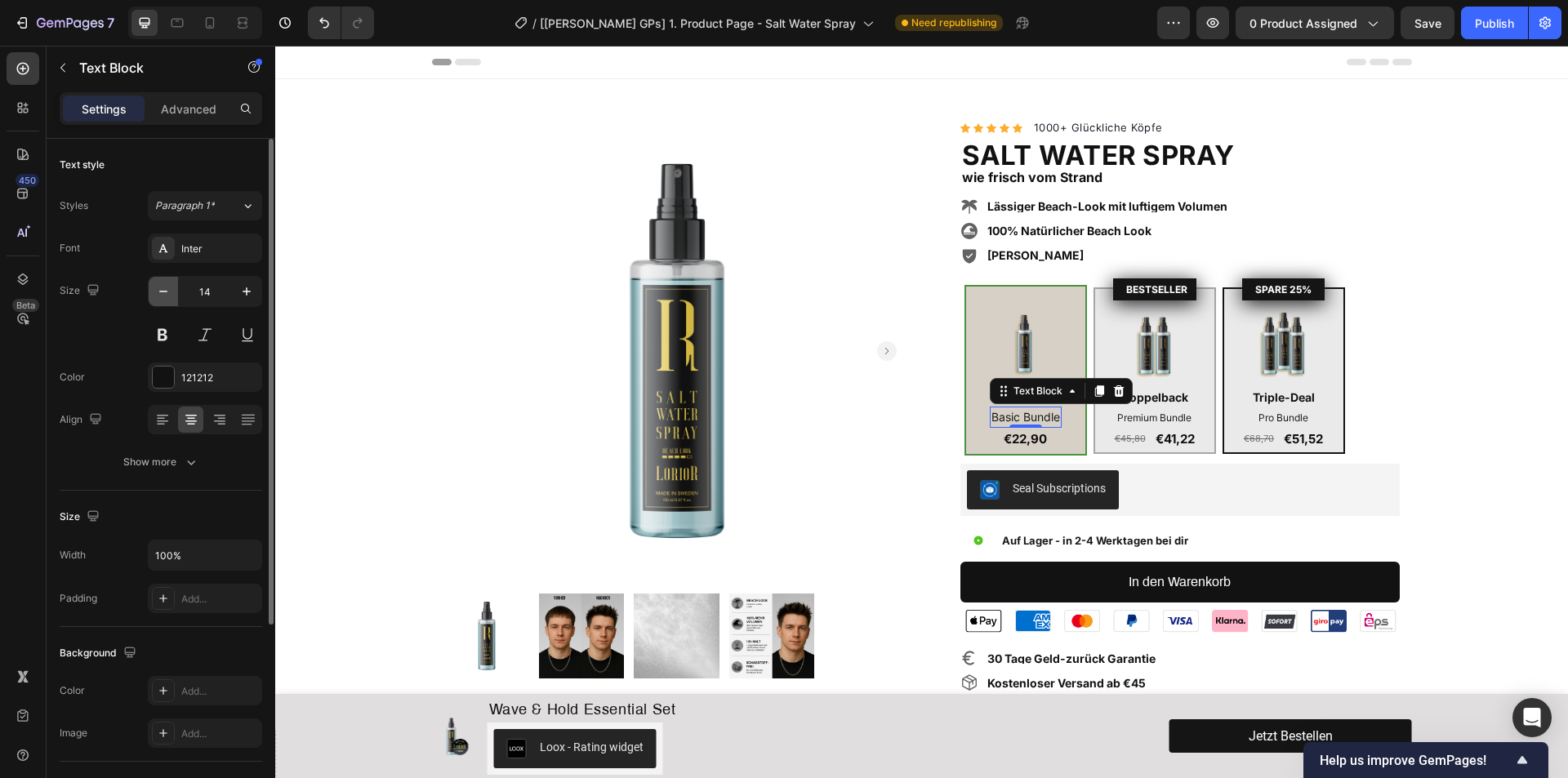
click at [168, 296] on icon "button" at bounding box center [163, 290] width 16 height 16
type input "12"
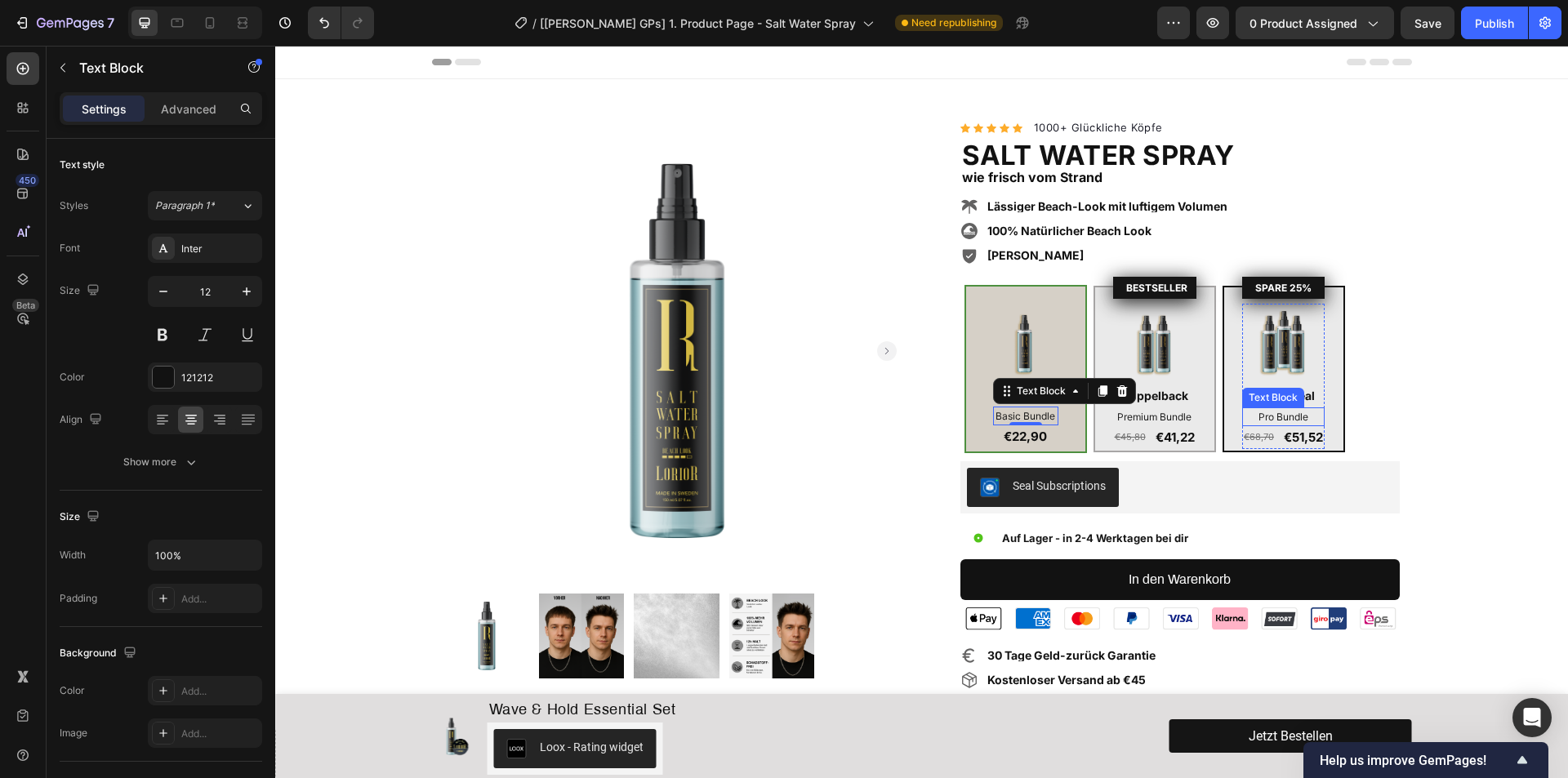
click at [1257, 413] on p "Pro Bundle" at bounding box center [1283, 417] width 79 height 15
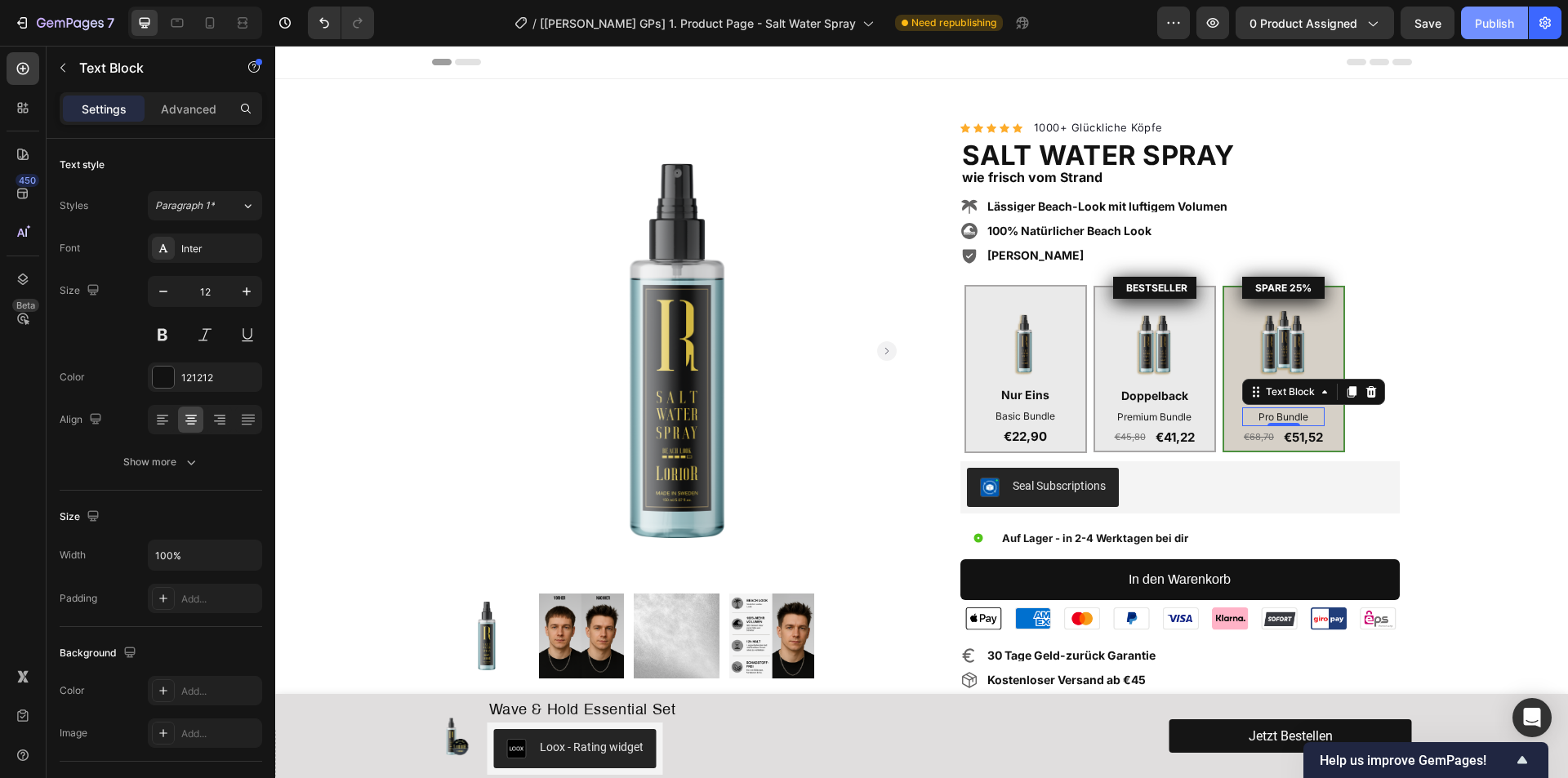
click at [1493, 19] on div "Publish" at bounding box center [1494, 23] width 40 height 17
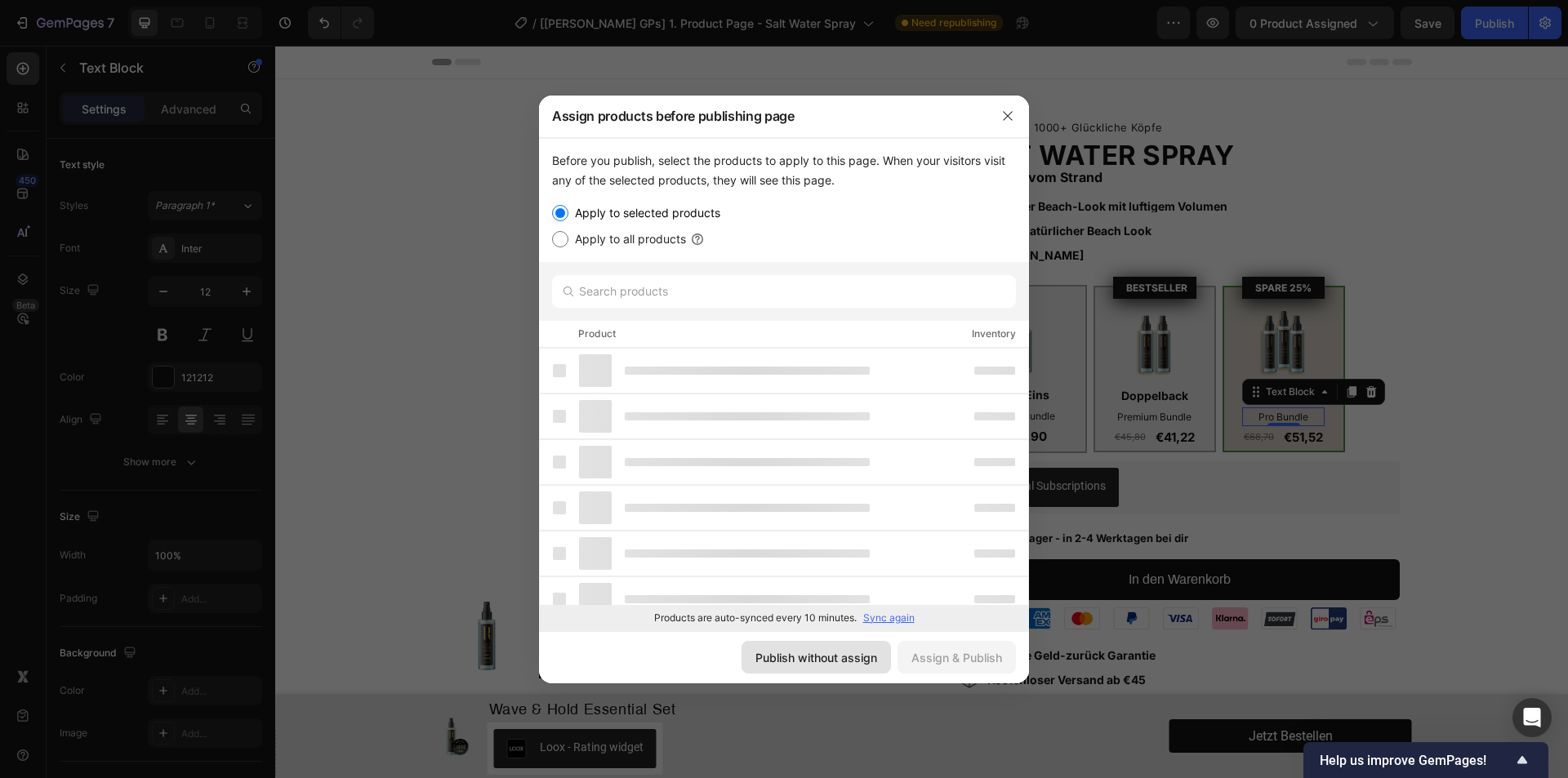
click at [832, 650] on div "Publish without assign" at bounding box center [816, 658] width 121 height 17
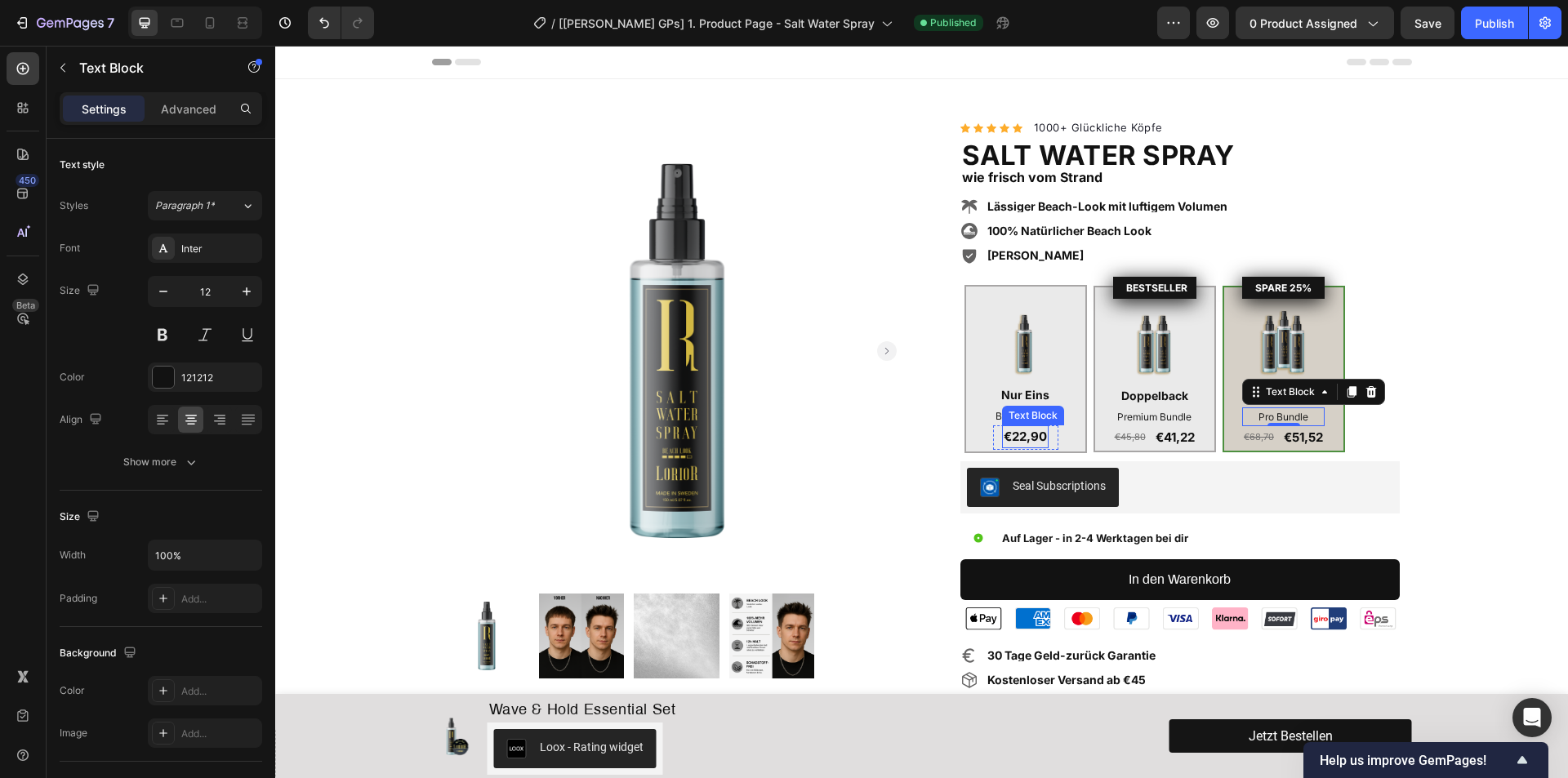
click at [1027, 440] on p "€22,90" at bounding box center [1025, 436] width 43 height 19
